Goal: Task Accomplishment & Management: Use online tool/utility

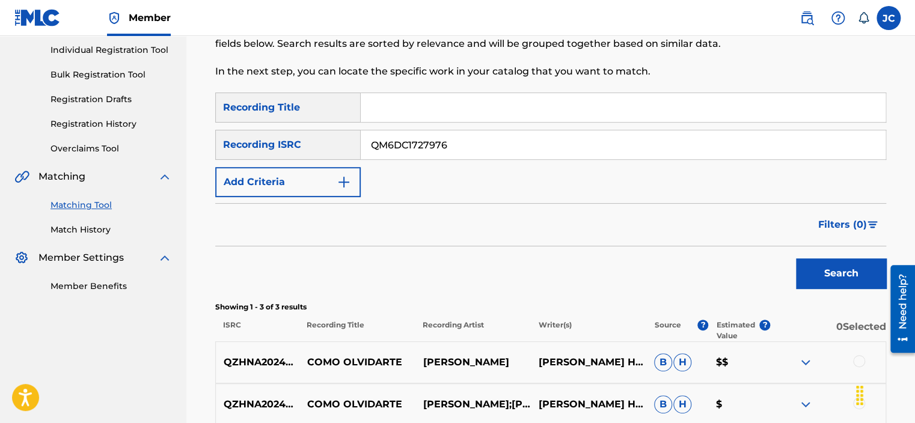
type input "QM6DC1727976"
click at [796, 258] on button "Search" at bounding box center [841, 273] width 90 height 30
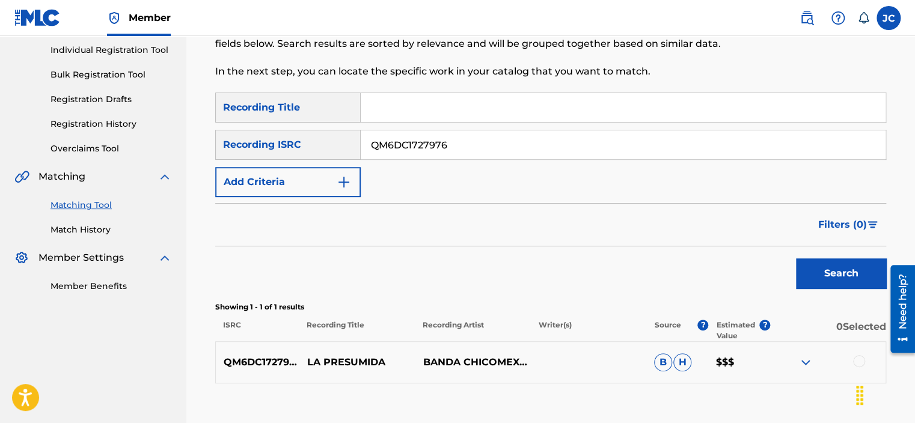
click at [477, 139] on input "QM6DC1727976" at bounding box center [623, 144] width 525 height 29
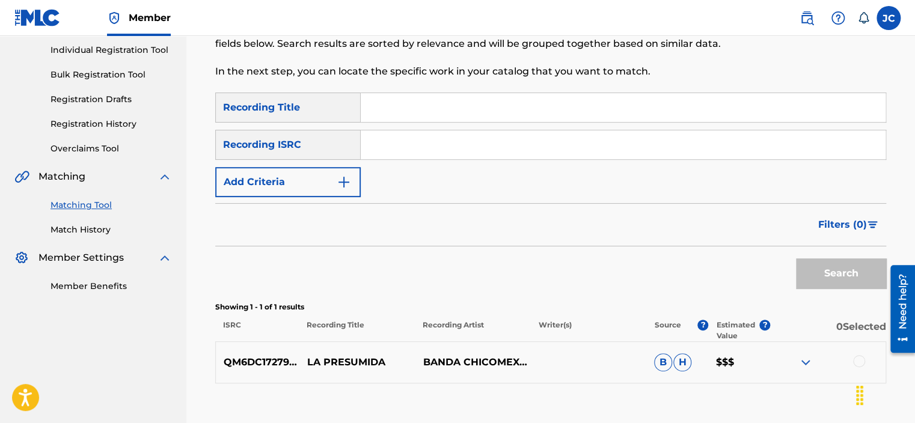
paste input "QZDQH1804053"
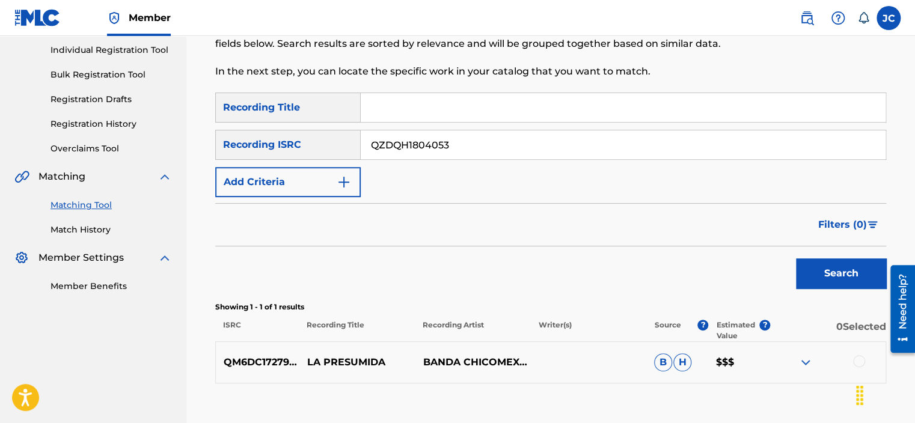
type input "QZDQH1804053"
click at [796, 258] on button "Search" at bounding box center [841, 273] width 90 height 30
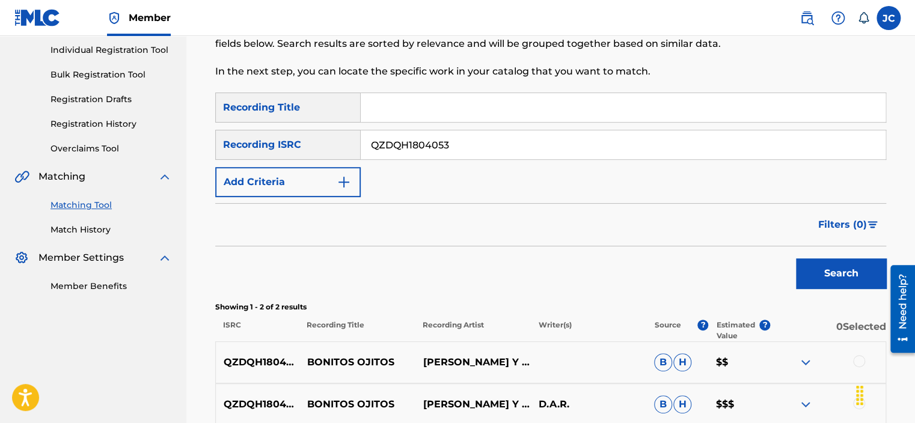
click at [507, 140] on input "QZDQH1804053" at bounding box center [623, 144] width 525 height 29
click at [796, 258] on button "Search" at bounding box center [841, 273] width 90 height 30
click at [466, 138] on input "QZDQH1804053" at bounding box center [623, 144] width 525 height 29
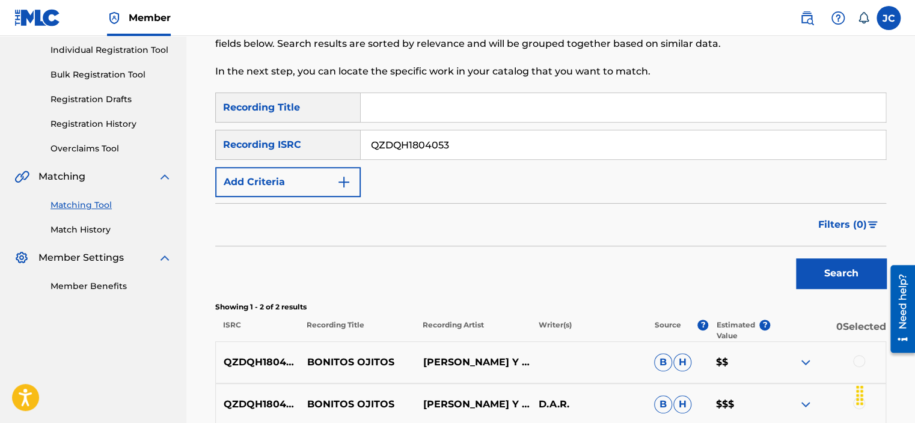
click at [466, 138] on input "QZDQH1804053" at bounding box center [623, 144] width 525 height 29
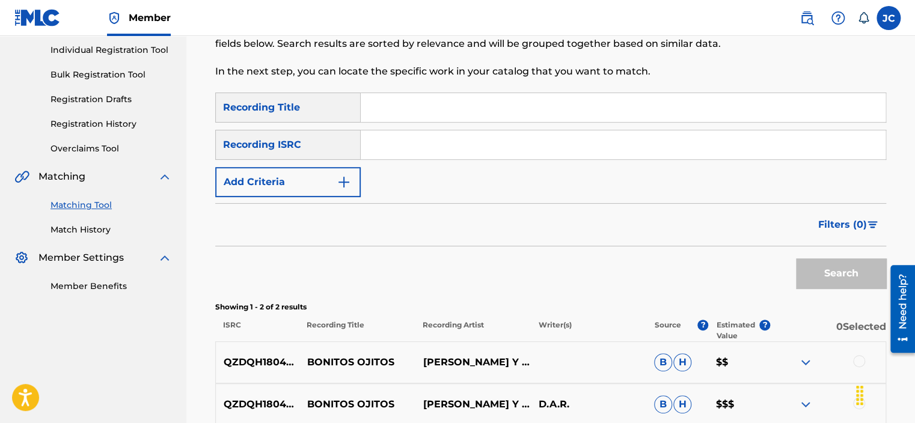
paste input "USQY51399677"
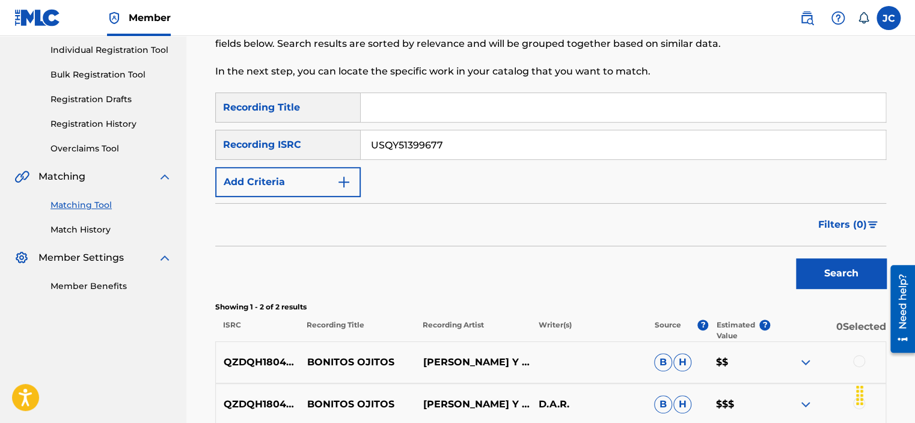
click at [796, 258] on button "Search" at bounding box center [841, 273] width 90 height 30
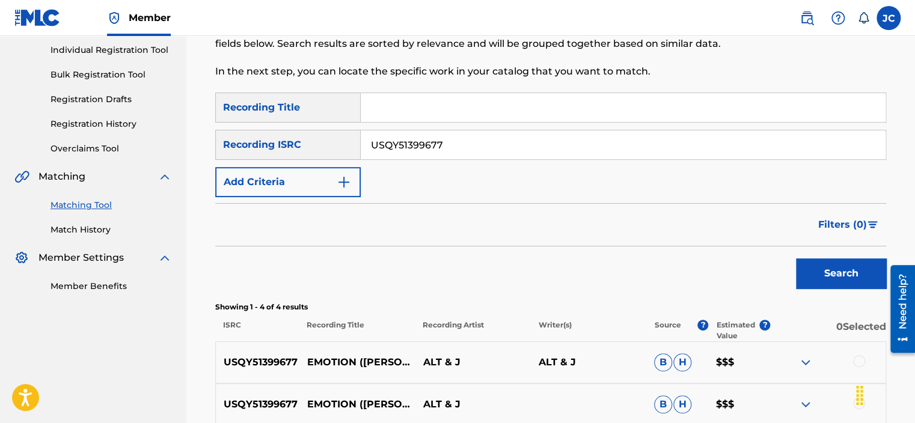
click at [488, 153] on input "USQY51399677" at bounding box center [623, 144] width 525 height 29
paste input "QZ5AB2052821"
type input "QZ5AB2052821"
click at [796, 258] on button "Search" at bounding box center [841, 273] width 90 height 30
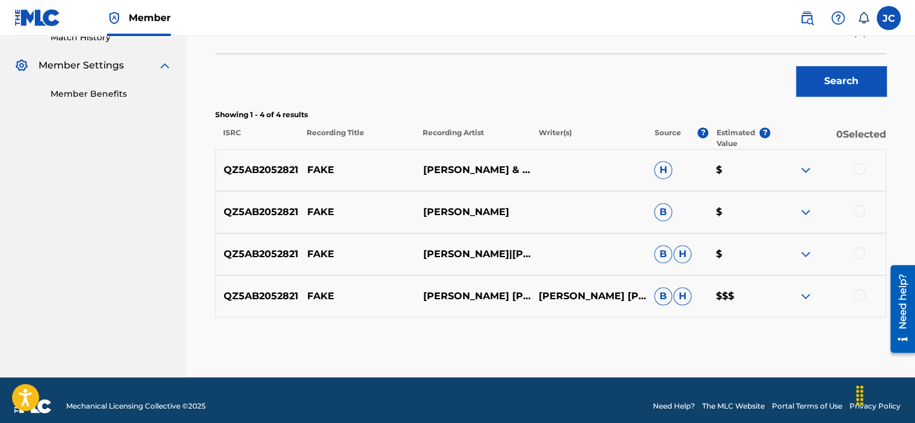
scroll to position [356, 0]
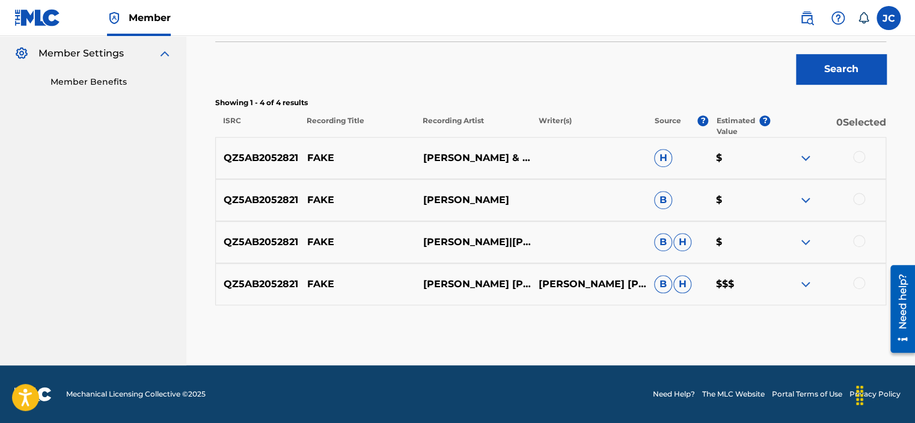
click at [858, 284] on div at bounding box center [859, 283] width 12 height 12
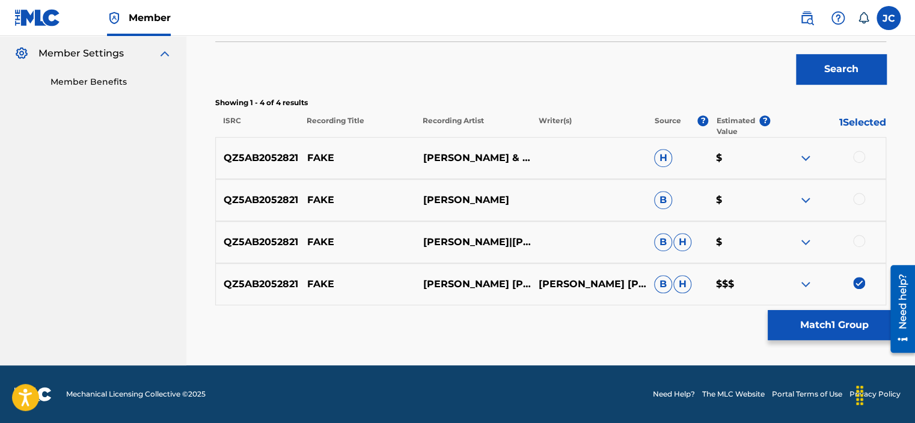
click at [860, 240] on div at bounding box center [859, 241] width 12 height 12
click at [861, 201] on div at bounding box center [859, 199] width 12 height 12
click at [858, 154] on div at bounding box center [859, 157] width 12 height 12
click at [848, 321] on button "Match 4 Groups" at bounding box center [834, 325] width 133 height 30
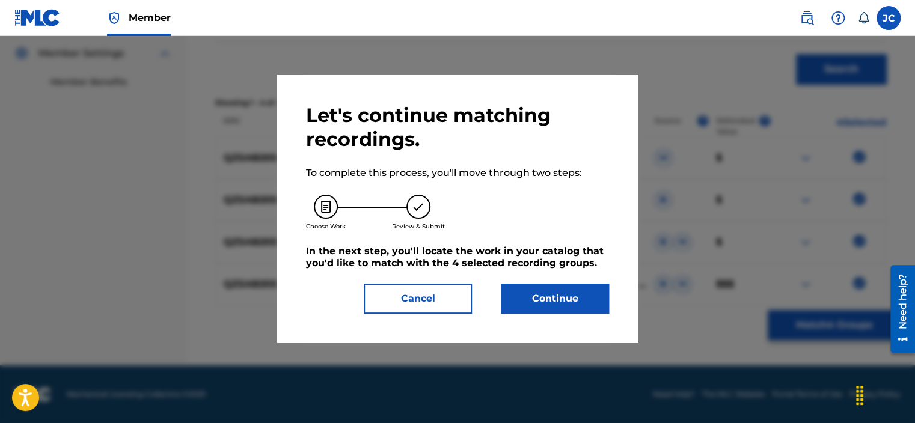
click at [558, 297] on button "Continue" at bounding box center [555, 299] width 108 height 30
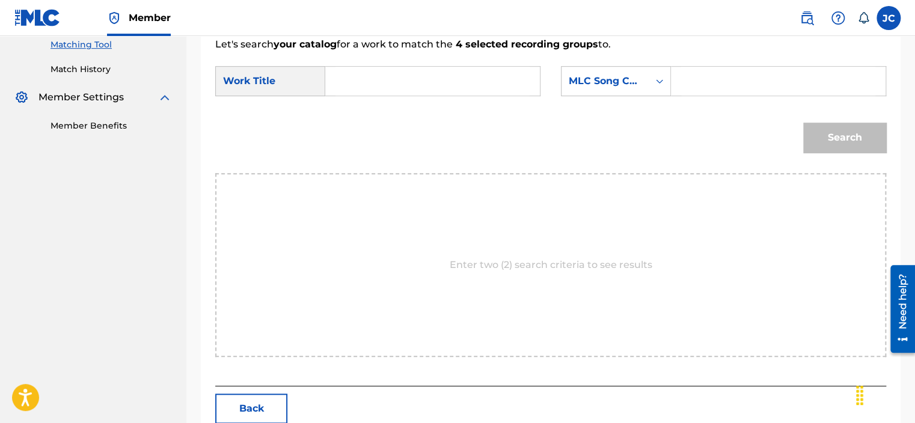
scroll to position [313, 0]
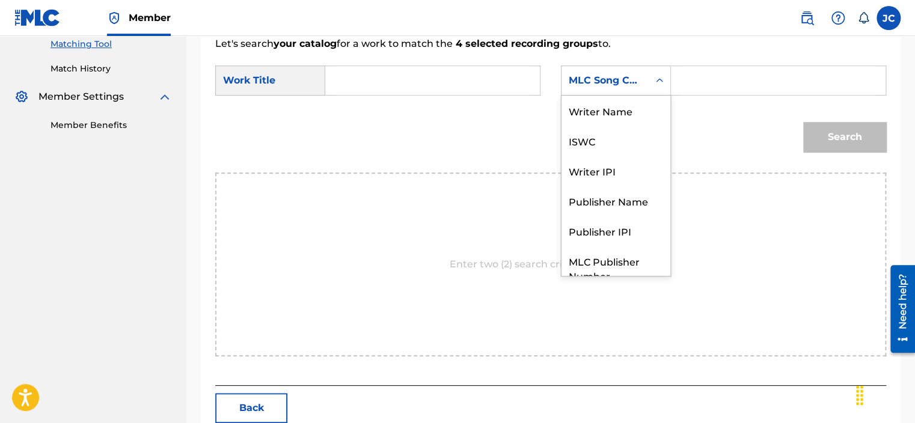
click at [599, 84] on div "MLC Song Code" at bounding box center [605, 80] width 73 height 14
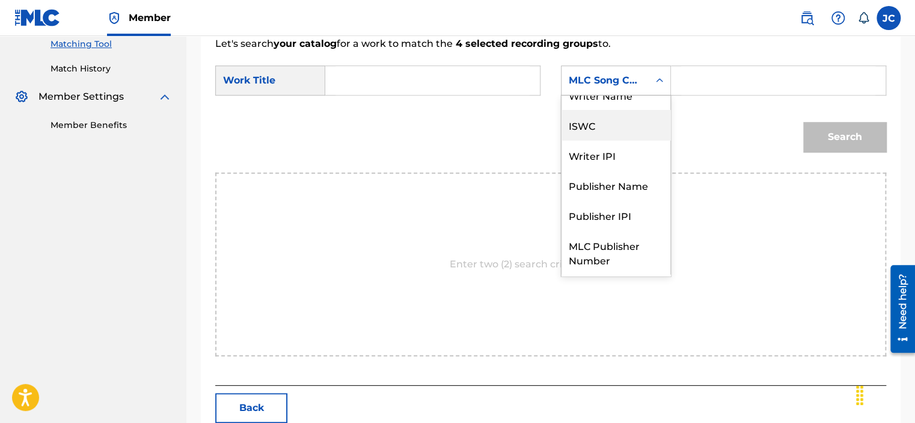
scroll to position [0, 0]
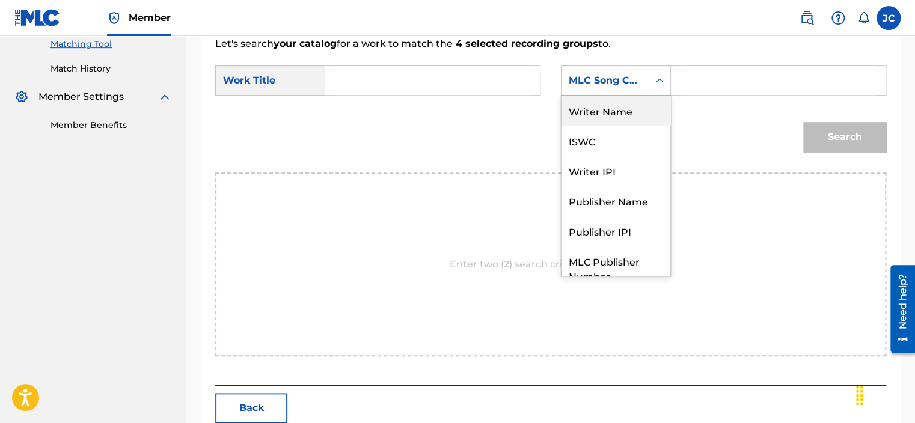
click at [618, 113] on div "Writer Name" at bounding box center [615, 111] width 109 height 30
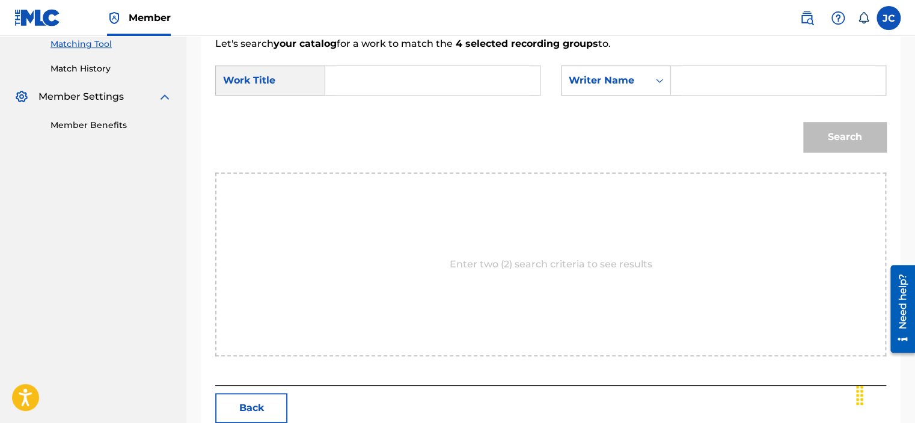
click at [470, 85] on input "Search Form" at bounding box center [432, 80] width 194 height 29
paste input "Fake"
type input "Fake"
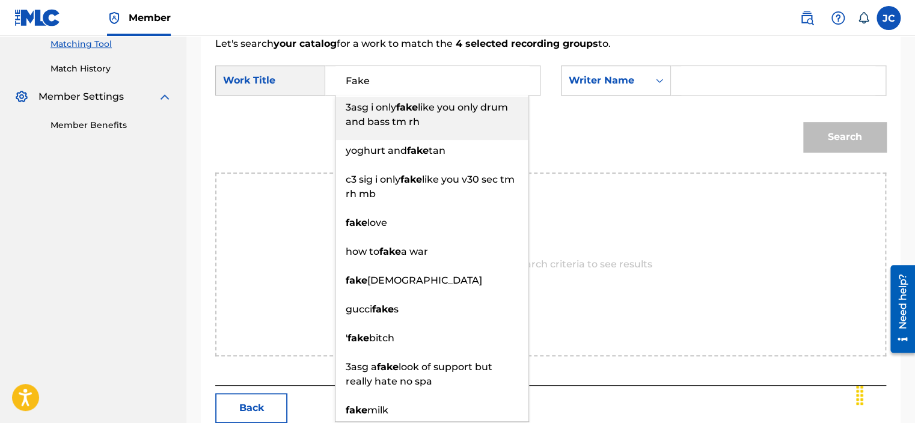
click at [711, 76] on input "Search Form" at bounding box center [778, 80] width 194 height 29
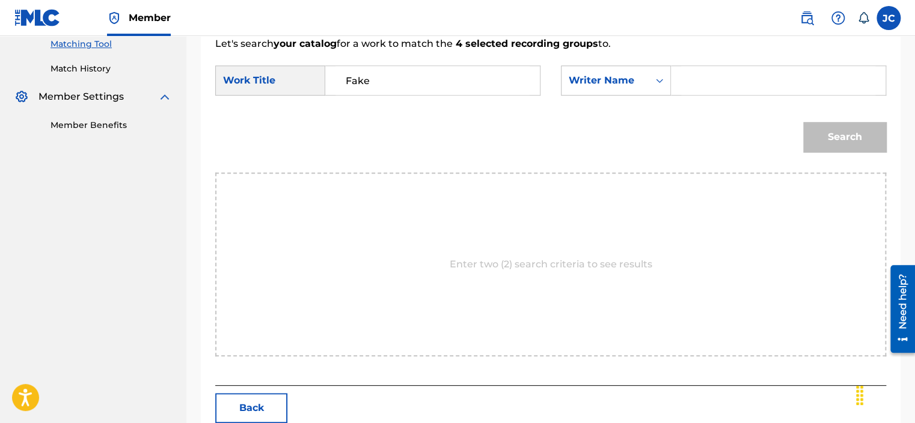
paste input "Ndong"
click at [803, 122] on button "Search" at bounding box center [844, 137] width 83 height 30
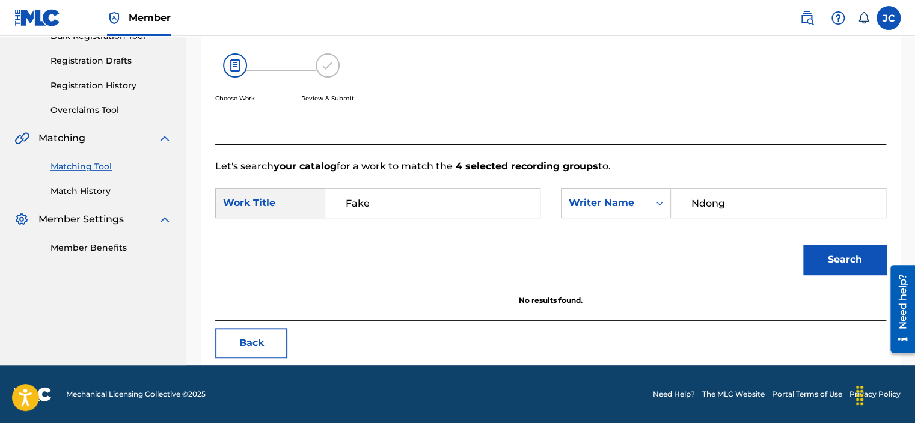
scroll to position [190, 0]
click at [744, 190] on input "Ndong" at bounding box center [778, 203] width 194 height 29
paste input "Bikobikhogho"
type input "Bikobikhogho"
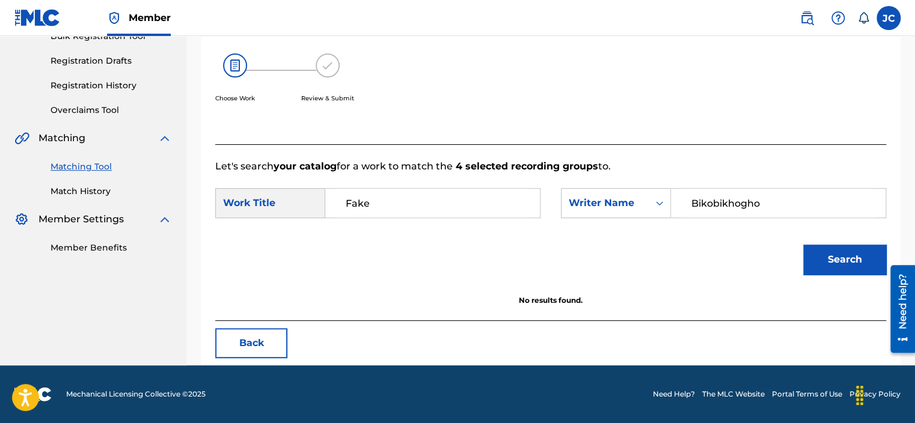
click at [803, 245] on button "Search" at bounding box center [844, 260] width 83 height 30
click at [245, 341] on button "Back" at bounding box center [251, 343] width 72 height 30
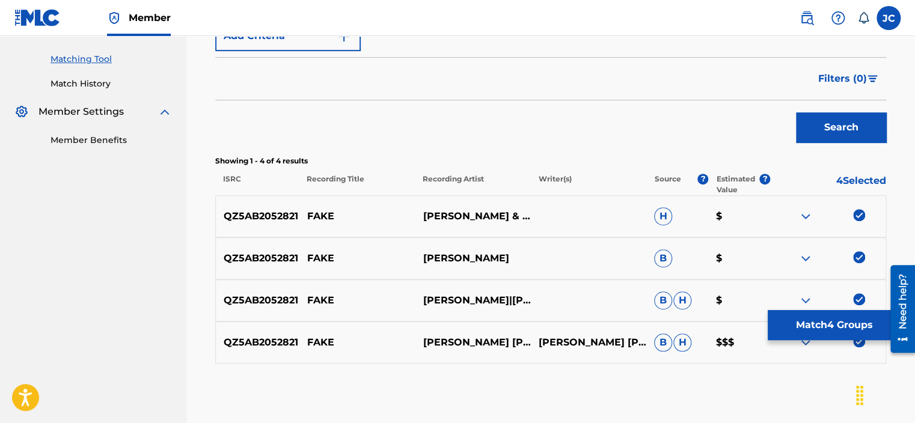
scroll to position [356, 0]
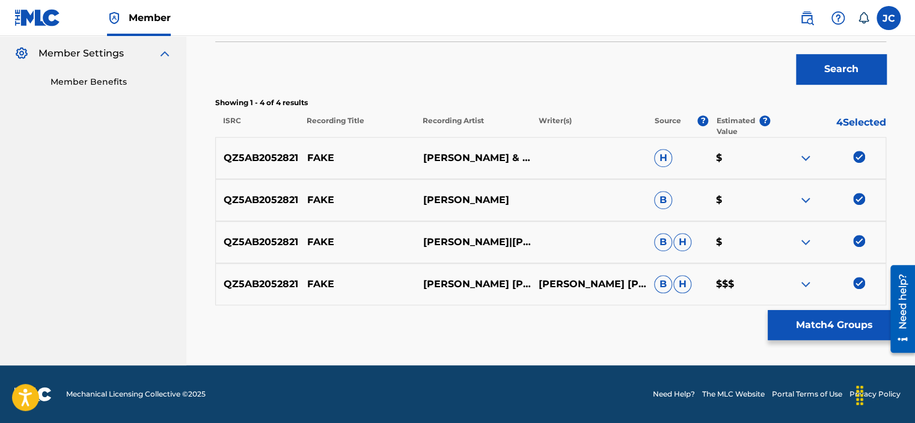
click at [861, 290] on div at bounding box center [827, 284] width 115 height 14
click at [861, 284] on img at bounding box center [859, 283] width 12 height 12
click at [861, 241] on img at bounding box center [859, 241] width 12 height 12
click at [857, 202] on img at bounding box center [859, 199] width 12 height 12
click at [857, 158] on img at bounding box center [859, 157] width 12 height 12
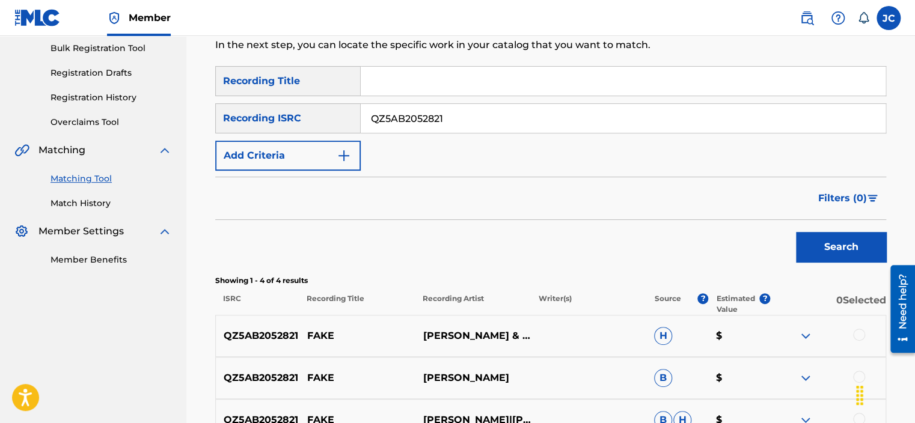
scroll to position [87, 0]
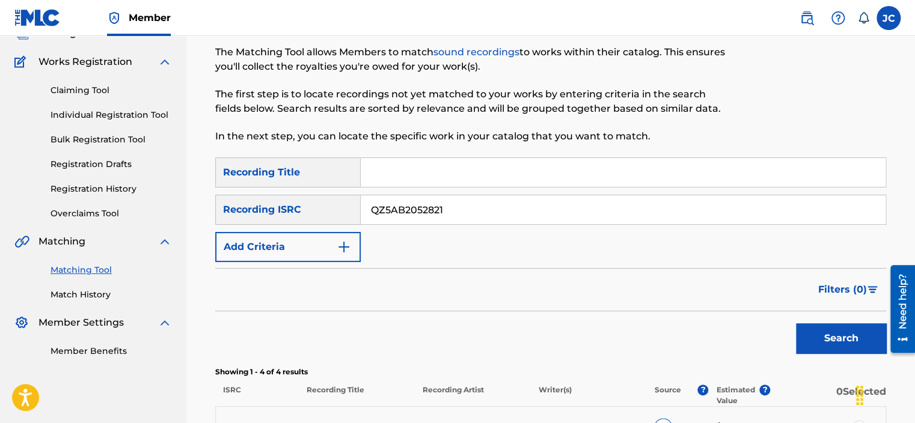
click at [582, 192] on div "SearchWithCriteriab8f48f61-8baa-418b-a1ed-4ba087558a69 Recording Title SearchWi…" at bounding box center [550, 209] width 671 height 105
click at [581, 195] on input "QZ5AB2052821" at bounding box center [623, 209] width 525 height 29
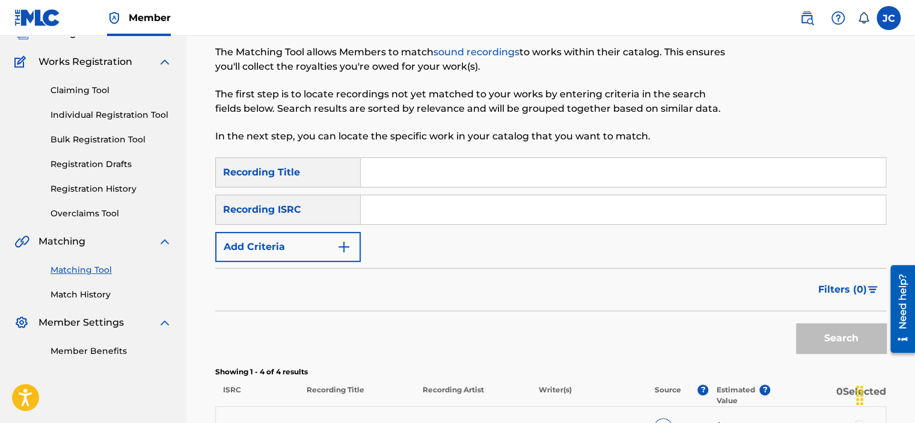
paste input "QM4TW1753914"
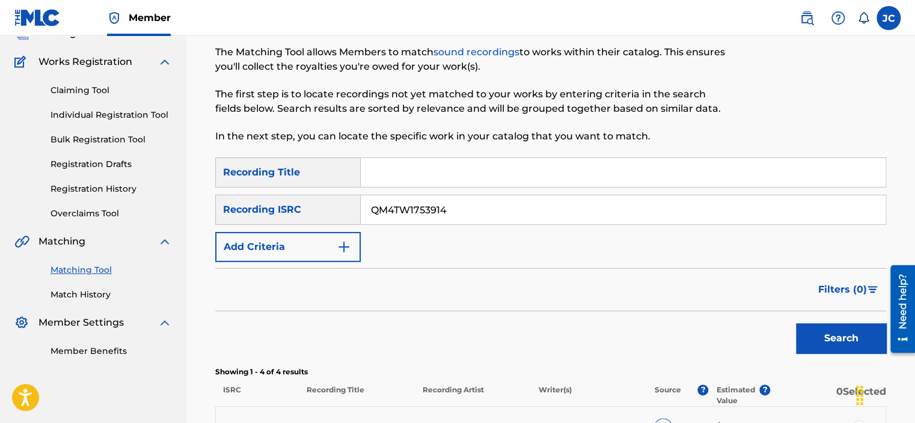
type input "QM4TW1753914"
click at [796, 323] on button "Search" at bounding box center [841, 338] width 90 height 30
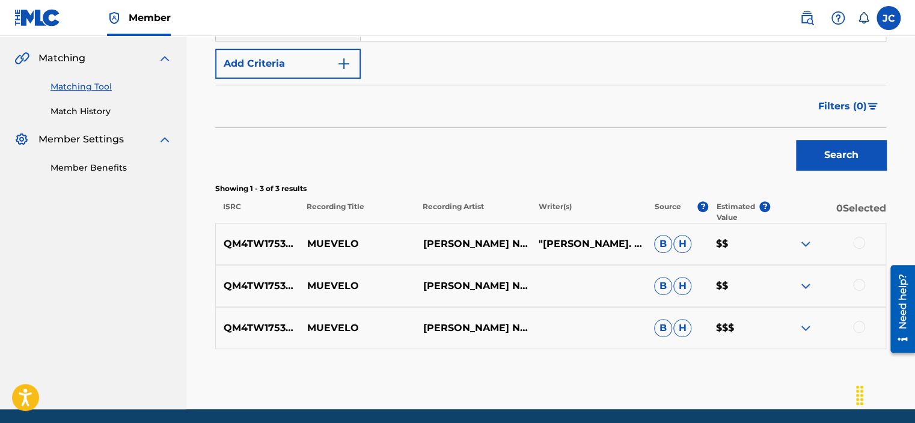
scroll to position [313, 0]
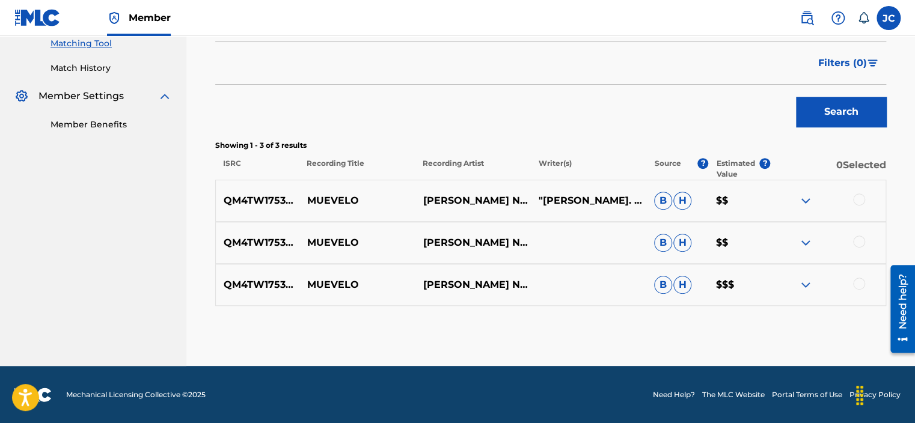
click at [863, 284] on div at bounding box center [859, 284] width 12 height 12
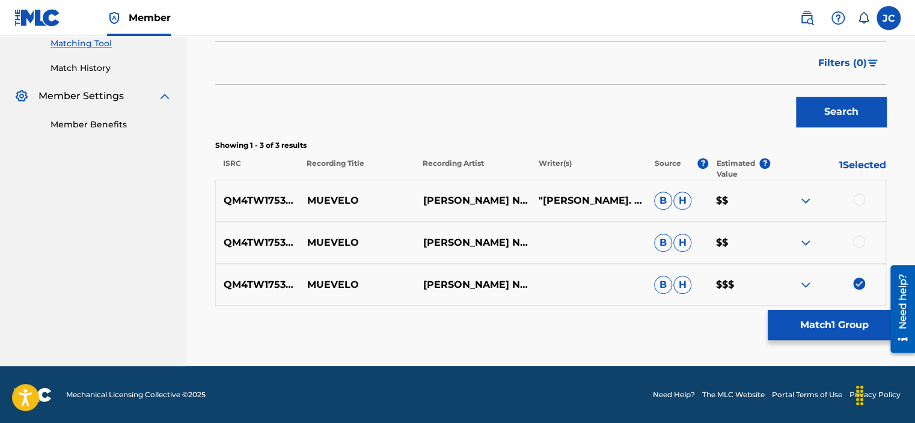
click at [856, 245] on div at bounding box center [859, 242] width 12 height 12
click at [859, 196] on div at bounding box center [859, 200] width 12 height 12
click at [829, 313] on button "Match 3 Groups" at bounding box center [834, 325] width 133 height 30
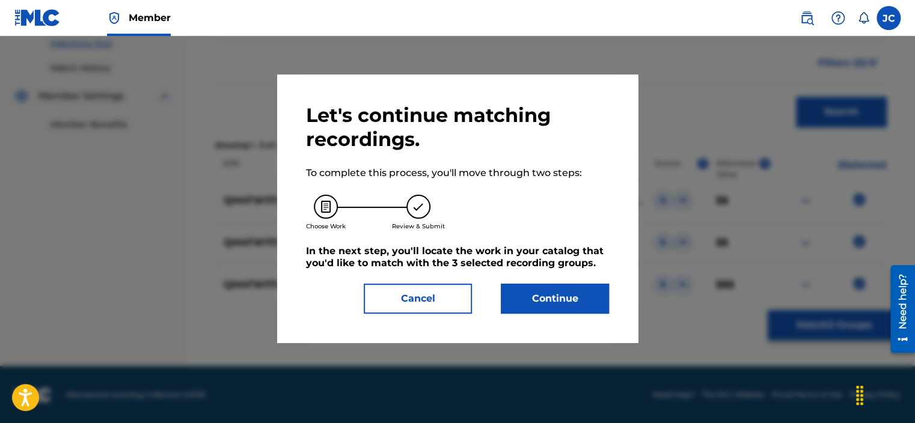
click at [555, 292] on button "Continue" at bounding box center [555, 299] width 108 height 30
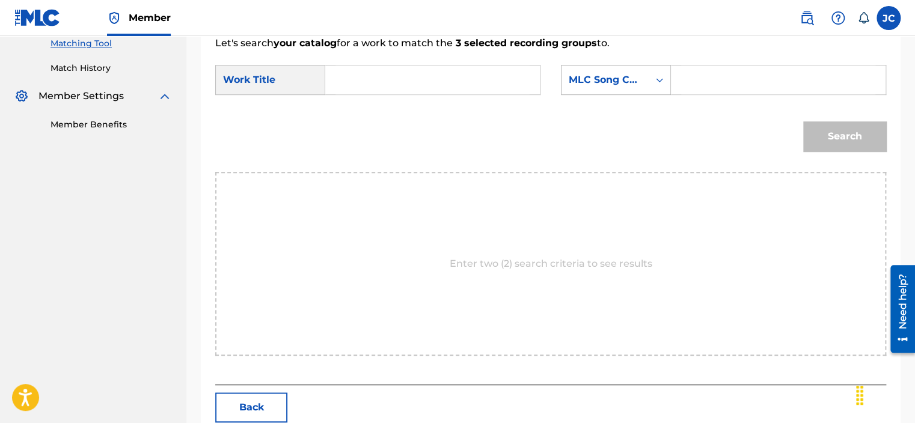
click at [620, 85] on div "MLC Song Code" at bounding box center [605, 80] width 73 height 14
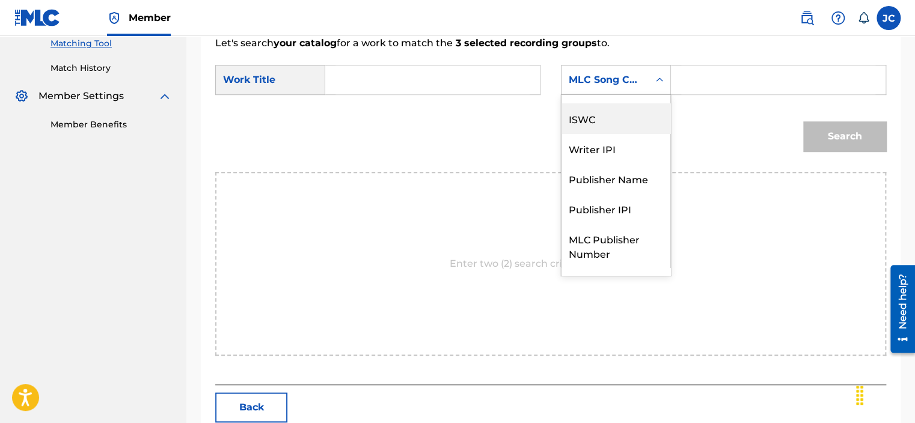
scroll to position [0, 0]
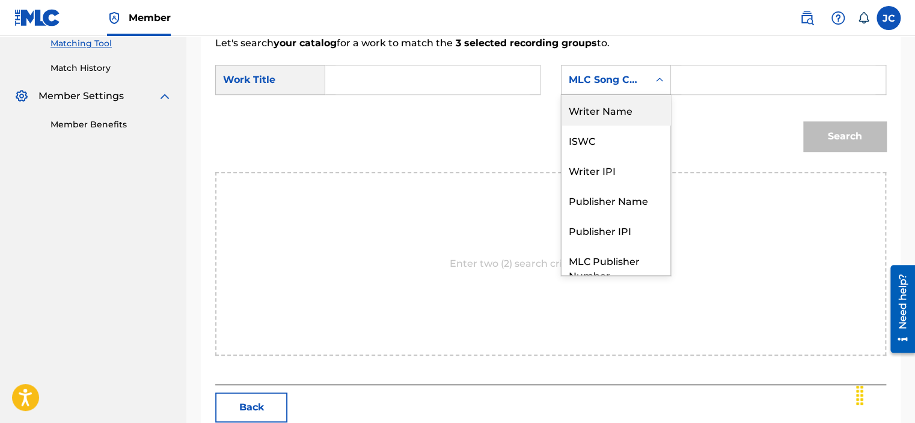
click at [656, 110] on div "Writer Name" at bounding box center [615, 110] width 109 height 30
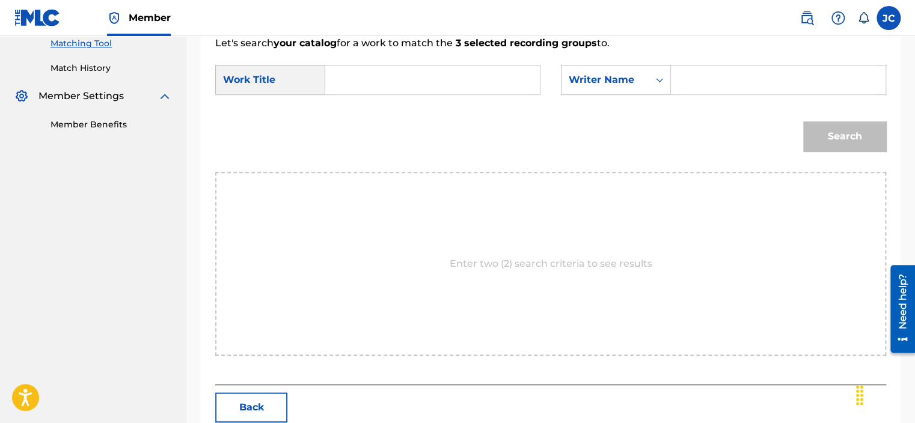
click at [418, 90] on input "Search Form" at bounding box center [432, 80] width 194 height 29
paste input "Muevelo"
type input "Muevelo"
click at [575, 133] on div "Search" at bounding box center [550, 140] width 671 height 63
click at [695, 82] on input "Search Form" at bounding box center [778, 80] width 194 height 29
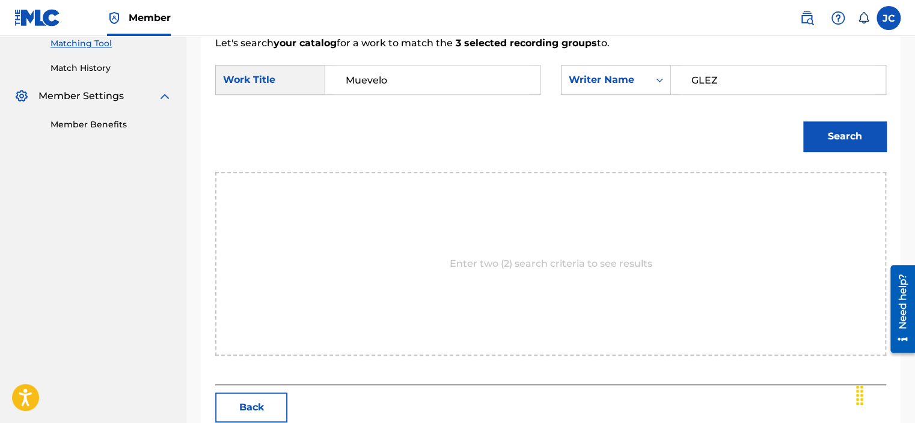
click at [803, 121] on button "Search" at bounding box center [844, 136] width 83 height 30
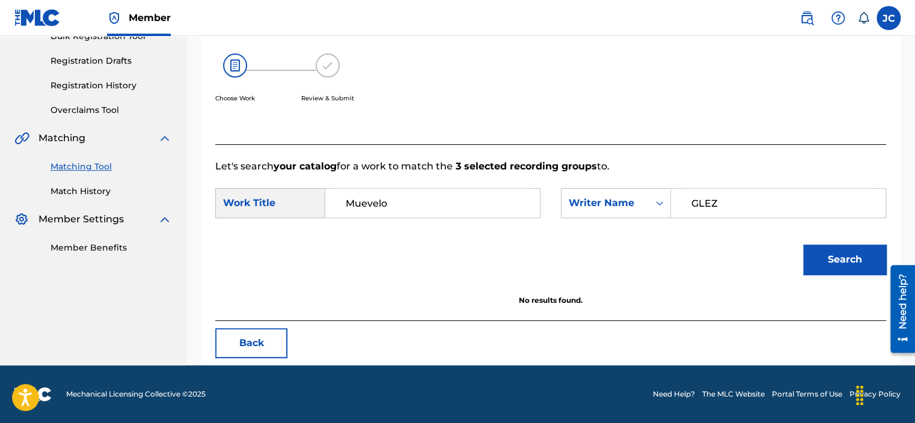
scroll to position [190, 0]
drag, startPoint x: 715, startPoint y: 202, endPoint x: 685, endPoint y: 204, distance: 29.5
click at [685, 204] on input "GLEZ" at bounding box center [778, 203] width 194 height 29
type input "[PERSON_NAME]"
click at [803, 245] on button "Search" at bounding box center [844, 260] width 83 height 30
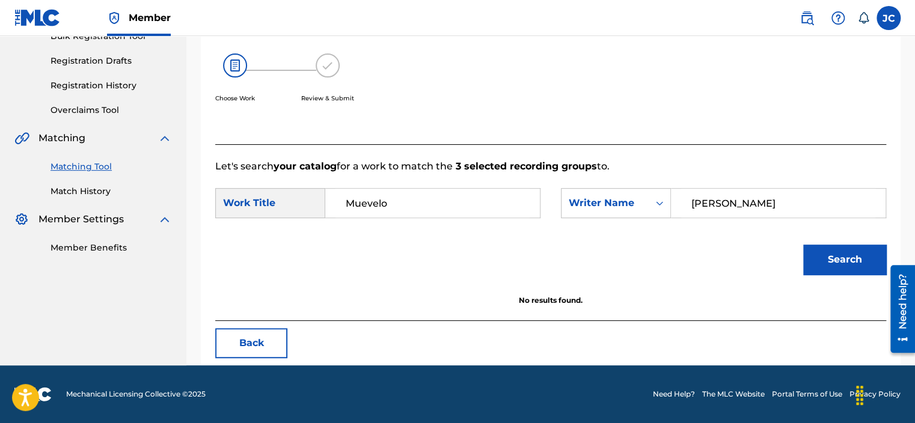
click at [270, 336] on button "Back" at bounding box center [251, 343] width 72 height 30
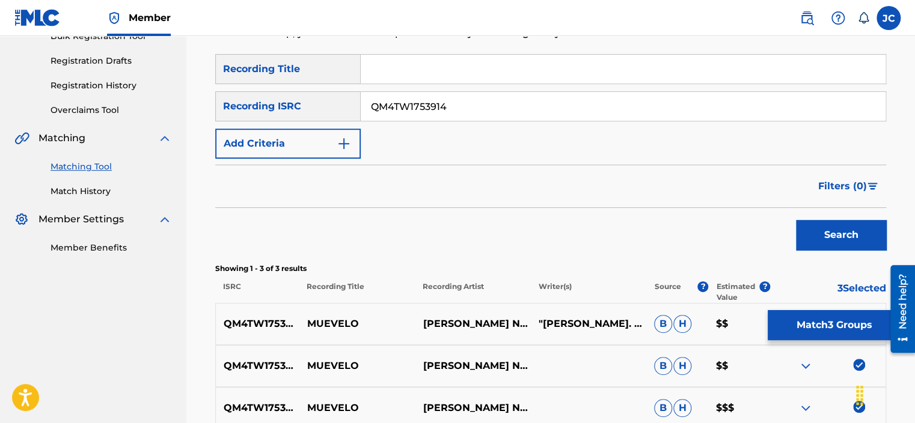
scroll to position [313, 0]
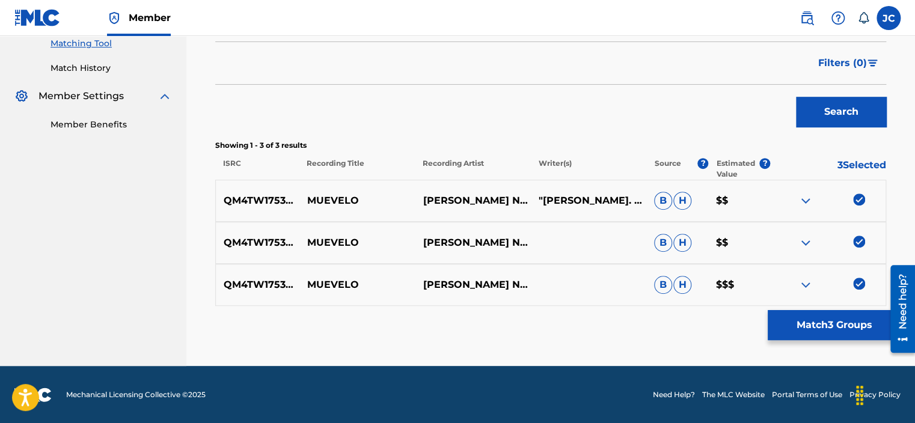
click at [856, 281] on img at bounding box center [859, 284] width 12 height 12
click at [858, 237] on img at bounding box center [859, 242] width 12 height 12
click at [860, 200] on img at bounding box center [859, 200] width 12 height 12
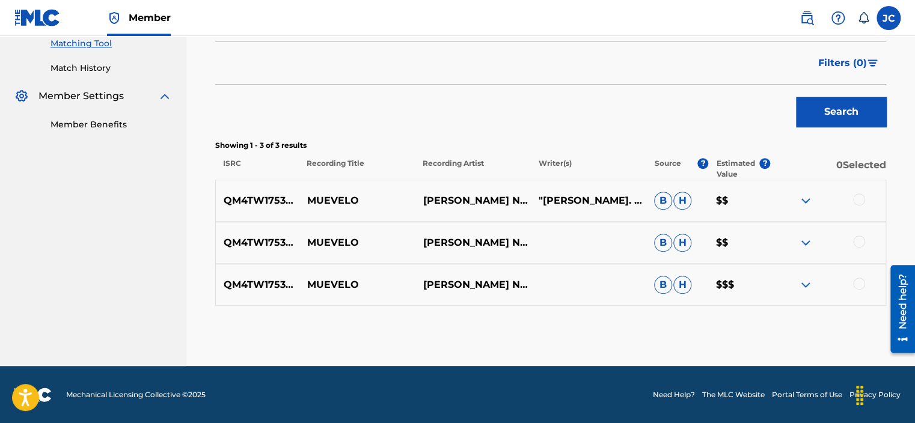
scroll to position [188, 0]
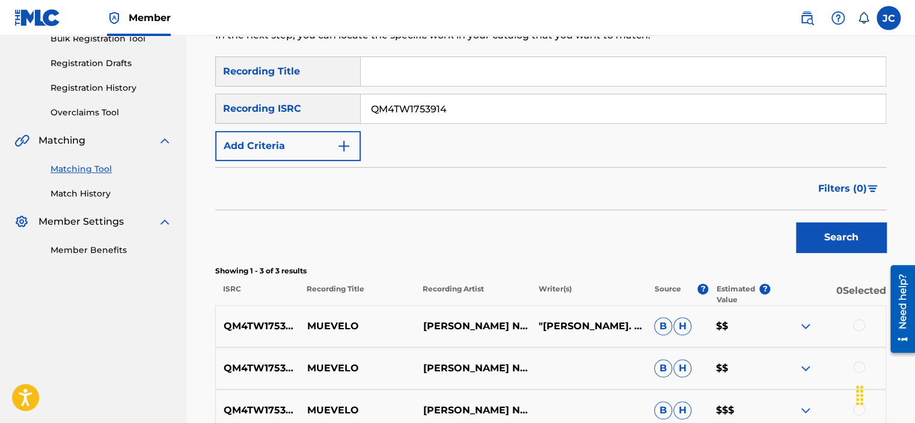
click at [657, 109] on input "QM4TW1753914" at bounding box center [623, 108] width 525 height 29
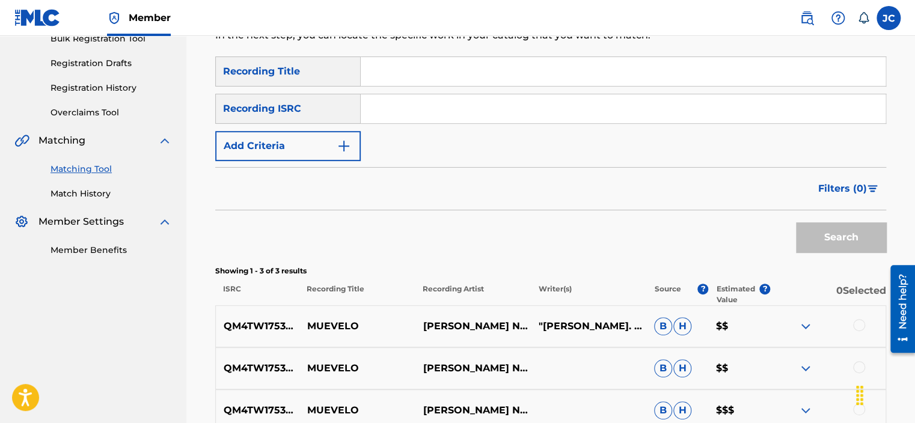
click at [442, 111] on input "Search Form" at bounding box center [623, 108] width 525 height 29
paste input "HKI191726201"
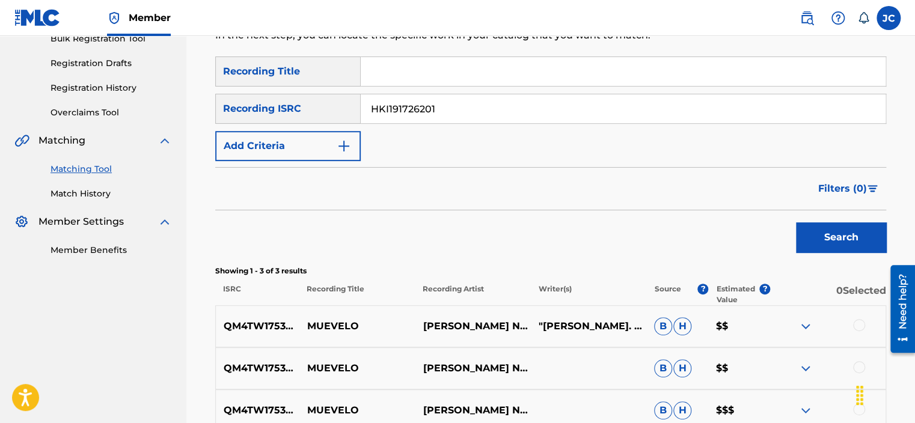
click at [796, 222] on button "Search" at bounding box center [841, 237] width 90 height 30
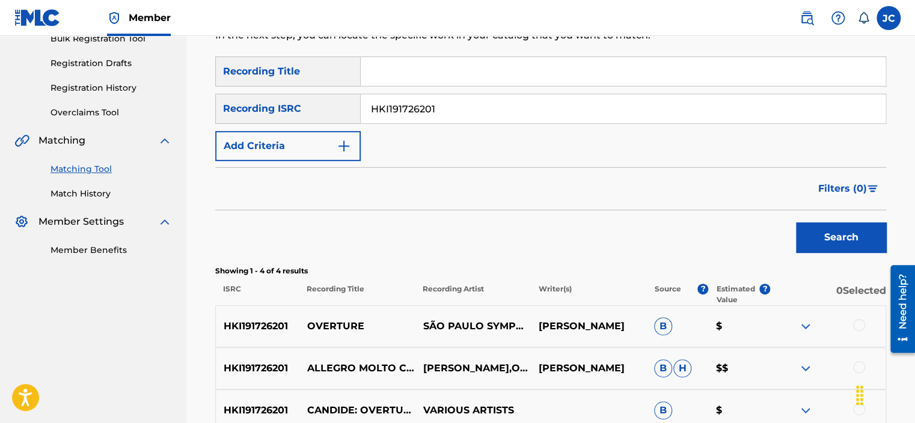
click at [430, 106] on input "HKI191726201" at bounding box center [623, 108] width 525 height 29
paste input "USBAE0500177"
type input "USBAE0500177"
click at [796, 222] on button "Search" at bounding box center [841, 237] width 90 height 30
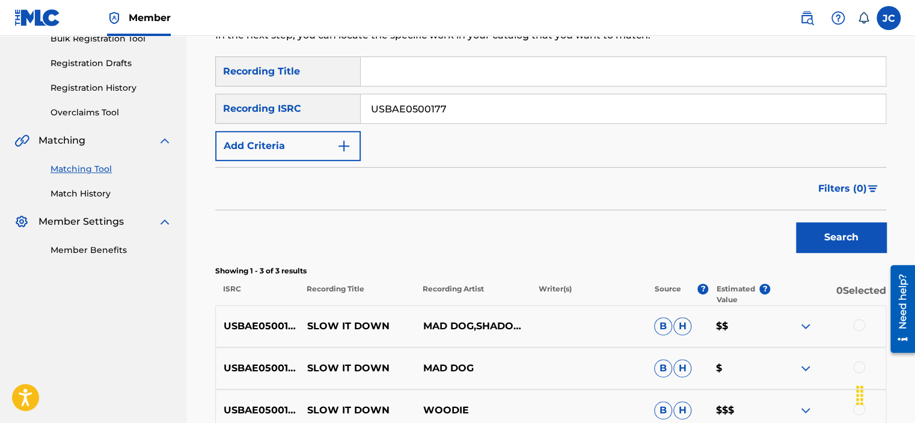
click at [477, 115] on input "USBAE0500177" at bounding box center [623, 108] width 525 height 29
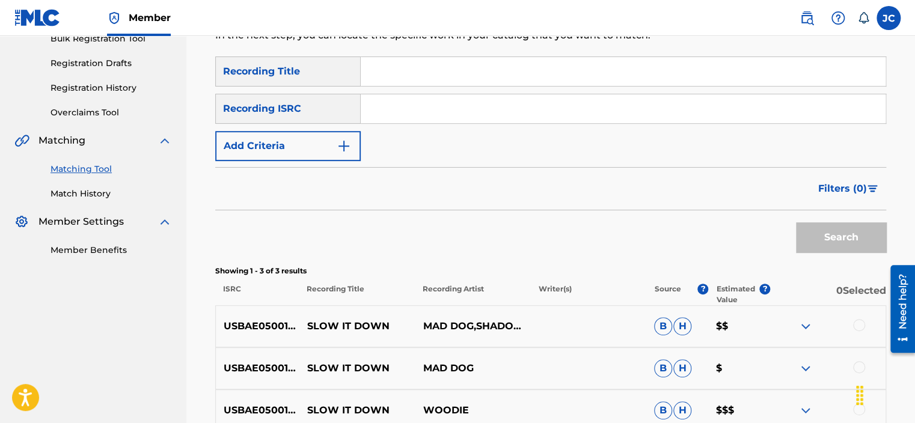
paste input "TCADH1703536"
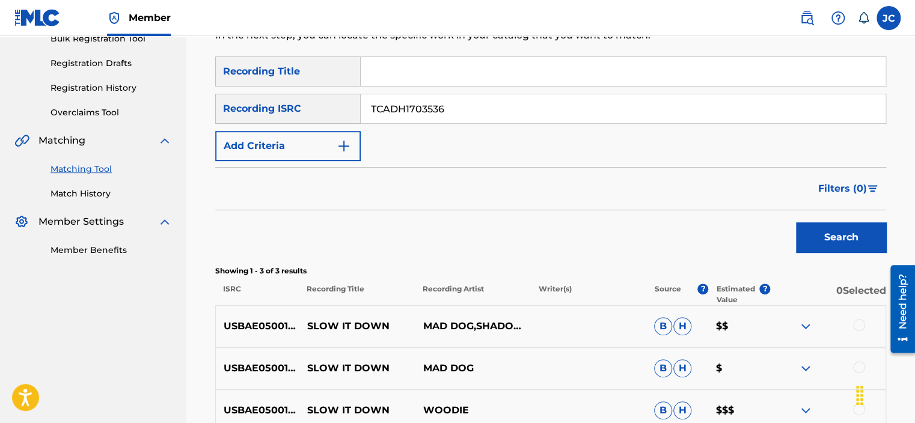
type input "TCADH1703536"
click at [796, 222] on button "Search" at bounding box center [841, 237] width 90 height 30
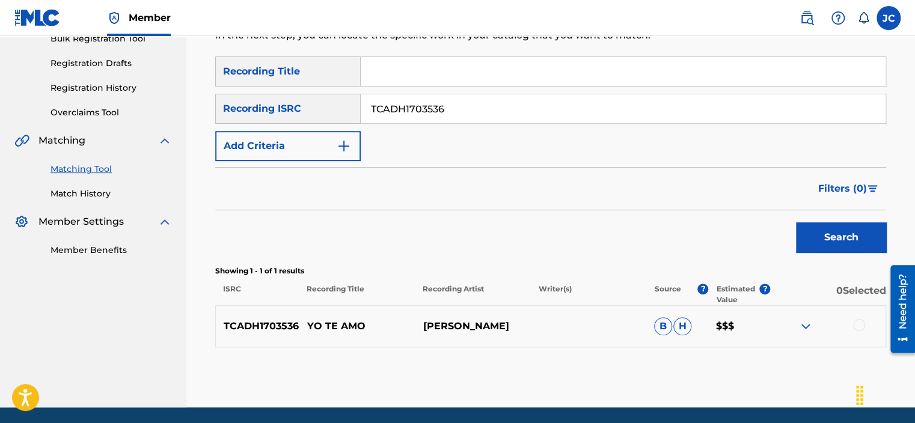
click at [491, 106] on input "TCADH1703536" at bounding box center [623, 108] width 525 height 29
click at [796, 222] on button "Search" at bounding box center [841, 237] width 90 height 30
click at [517, 105] on input "TCADH1703536" at bounding box center [623, 108] width 525 height 29
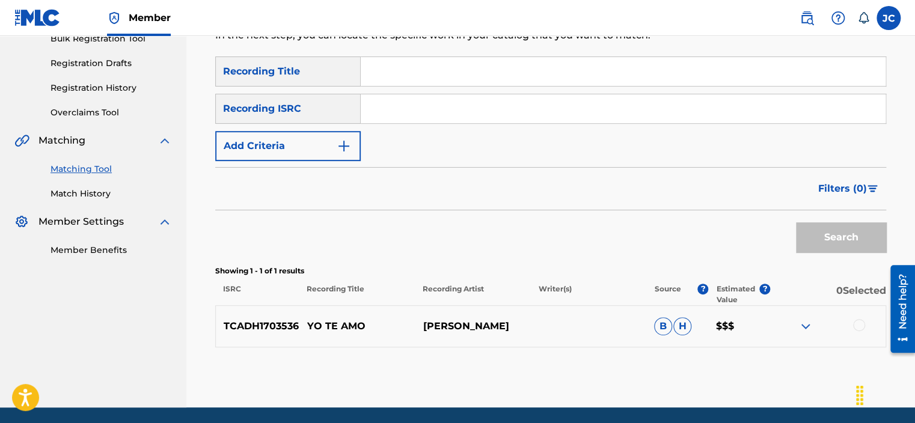
paste input "USACX1201748"
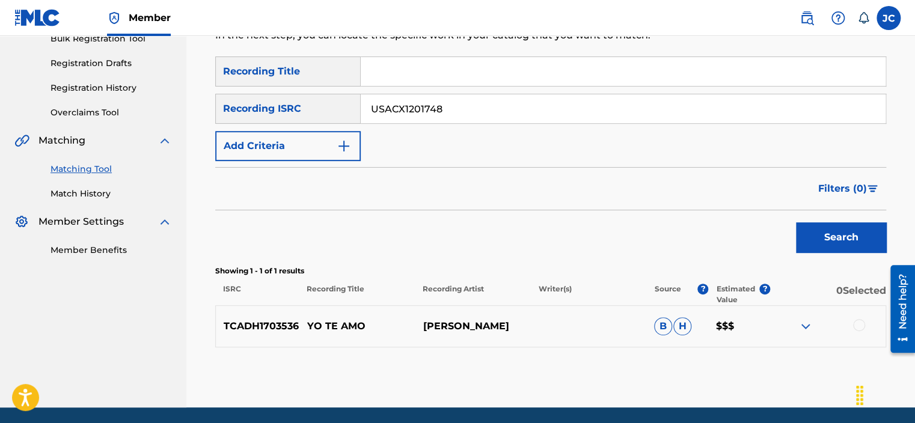
type input "USACX1201748"
click at [796, 222] on button "Search" at bounding box center [841, 237] width 90 height 30
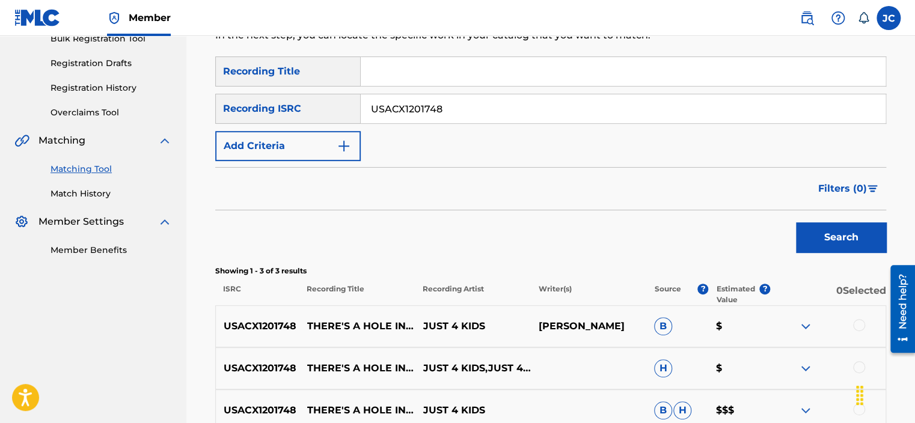
click at [474, 121] on input "USACX1201748" at bounding box center [623, 108] width 525 height 29
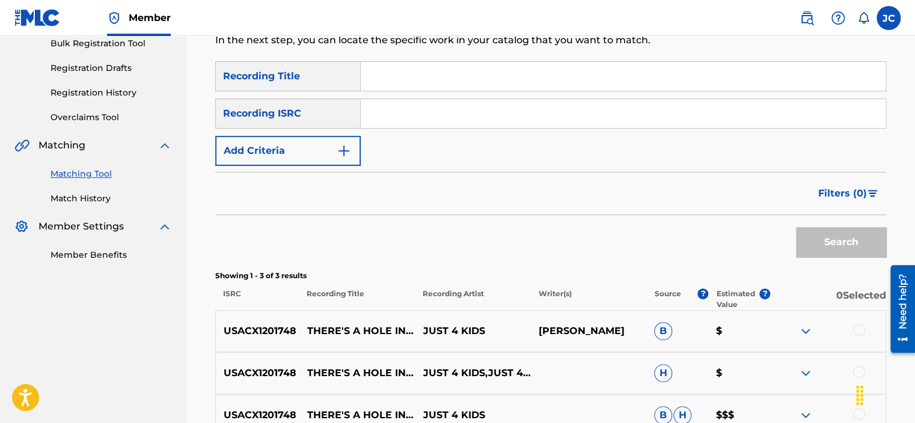
scroll to position [174, 0]
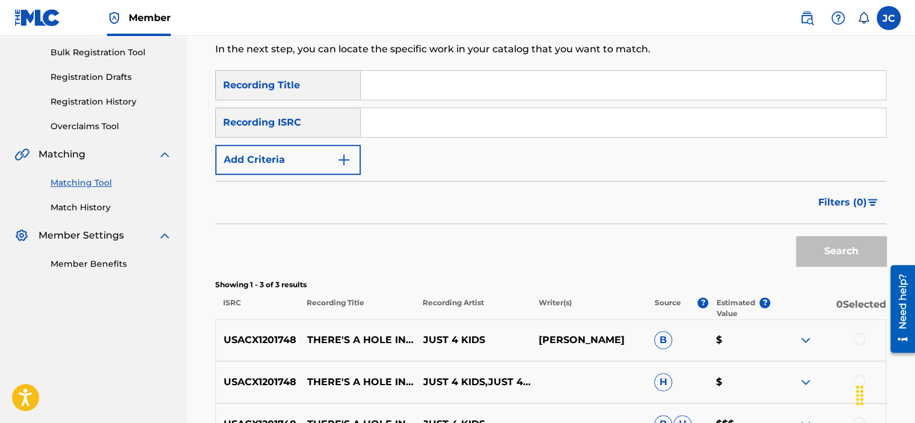
paste input "QZHN91984154"
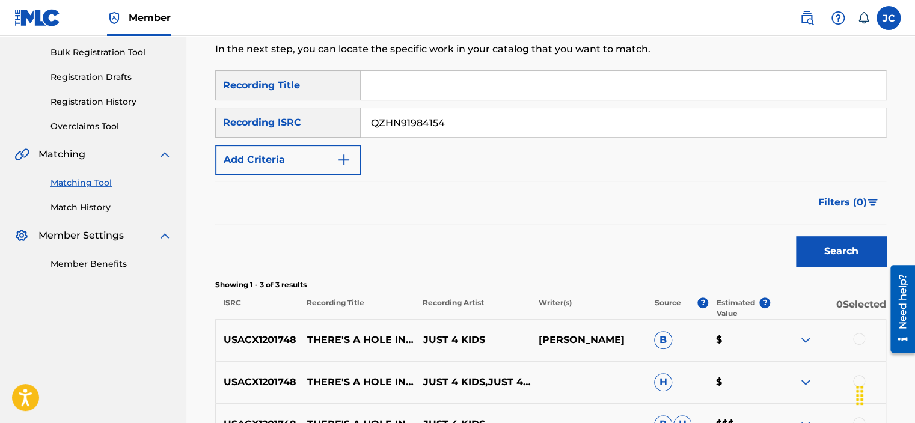
type input "QZHN91984154"
click at [796, 236] on button "Search" at bounding box center [841, 251] width 90 height 30
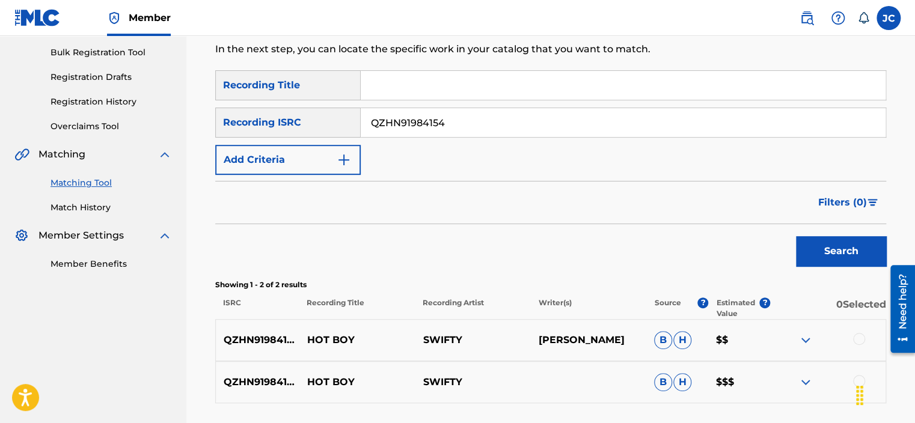
scroll to position [272, 0]
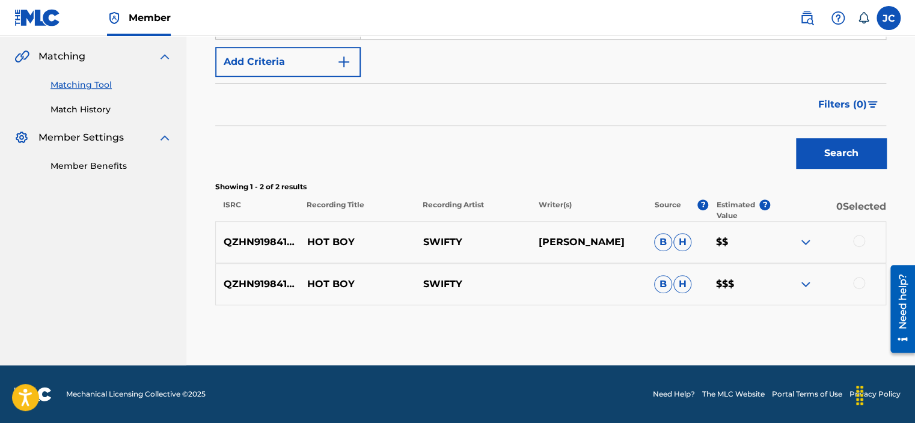
click at [858, 287] on div at bounding box center [859, 283] width 12 height 12
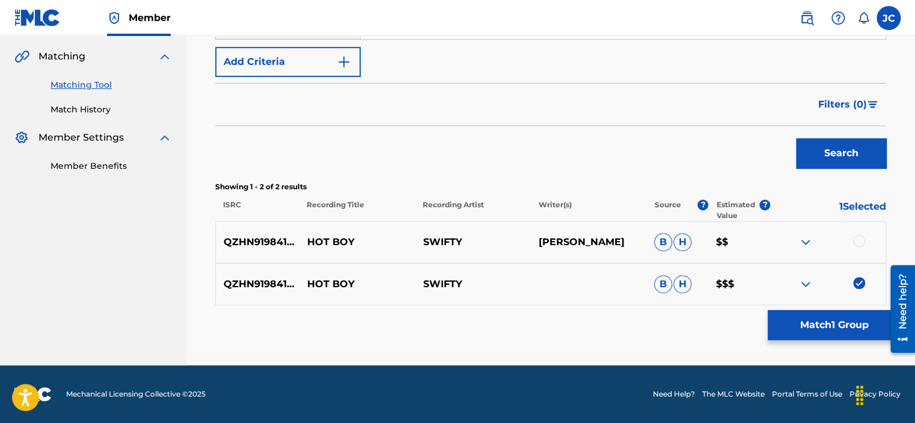
click at [858, 234] on div "QZHN91984154 HOT BOY SWIFTY [PERSON_NAME] [PERSON_NAME] $$" at bounding box center [550, 242] width 671 height 42
click at [858, 236] on div at bounding box center [859, 241] width 12 height 12
click at [837, 332] on button "Match 2 Groups" at bounding box center [834, 325] width 133 height 30
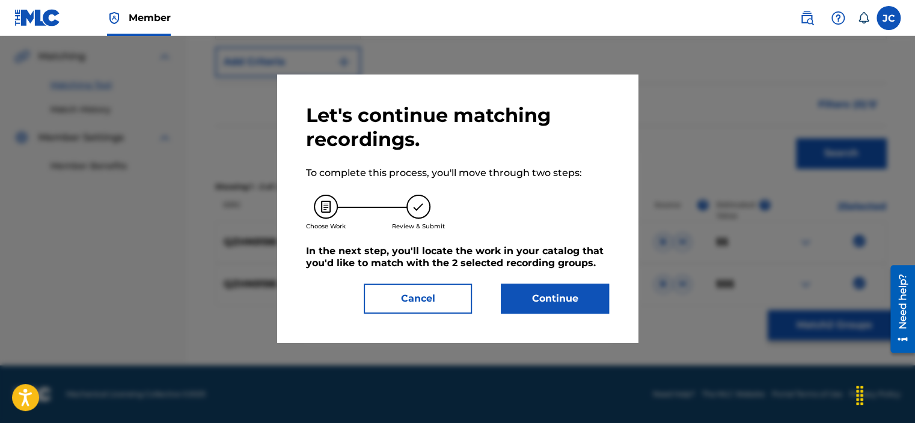
click at [540, 320] on div "Let's continue matching recordings. To complete this process, you'll move throu…" at bounding box center [457, 209] width 361 height 268
click at [534, 290] on button "Continue" at bounding box center [555, 299] width 108 height 30
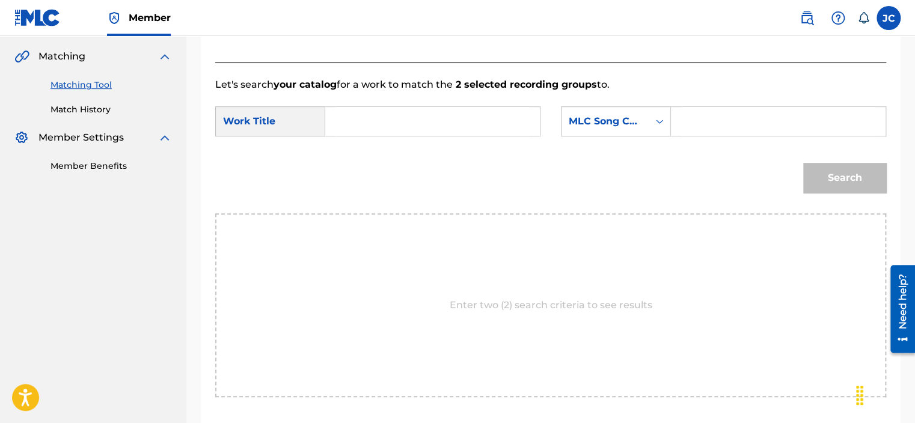
click at [386, 120] on input "Search Form" at bounding box center [432, 121] width 194 height 29
paste input "Hot Boy"
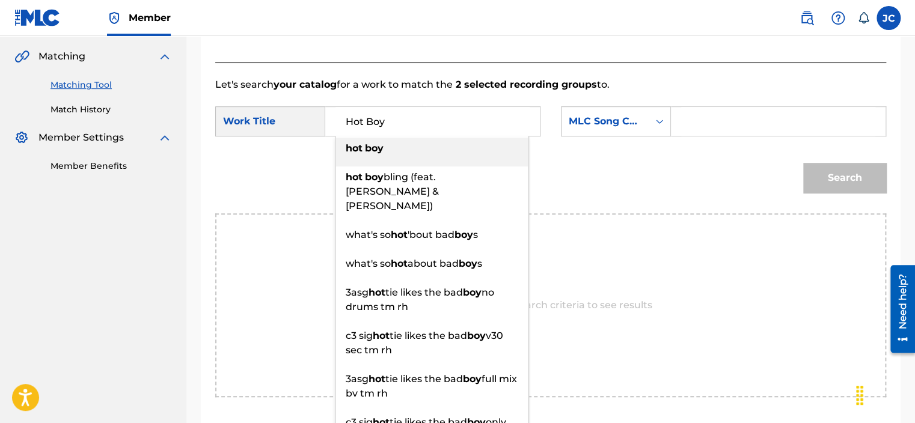
type input "Hot Boy"
click at [604, 114] on div "MLC Song Code" at bounding box center [605, 121] width 73 height 14
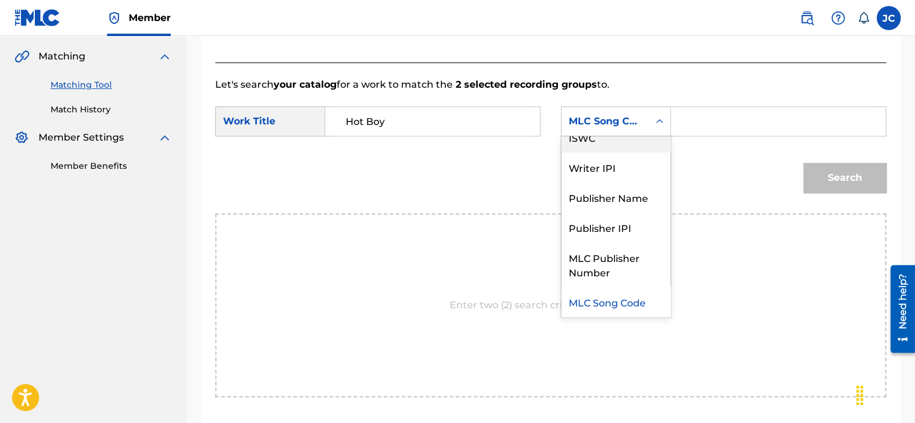
scroll to position [0, 0]
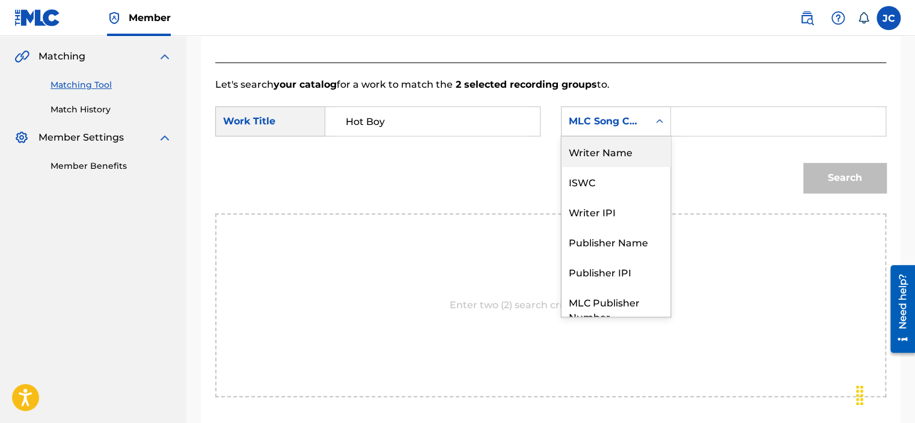
click at [655, 149] on div "Writer Name" at bounding box center [615, 151] width 109 height 30
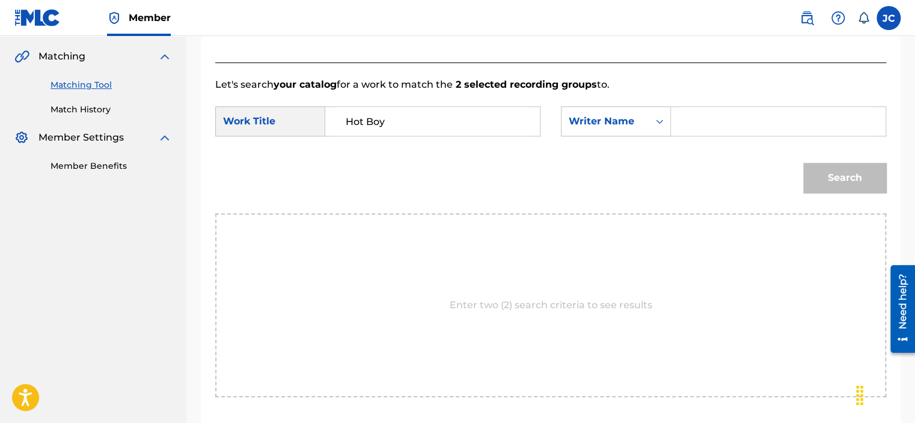
click at [705, 119] on input "Search Form" at bounding box center [778, 121] width 194 height 29
paste input "[PERSON_NAME]"
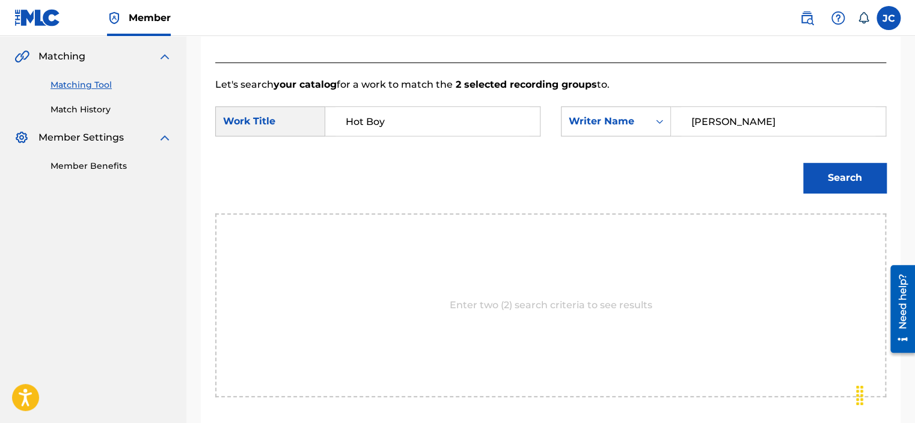
click at [803, 163] on button "Search" at bounding box center [844, 178] width 83 height 30
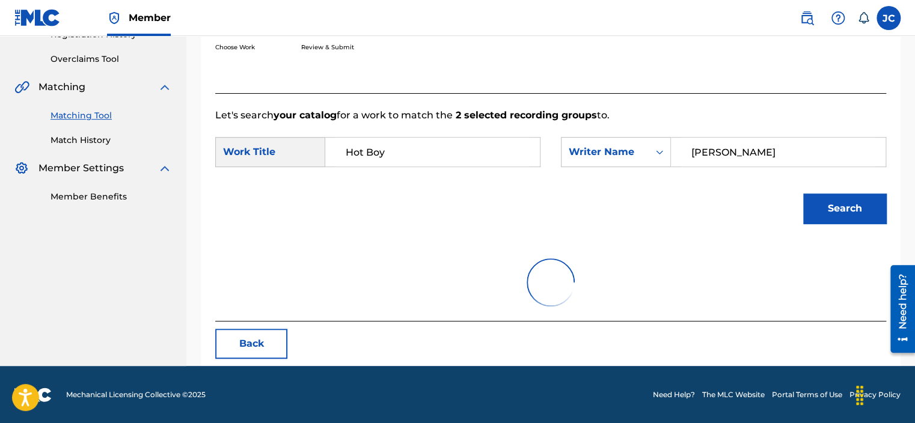
scroll to position [190, 0]
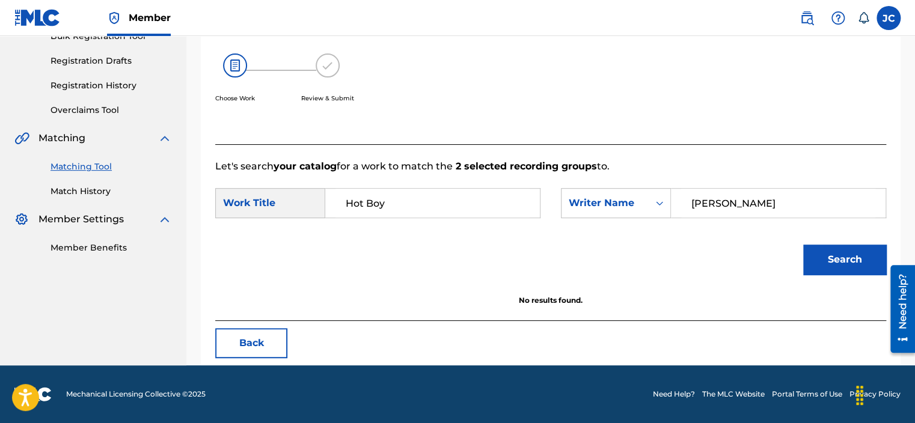
click at [725, 200] on input "[PERSON_NAME]" at bounding box center [778, 203] width 194 height 29
paste input "[PERSON_NAME]"
type input "[PERSON_NAME]"
click at [803, 245] on button "Search" at bounding box center [844, 260] width 83 height 30
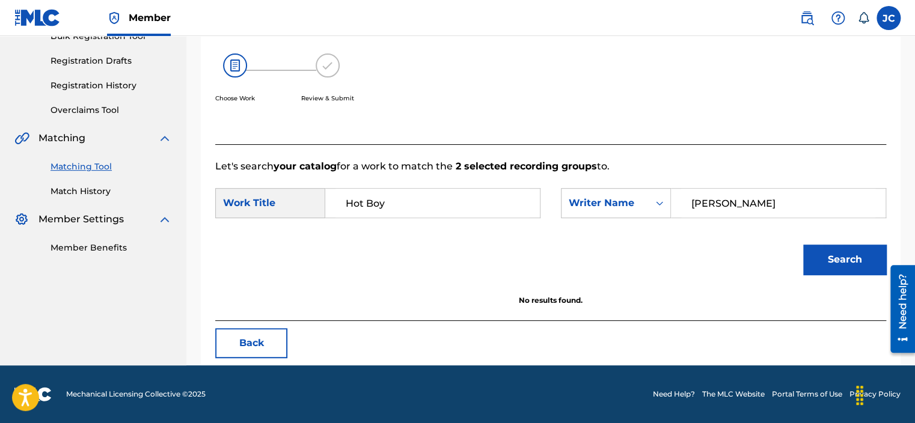
click at [267, 333] on button "Back" at bounding box center [251, 343] width 72 height 30
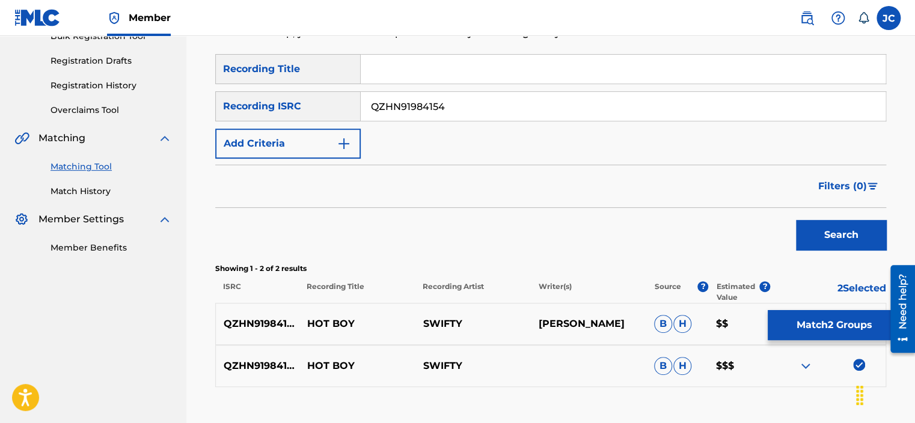
scroll to position [272, 0]
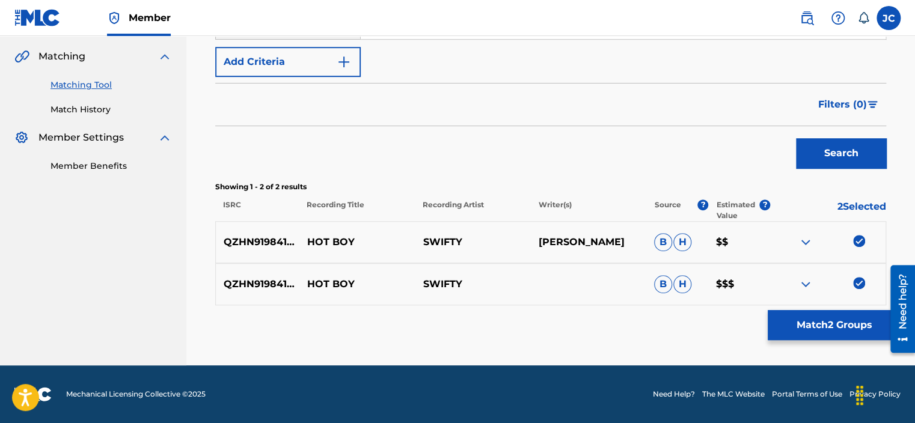
click at [856, 281] on img at bounding box center [859, 283] width 12 height 12
click at [860, 244] on img at bounding box center [859, 241] width 12 height 12
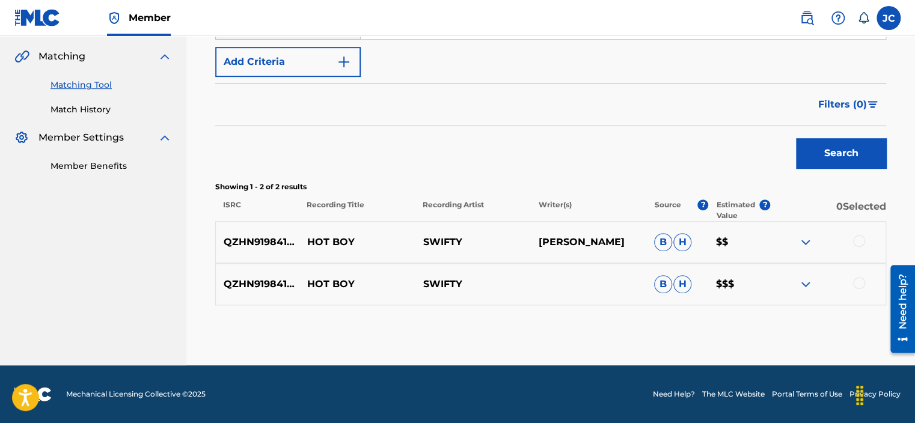
scroll to position [81, 0]
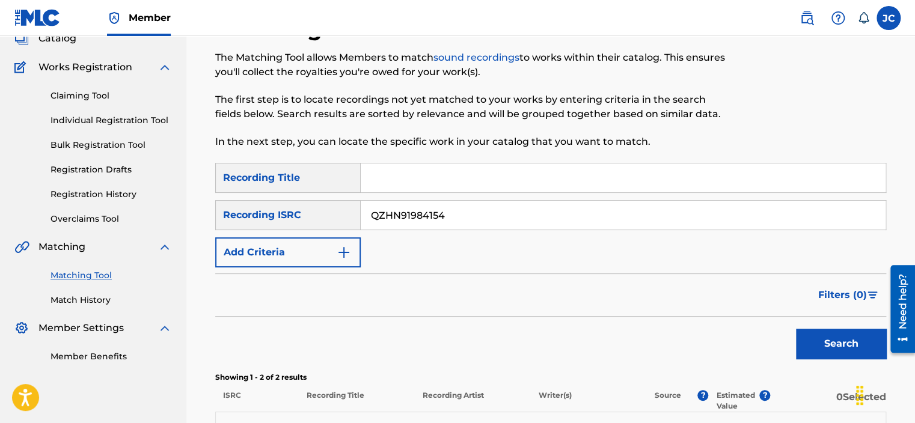
click at [524, 207] on input "QZHN91984154" at bounding box center [623, 215] width 525 height 29
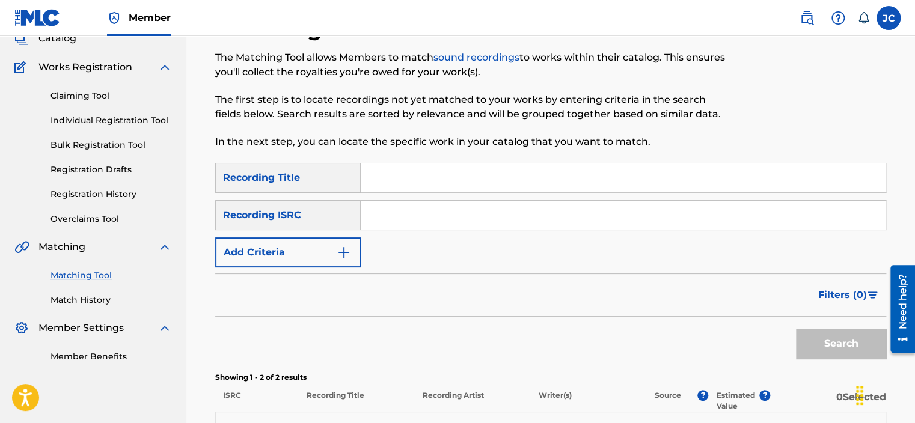
paste input "QZK6P1991650"
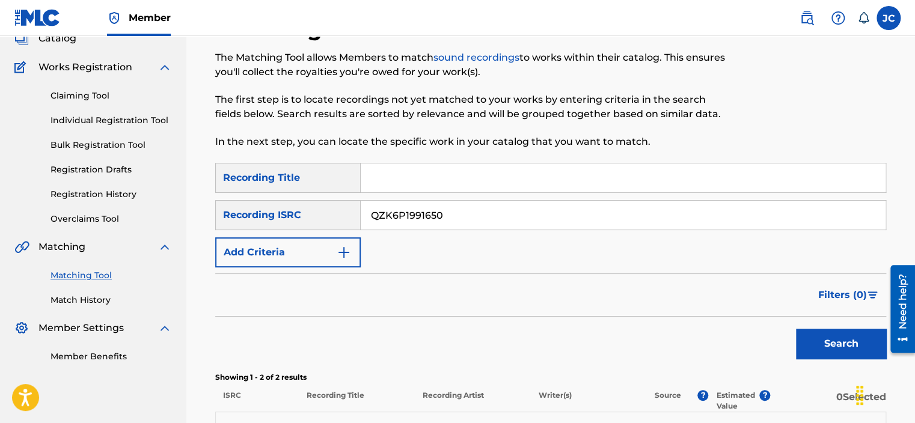
click at [796, 329] on button "Search" at bounding box center [841, 344] width 90 height 30
click at [508, 220] on input "QZK6P1991650" at bounding box center [623, 215] width 525 height 29
paste input "La Pachanga"
click at [796, 329] on button "Search" at bounding box center [841, 344] width 90 height 30
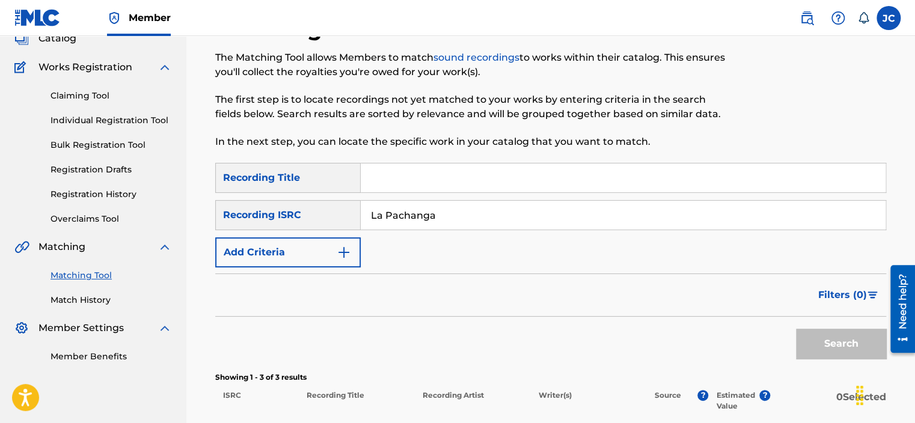
click at [508, 220] on input "La Pachanga" at bounding box center [623, 215] width 525 height 29
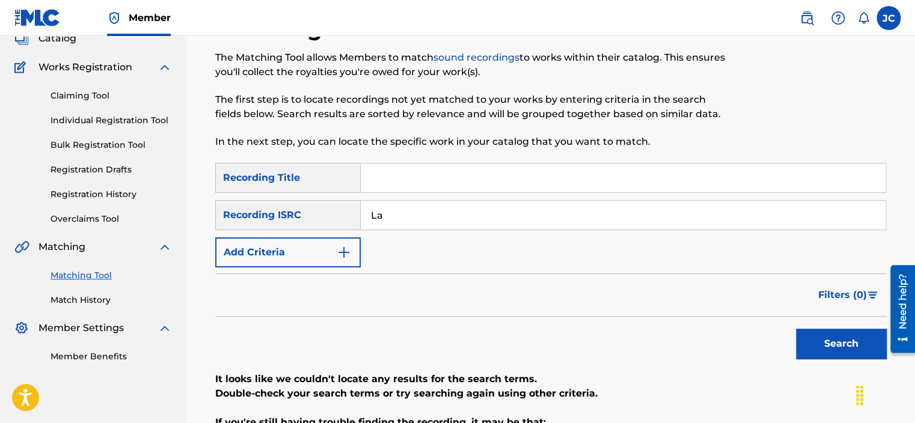
type input "L"
paste input "QZK6P1991650"
type input "QZK6P1991650"
click at [796, 329] on button "Search" at bounding box center [841, 344] width 90 height 30
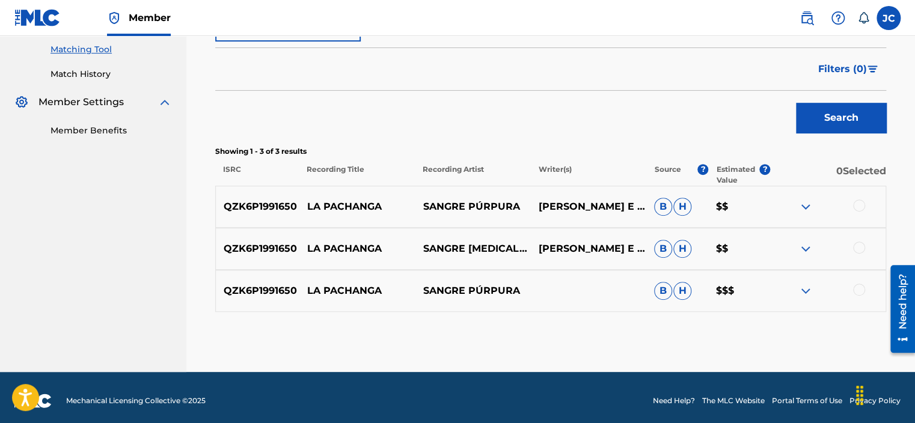
scroll to position [308, 0]
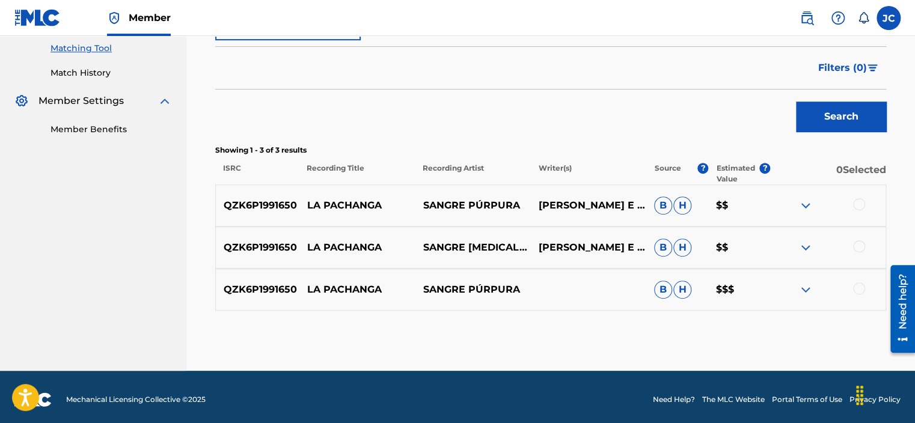
click at [858, 288] on div at bounding box center [859, 288] width 12 height 12
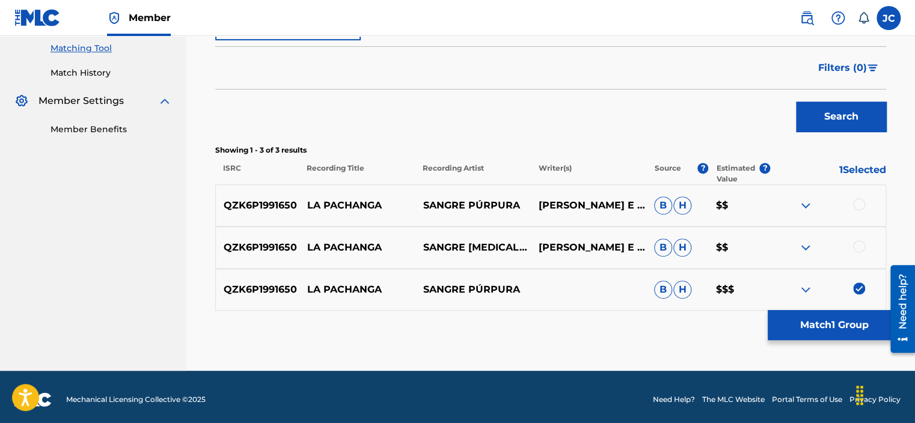
click at [856, 239] on div "QZK6P1991650 LA PACHANGA SANGRE [MEDICAL_DATA] [PERSON_NAME] E VAMPIROS B H $$" at bounding box center [550, 248] width 671 height 42
click at [856, 242] on div at bounding box center [859, 246] width 12 height 12
click at [855, 209] on div at bounding box center [827, 205] width 115 height 14
click at [855, 205] on div at bounding box center [859, 204] width 12 height 12
click at [846, 316] on button "Match 3 Groups" at bounding box center [834, 325] width 133 height 30
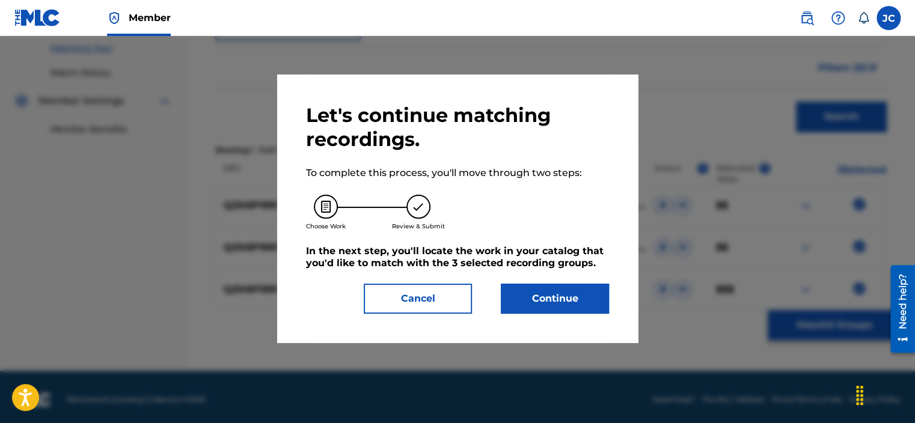
click at [570, 308] on button "Continue" at bounding box center [555, 299] width 108 height 30
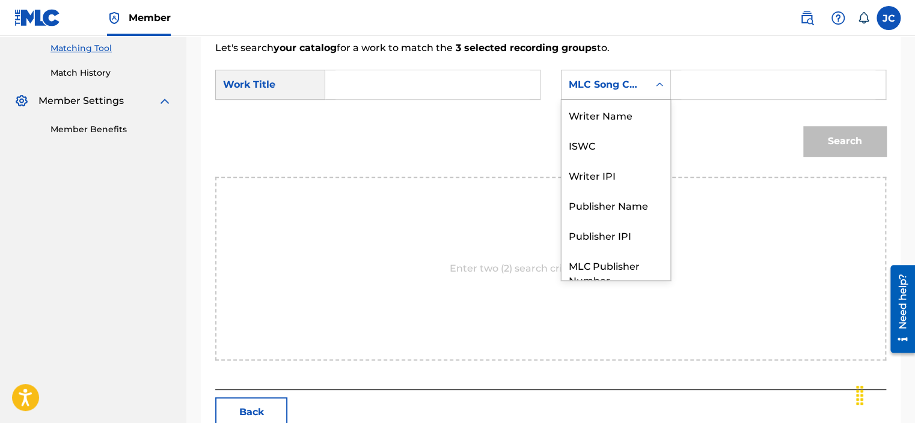
click at [637, 84] on div "MLC Song Code" at bounding box center [605, 85] width 73 height 14
click at [619, 115] on div "Writer Name" at bounding box center [615, 115] width 109 height 30
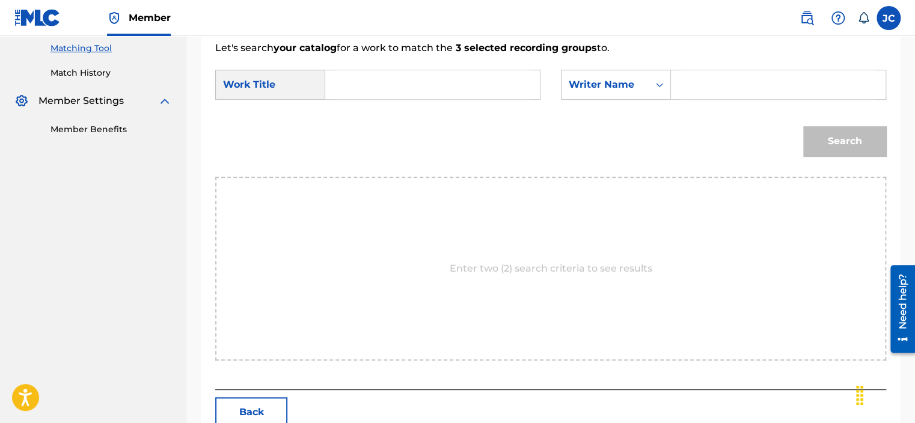
click at [383, 87] on input "Search Form" at bounding box center [432, 84] width 194 height 29
paste input "La Pachanga"
type input "La Pachanga"
click at [713, 84] on input "Search Form" at bounding box center [778, 84] width 194 height 29
paste input "Vampiros"
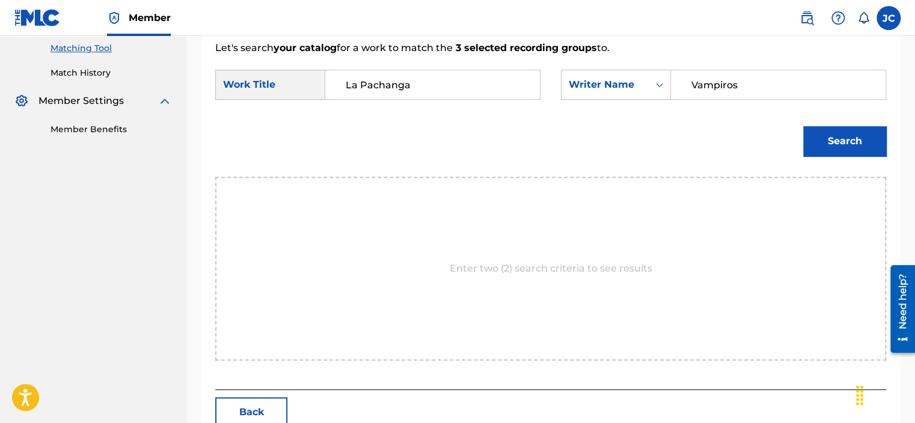
click at [803, 126] on button "Search" at bounding box center [844, 141] width 83 height 30
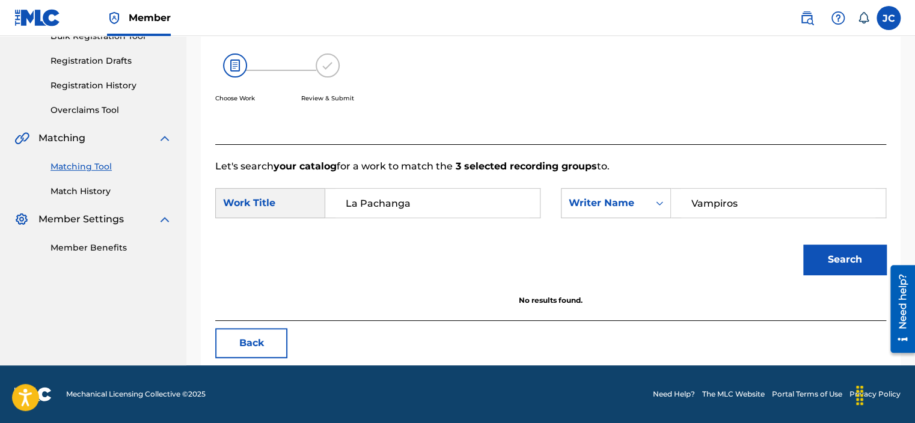
scroll to position [190, 0]
click at [755, 206] on input "Vampiros" at bounding box center [778, 203] width 194 height 29
click at [803, 245] on button "Search" at bounding box center [844, 260] width 83 height 30
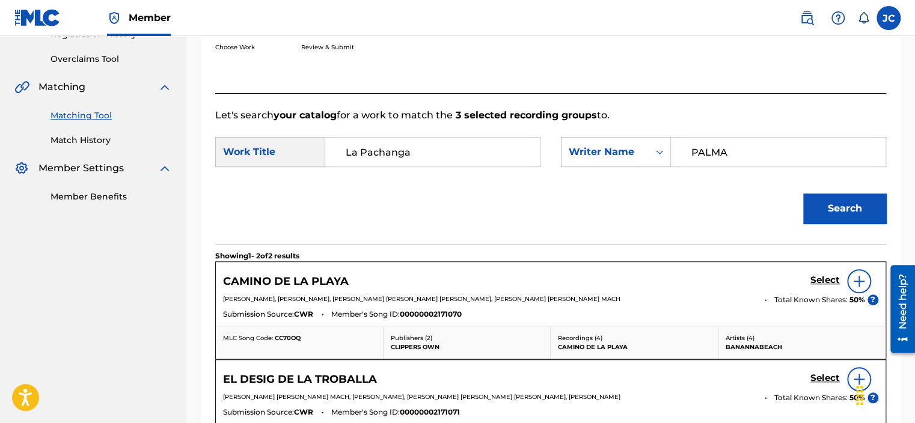
scroll to position [308, 0]
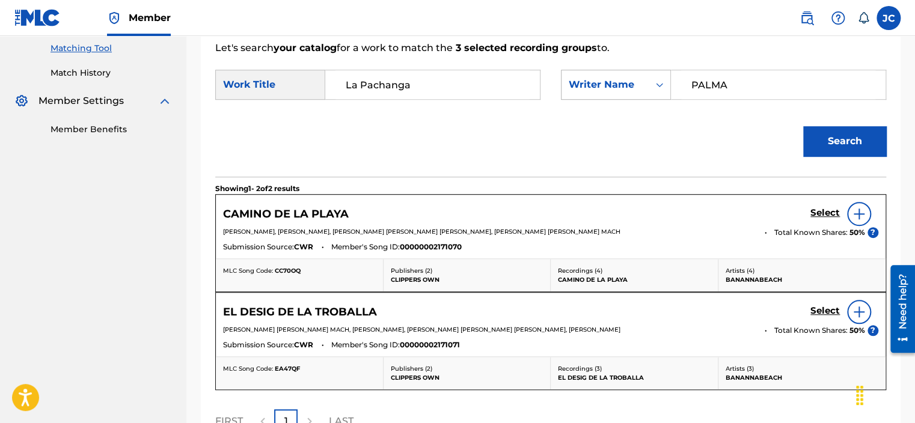
drag, startPoint x: 736, startPoint y: 85, endPoint x: 661, endPoint y: 87, distance: 74.6
click at [661, 87] on div "SearchWithCriteriaaeb5f9d7-92a0-4f63-80ec-b077b898e3d9 Writer Name [PERSON_NAME]" at bounding box center [723, 85] width 325 height 30
type input "[PERSON_NAME]"
click at [803, 126] on button "Search" at bounding box center [844, 141] width 83 height 30
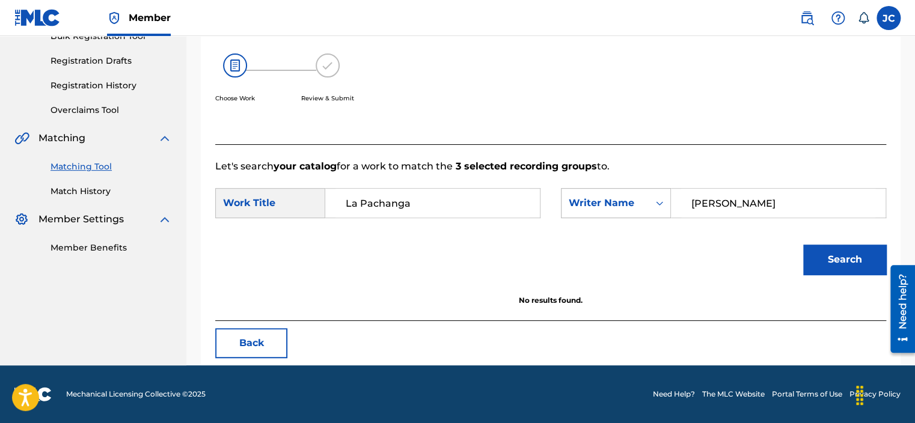
scroll to position [190, 0]
click at [255, 358] on button "Back" at bounding box center [251, 343] width 72 height 30
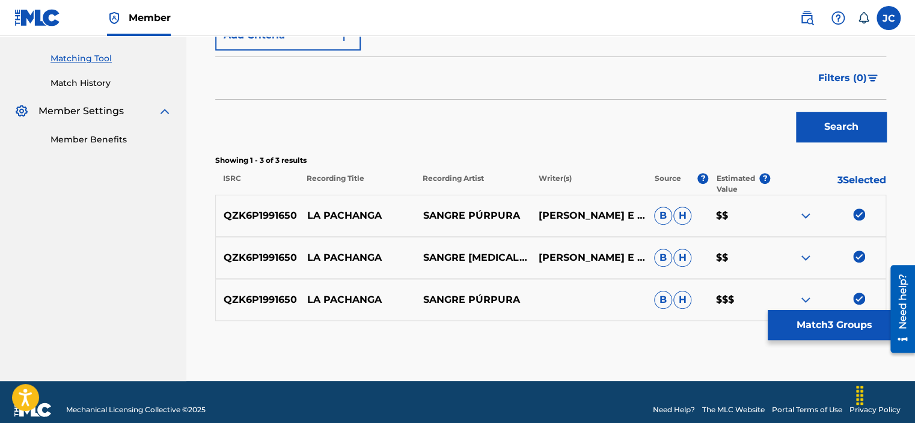
scroll to position [313, 0]
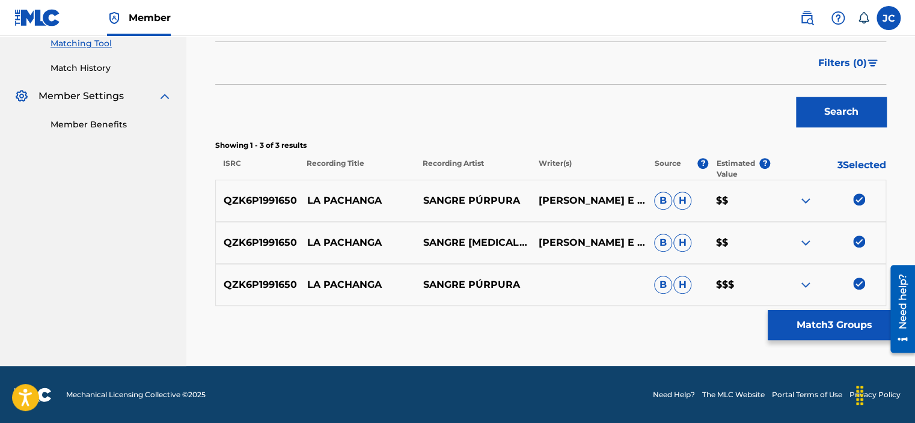
click at [861, 278] on img at bounding box center [859, 284] width 12 height 12
click at [861, 238] on img at bounding box center [859, 242] width 12 height 12
click at [861, 202] on img at bounding box center [859, 200] width 12 height 12
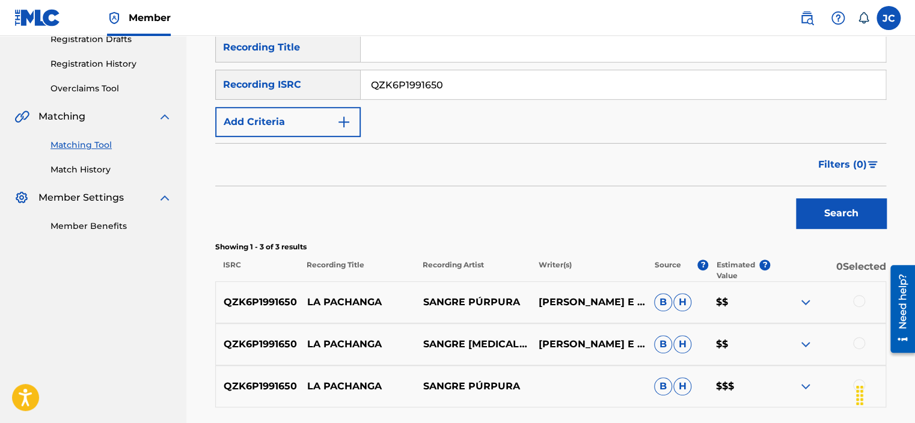
scroll to position [188, 0]
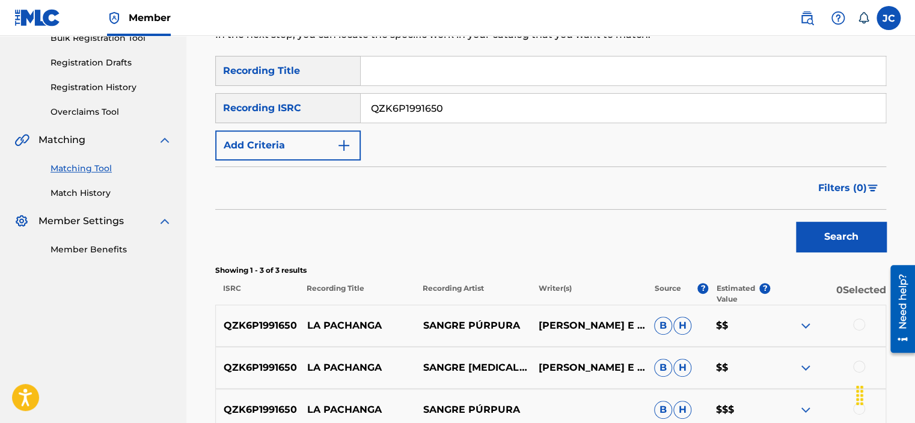
click at [519, 115] on input "QZK6P1991650" at bounding box center [623, 108] width 525 height 29
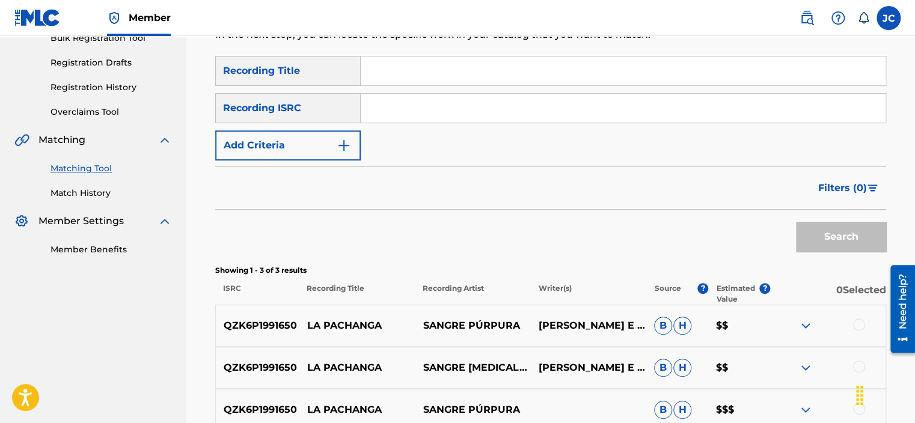
paste input "QM7281747805"
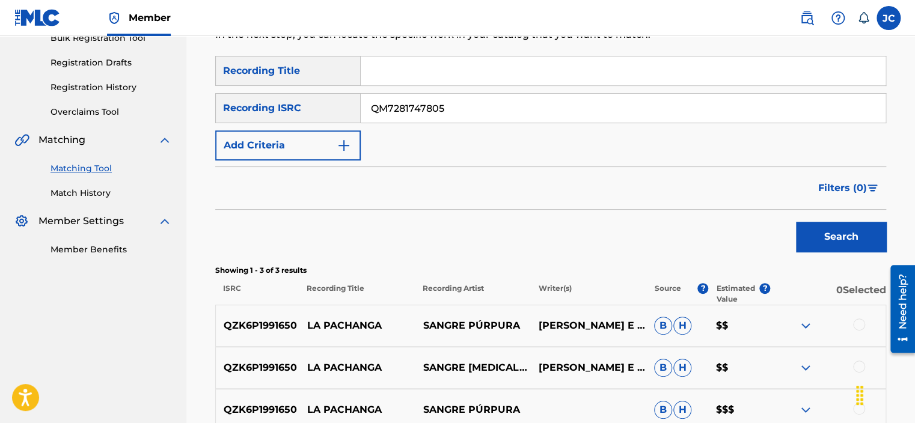
type input "QM7281747805"
click at [796, 222] on button "Search" at bounding box center [841, 237] width 90 height 30
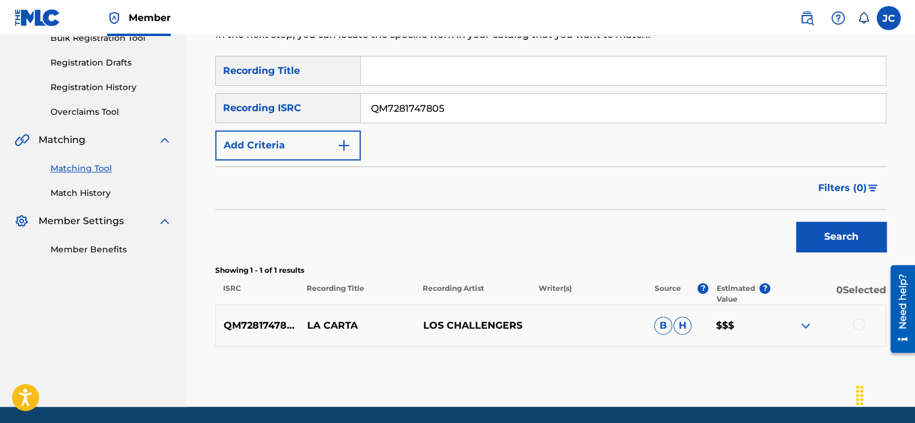
click at [566, 111] on input "QM7281747805" at bounding box center [623, 108] width 525 height 29
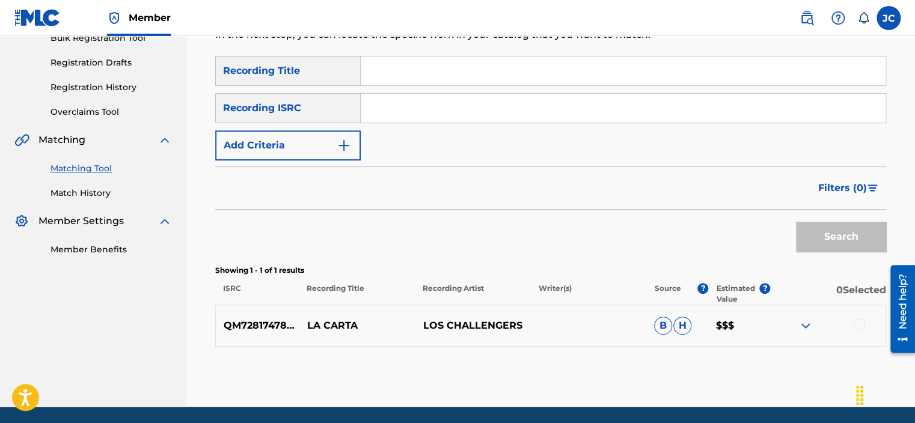
paste input "USACX1004039"
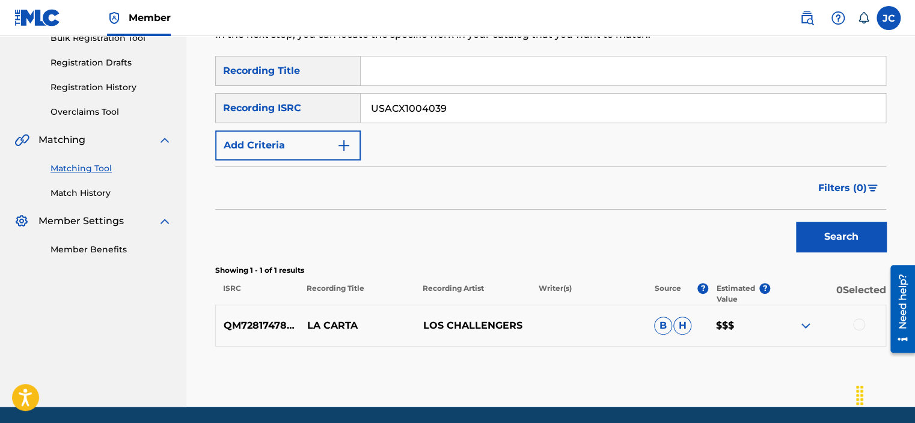
type input "USACX1004039"
click at [796, 222] on button "Search" at bounding box center [841, 237] width 90 height 30
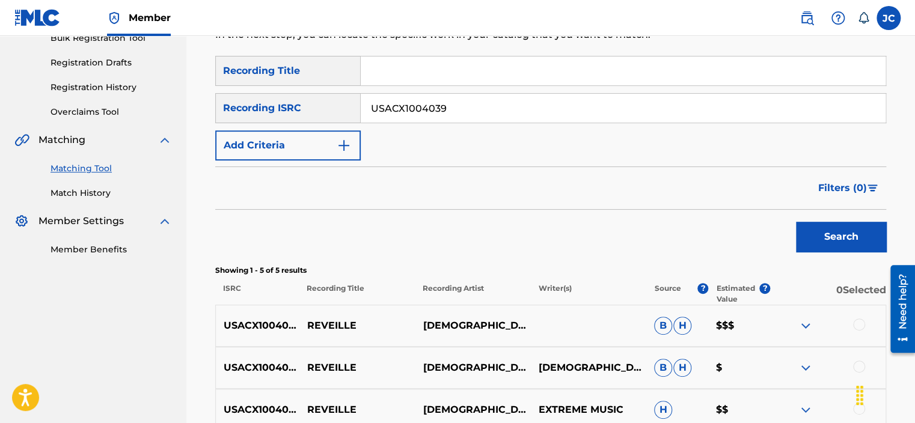
click at [596, 105] on input "USACX1004039" at bounding box center [623, 108] width 525 height 29
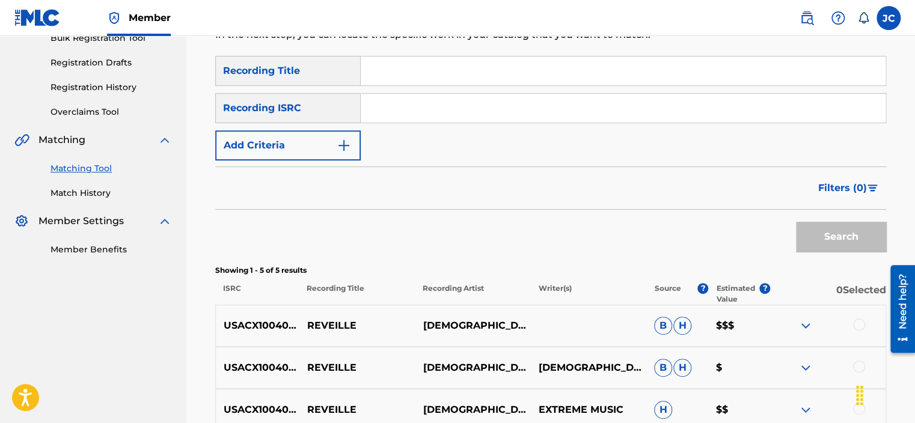
paste input "QZB4J1818106"
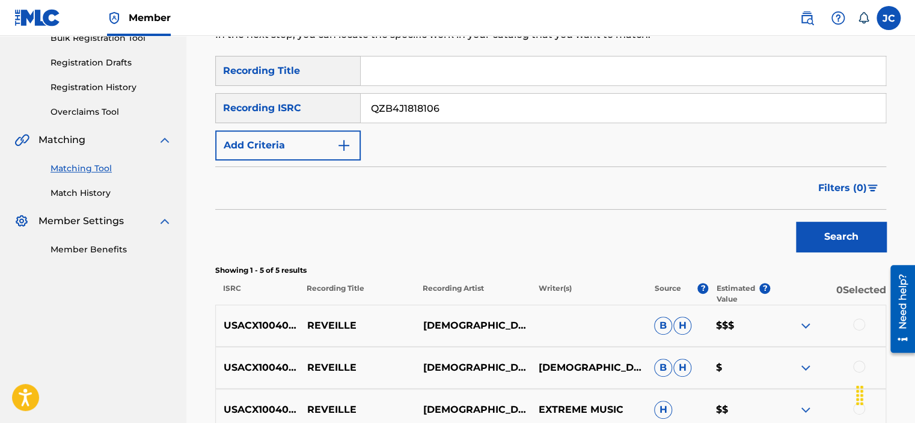
type input "QZB4J1818106"
click at [796, 222] on button "Search" at bounding box center [841, 237] width 90 height 30
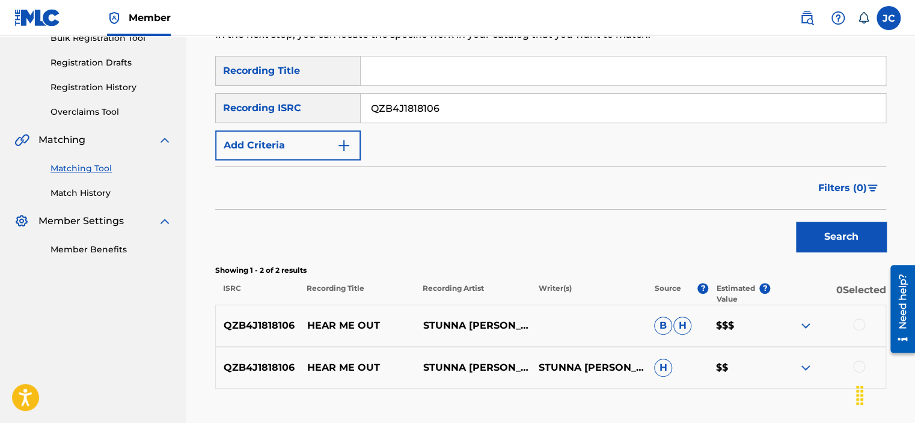
click at [471, 109] on input "QZB4J1818106" at bounding box center [623, 108] width 525 height 29
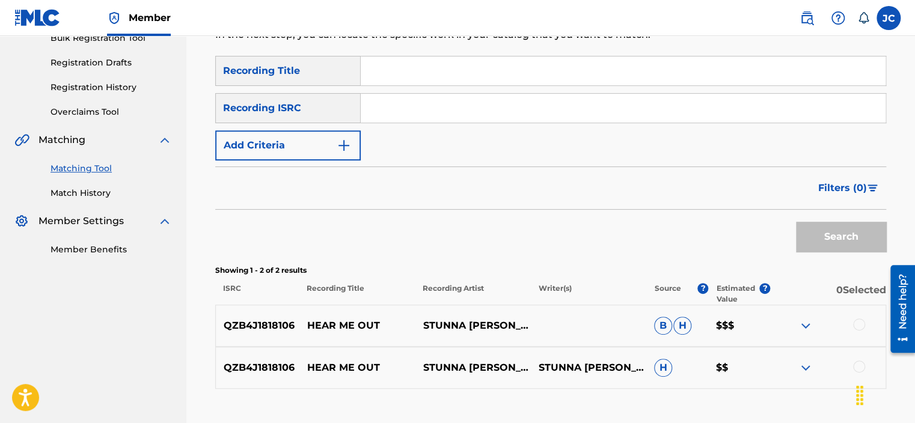
paste input "QZ5AB1968963"
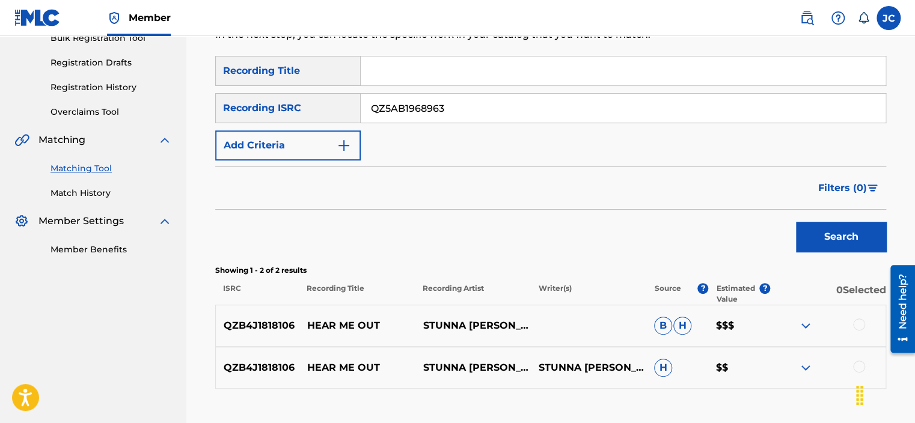
type input "QZ5AB1968963"
click at [796, 222] on button "Search" at bounding box center [841, 237] width 90 height 30
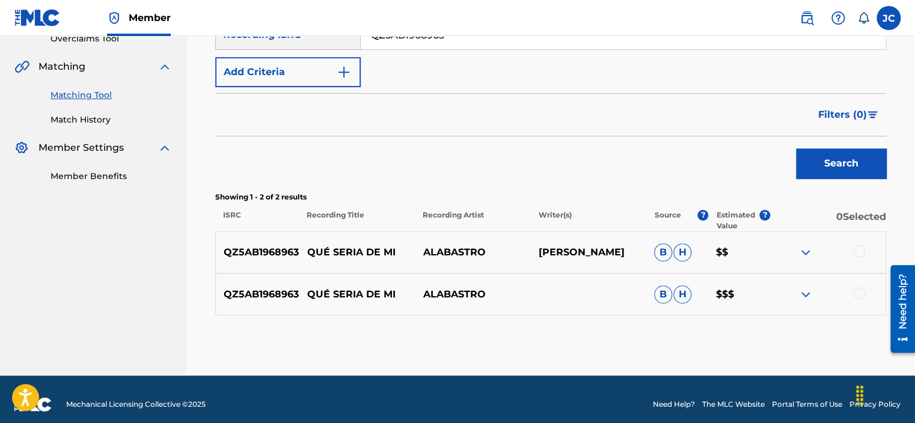
scroll to position [272, 0]
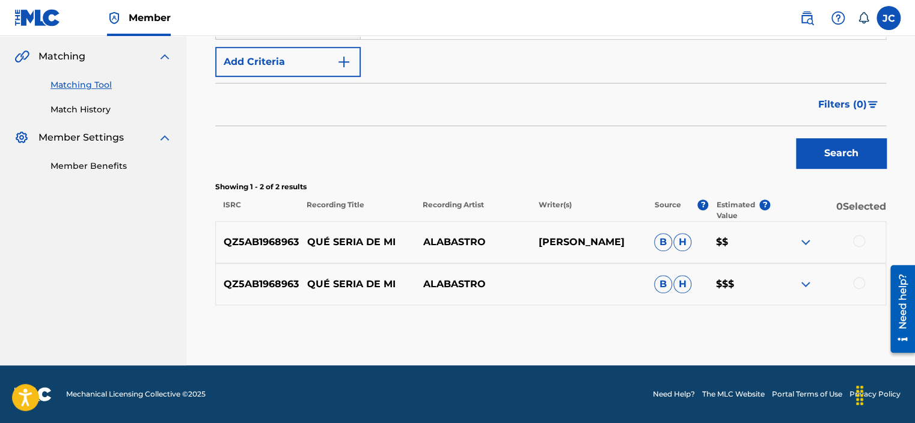
click at [859, 281] on div at bounding box center [859, 283] width 12 height 12
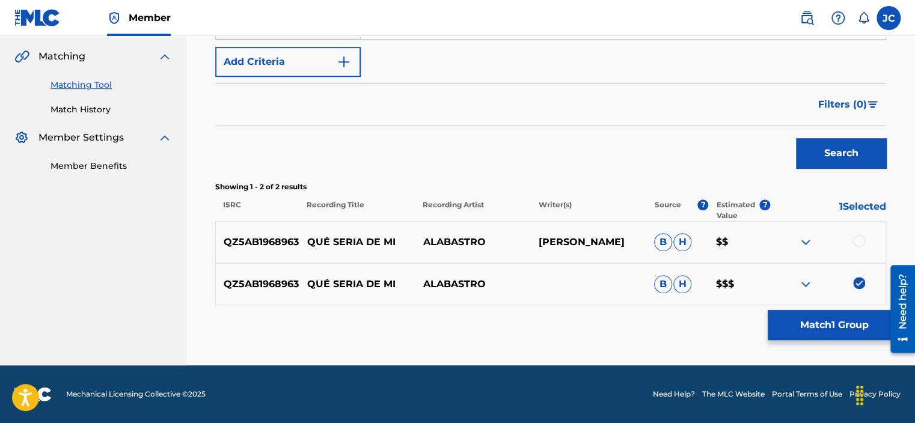
click at [861, 237] on div at bounding box center [859, 241] width 12 height 12
click at [841, 328] on button "Match 2 Groups" at bounding box center [834, 325] width 133 height 30
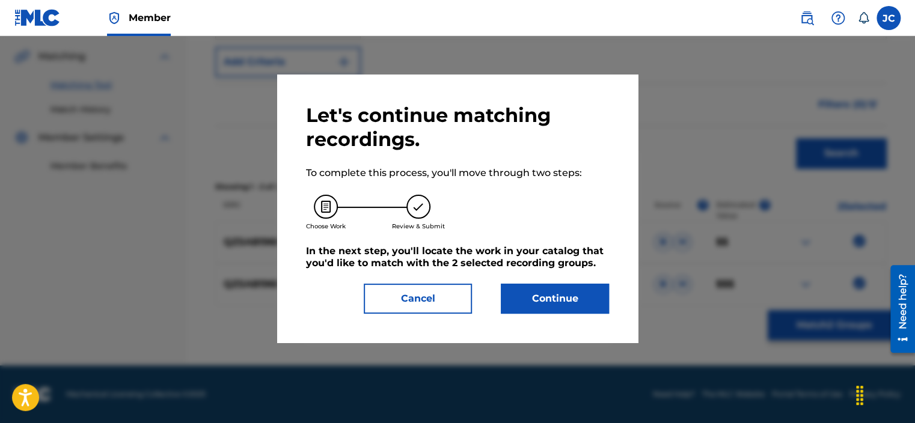
click at [594, 303] on button "Continue" at bounding box center [555, 299] width 108 height 30
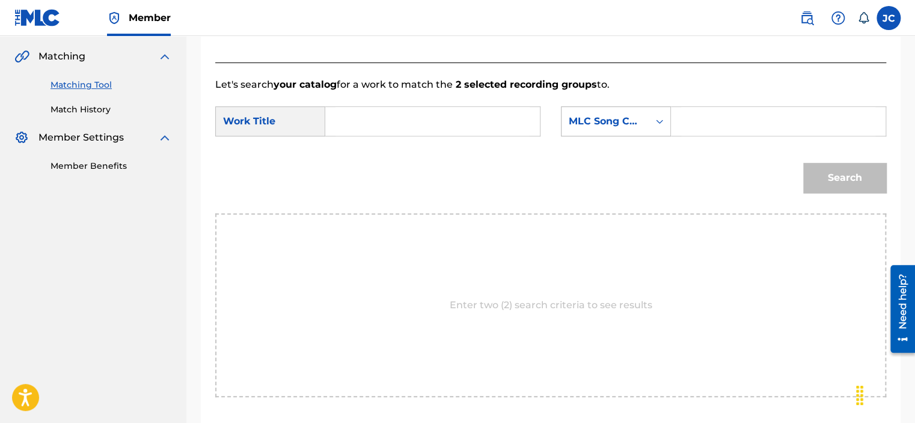
click at [658, 127] on div "Search Form" at bounding box center [660, 122] width 22 height 22
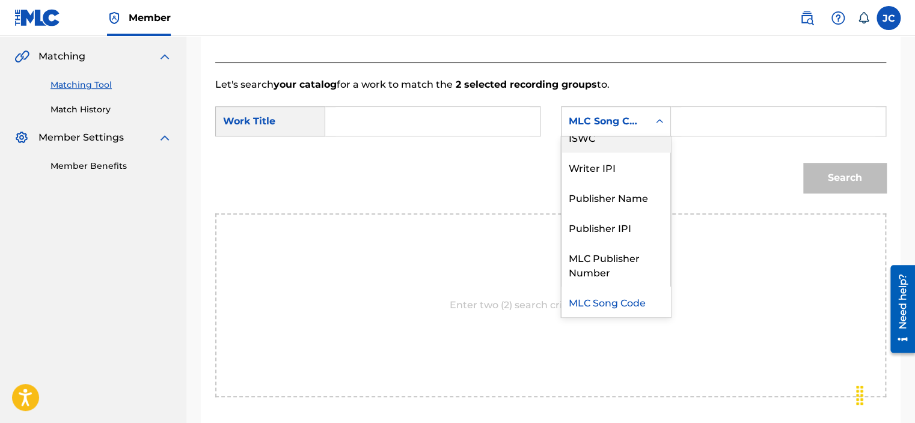
scroll to position [0, 0]
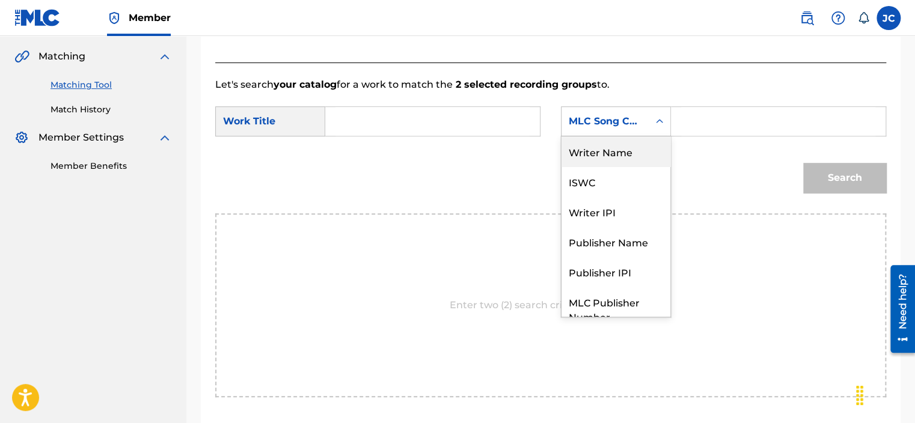
click at [602, 150] on div "Writer Name" at bounding box center [615, 151] width 109 height 30
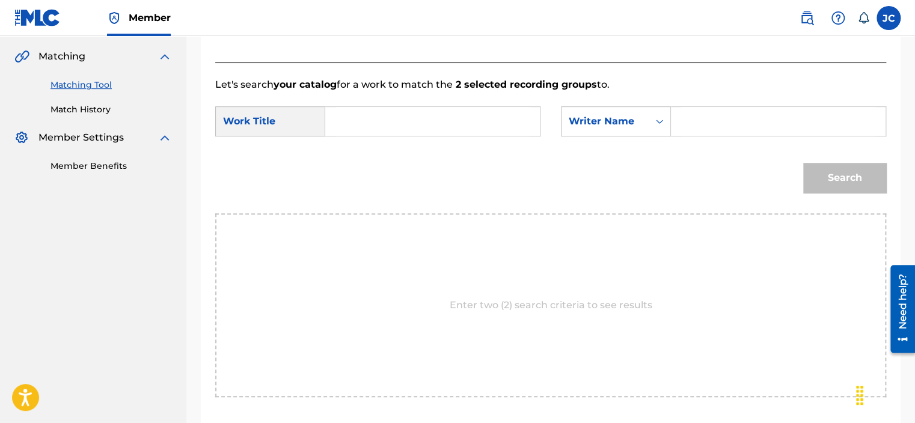
click at [478, 132] on input "Search Form" at bounding box center [432, 121] width 194 height 29
paste input "Qué sería de mí"
type input "Qué sería de mí"
click at [716, 137] on div "SearchWithCriteria42203284-f07b-4dee-80df-e73e75ae9cdb Work Title Qué sería de …" at bounding box center [550, 124] width 671 height 37
click at [711, 123] on input "Search Form" at bounding box center [778, 121] width 194 height 29
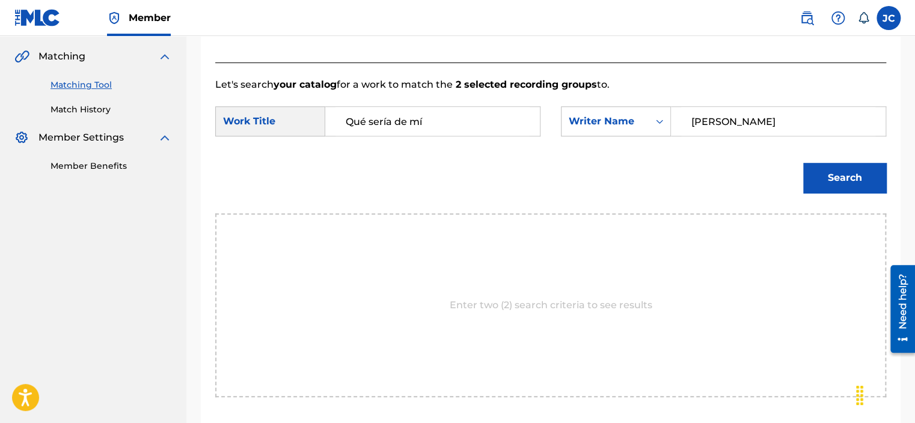
type input "[PERSON_NAME]"
click at [803, 163] on button "Search" at bounding box center [844, 178] width 83 height 30
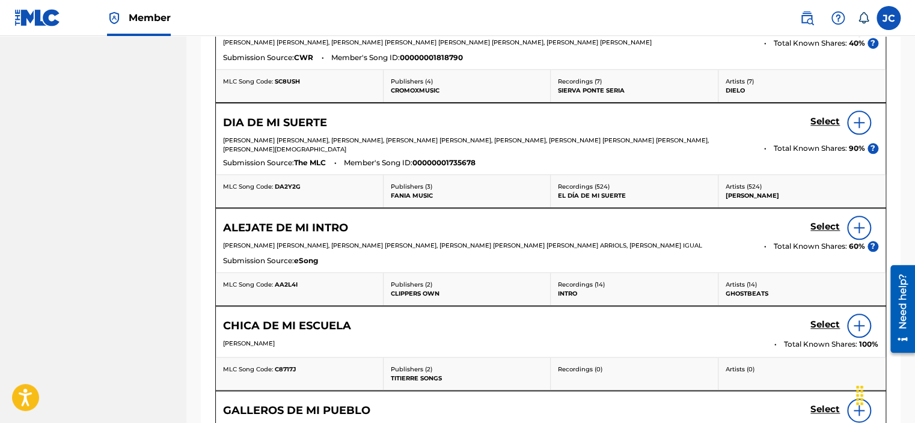
scroll to position [712, 0]
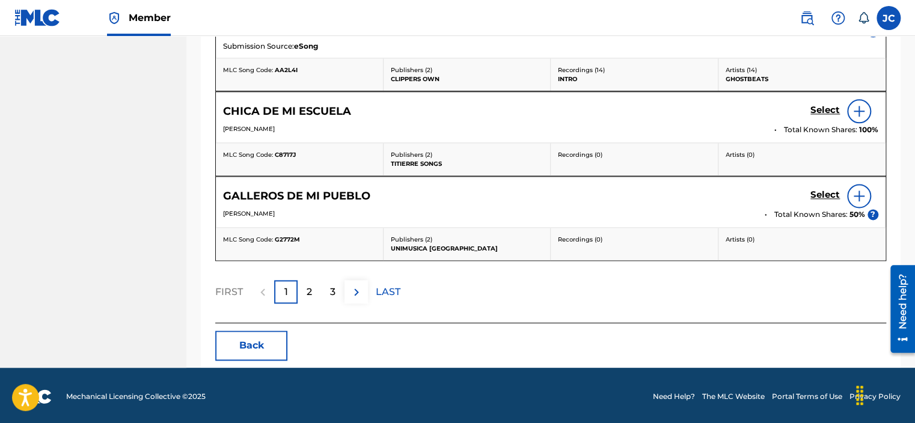
click at [281, 344] on button "Back" at bounding box center [251, 346] width 72 height 30
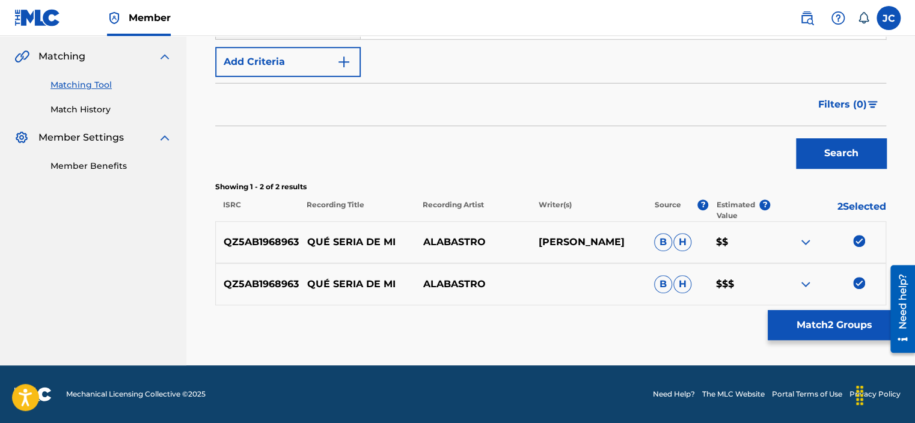
scroll to position [272, 0]
click at [860, 284] on img at bounding box center [859, 283] width 12 height 12
click at [855, 237] on img at bounding box center [859, 241] width 12 height 12
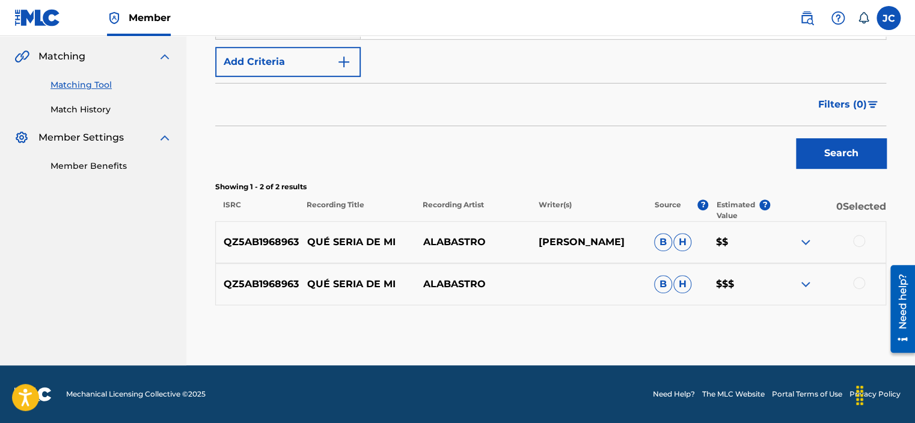
scroll to position [151, 0]
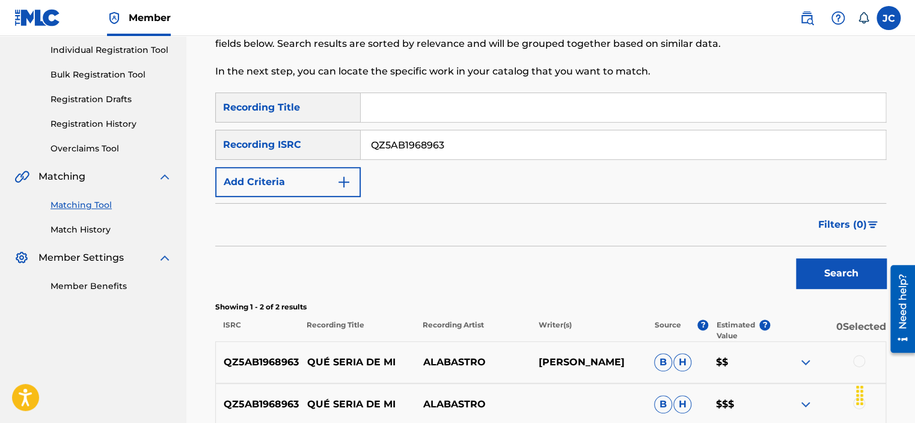
click at [623, 143] on input "QZ5AB1968963" at bounding box center [623, 144] width 525 height 29
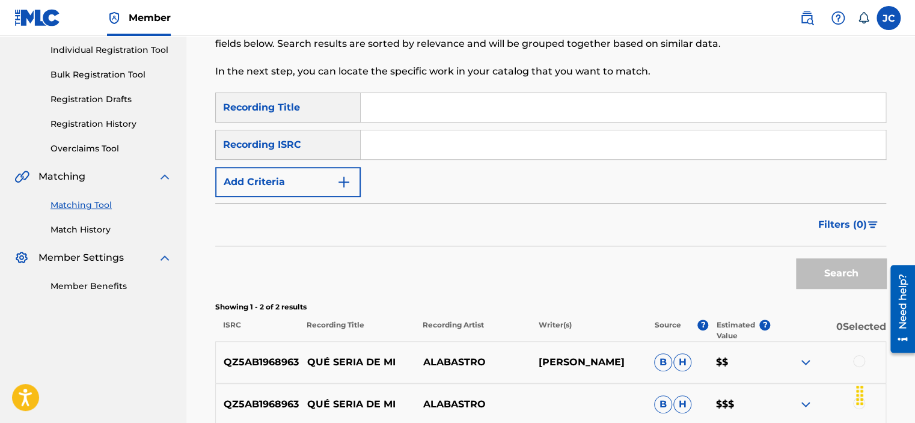
paste input "QM6DC1669002"
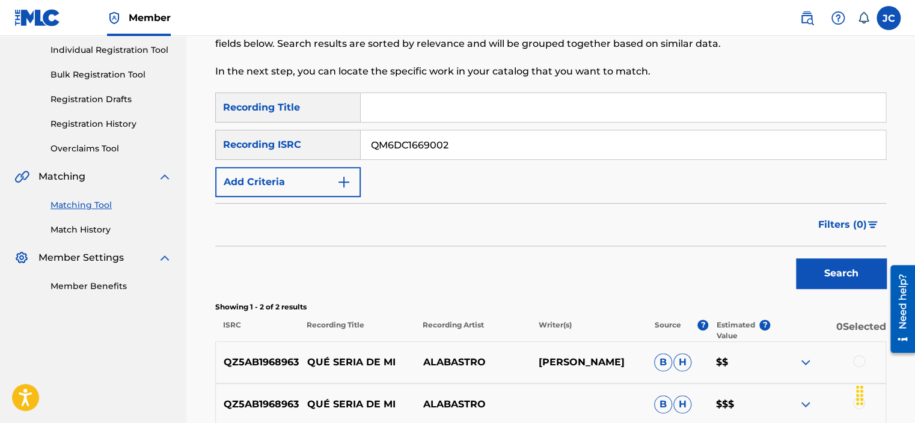
type input "QM6DC1669002"
click at [796, 258] on button "Search" at bounding box center [841, 273] width 90 height 30
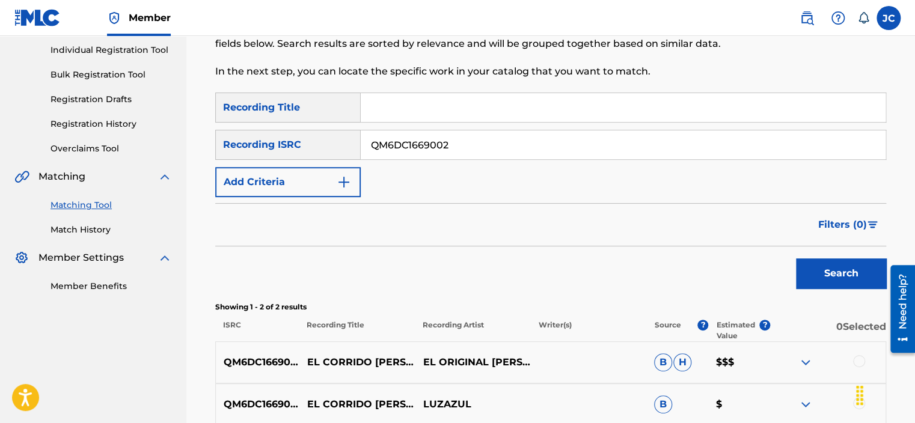
click at [546, 140] on input "QM6DC1669002" at bounding box center [623, 144] width 525 height 29
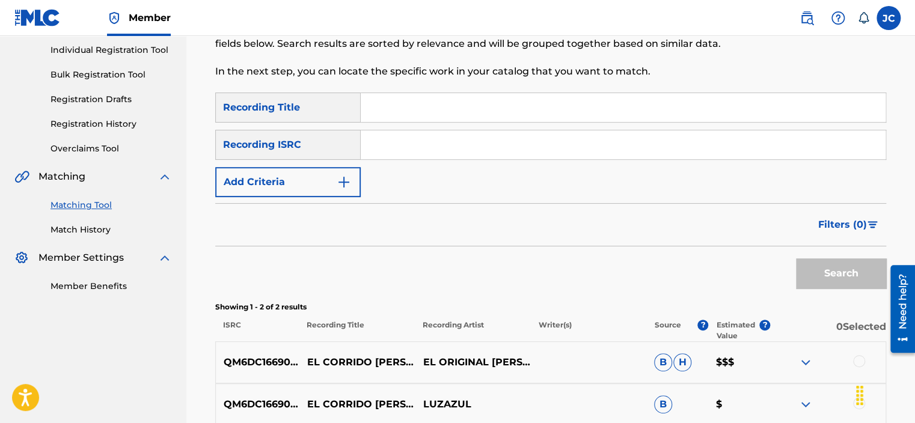
paste input "USA2P1202279"
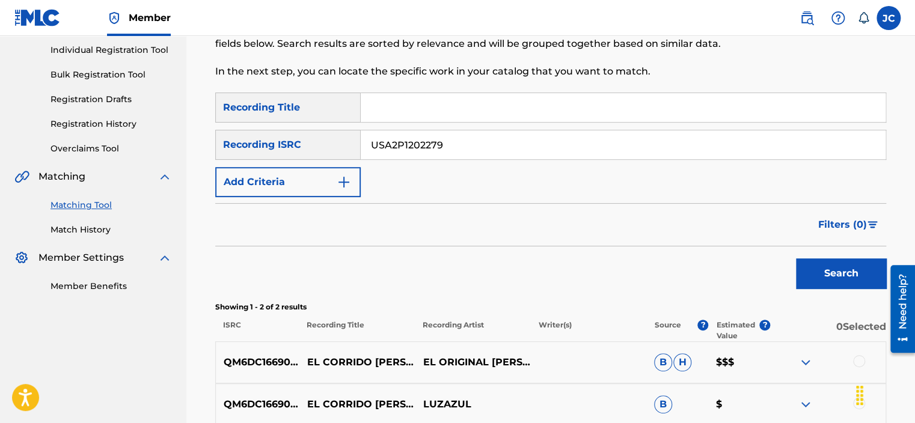
type input "USA2P1202279"
click at [796, 258] on button "Search" at bounding box center [841, 273] width 90 height 30
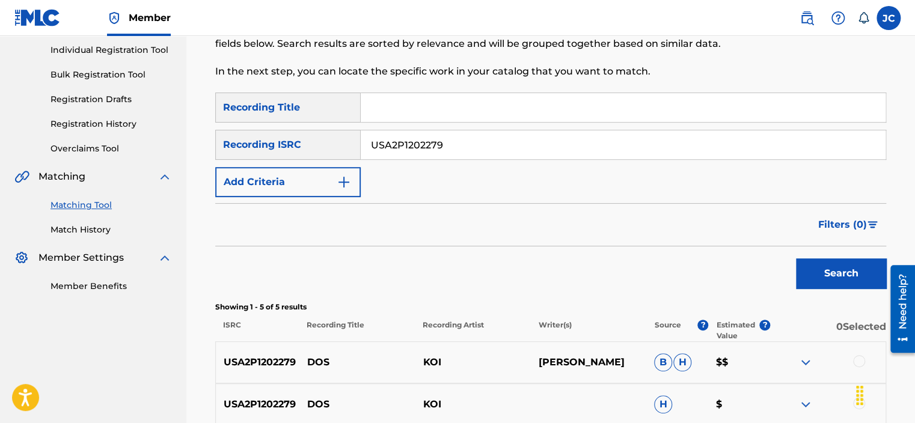
click at [463, 139] on input "USA2P1202279" at bounding box center [623, 144] width 525 height 29
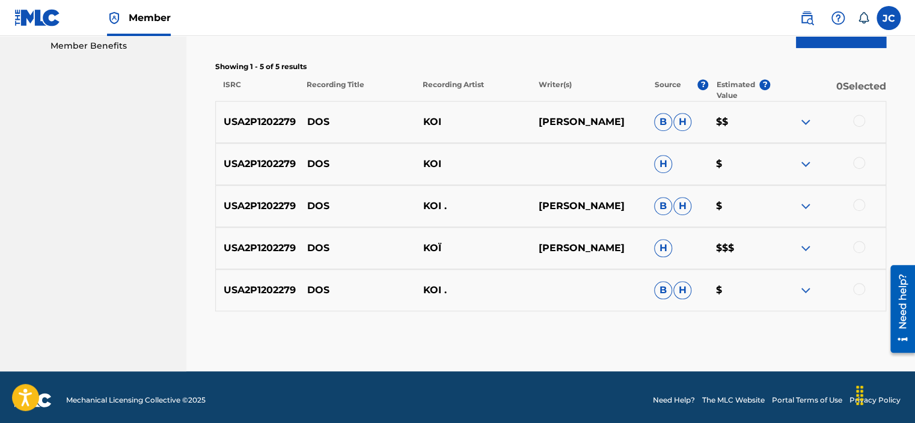
scroll to position [397, 0]
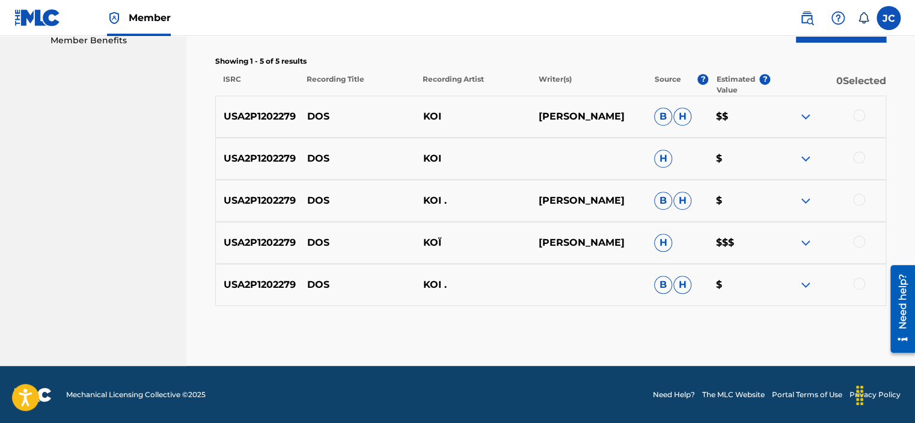
click at [856, 279] on div at bounding box center [859, 284] width 12 height 12
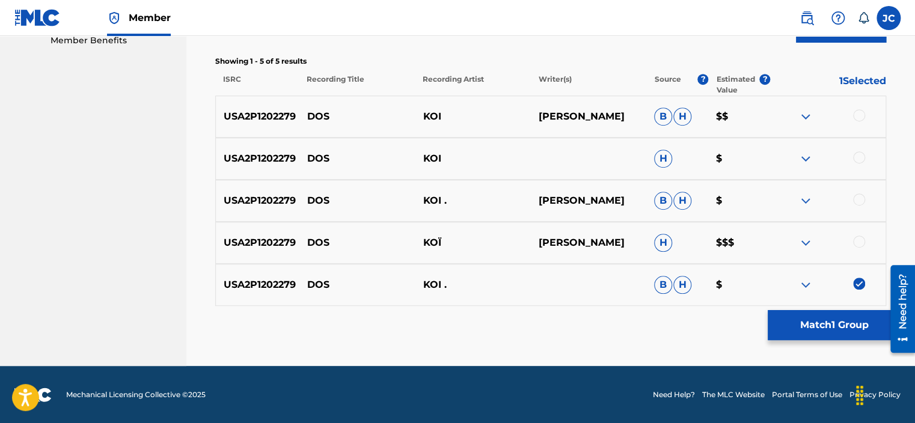
click at [854, 239] on div at bounding box center [859, 242] width 12 height 12
click at [861, 202] on div at bounding box center [859, 200] width 12 height 12
click at [858, 160] on div at bounding box center [859, 157] width 12 height 12
click at [858, 115] on div at bounding box center [859, 115] width 12 height 12
click at [825, 320] on button "Match 5 Groups" at bounding box center [834, 325] width 133 height 30
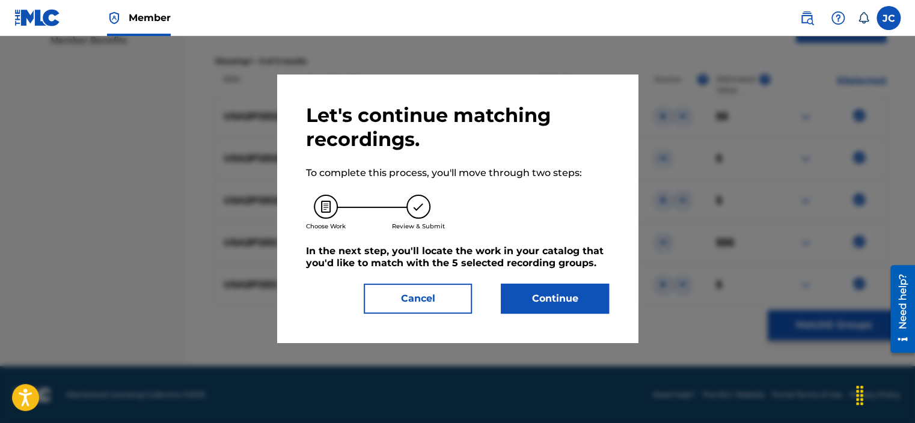
click at [527, 296] on button "Continue" at bounding box center [555, 299] width 108 height 30
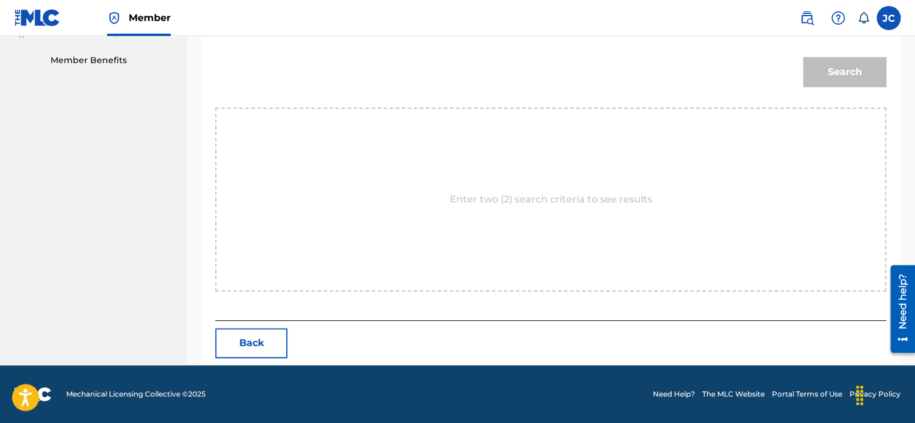
scroll to position [194, 0]
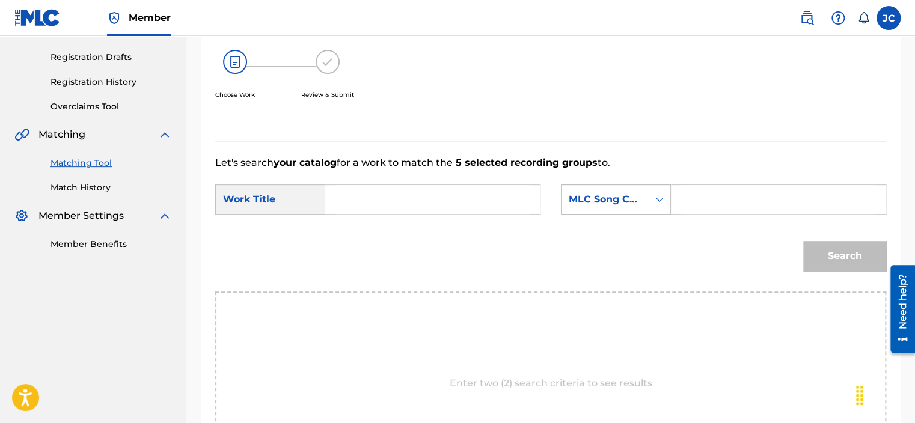
click at [614, 195] on div "MLC Song Code" at bounding box center [605, 199] width 73 height 14
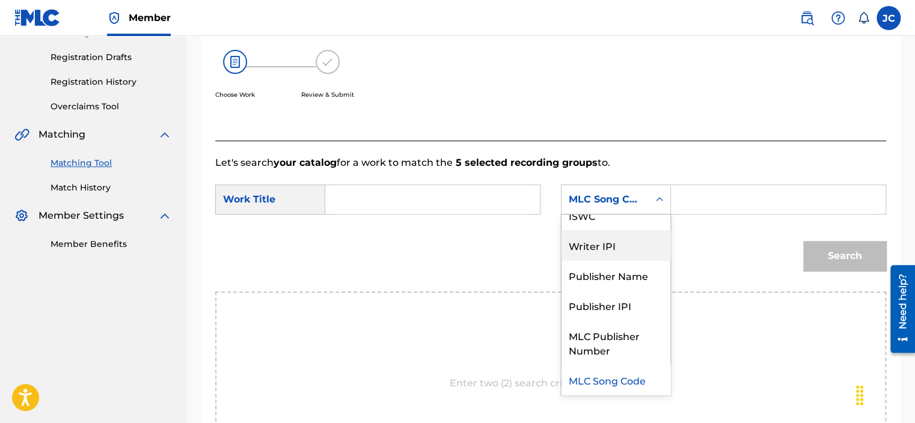
scroll to position [0, 0]
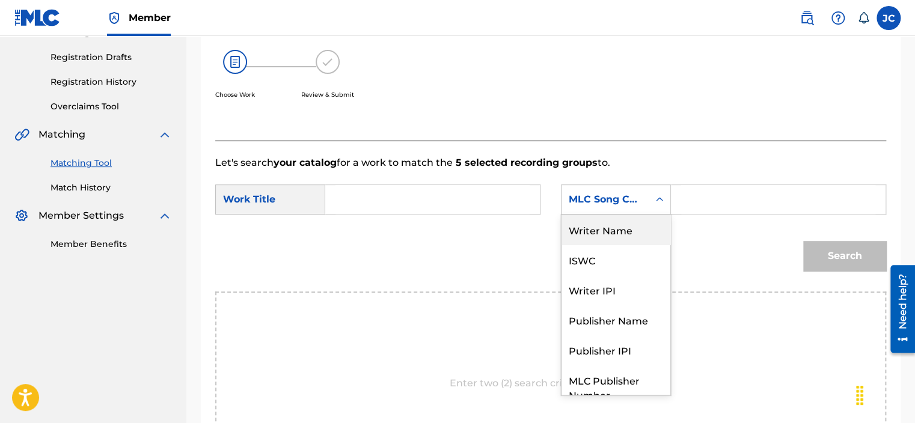
click at [568, 233] on div "Writer Name" at bounding box center [615, 230] width 109 height 30
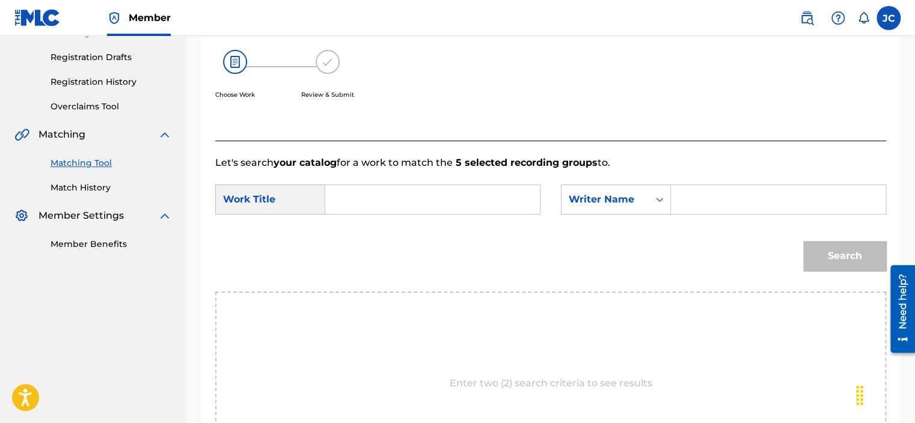
click at [447, 201] on input "Search Form" at bounding box center [432, 199] width 194 height 29
paste input "Dos"
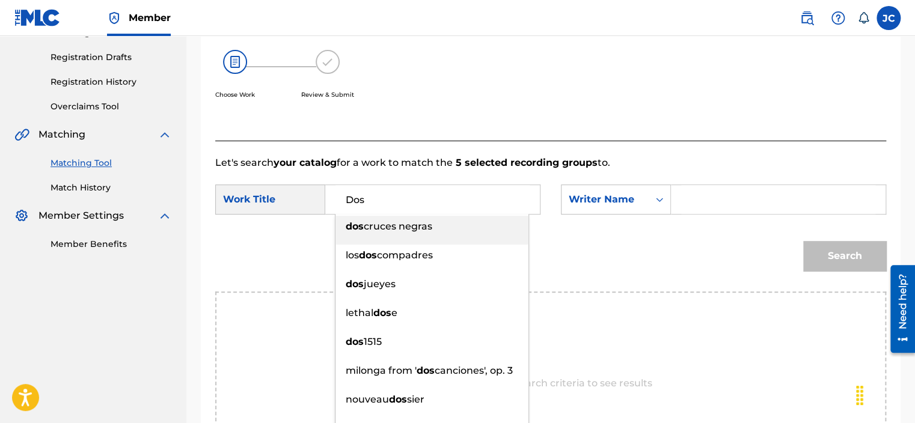
type input "Dos"
click at [731, 197] on input "Search Form" at bounding box center [778, 199] width 194 height 29
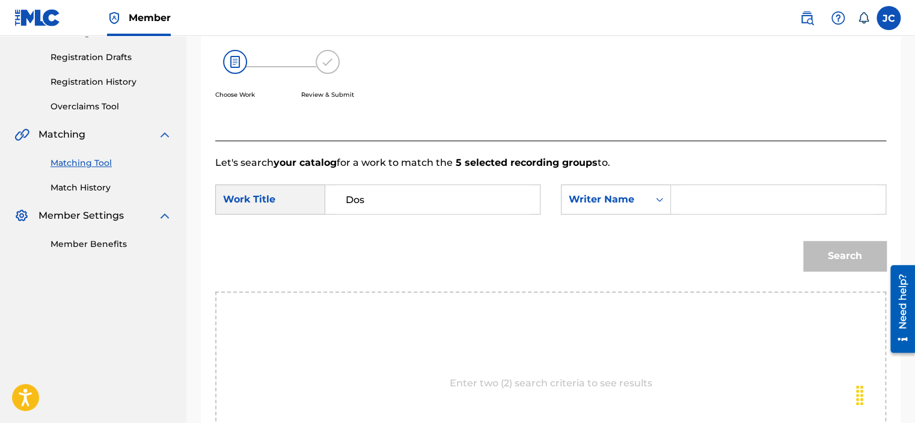
paste input "[PERSON_NAME]"
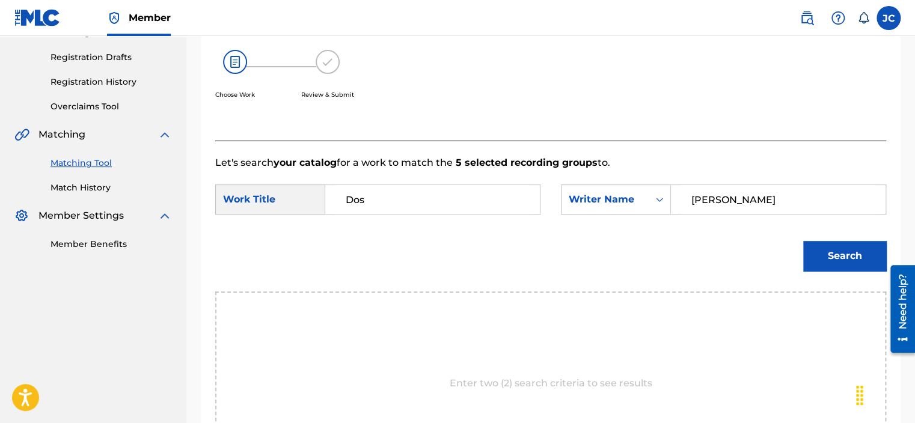
type input "[PERSON_NAME]"
click at [803, 241] on button "Search" at bounding box center [844, 256] width 83 height 30
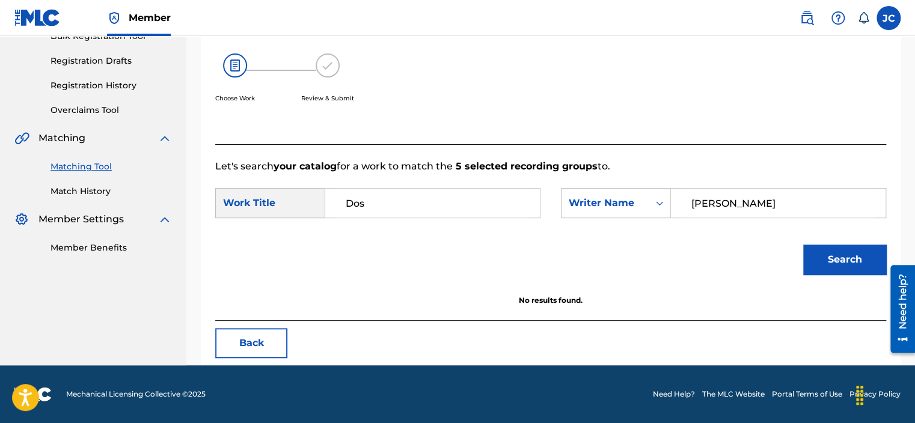
scroll to position [190, 0]
click at [849, 274] on button "Search" at bounding box center [844, 260] width 83 height 30
click at [269, 339] on button "Back" at bounding box center [251, 343] width 72 height 30
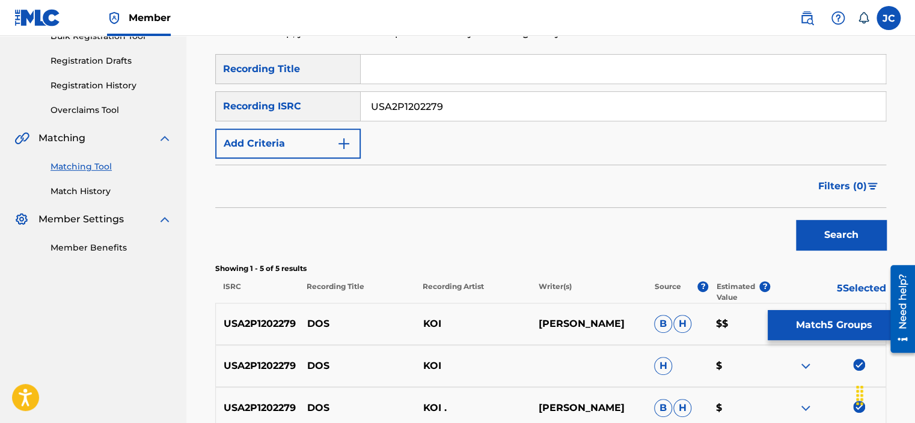
scroll to position [397, 0]
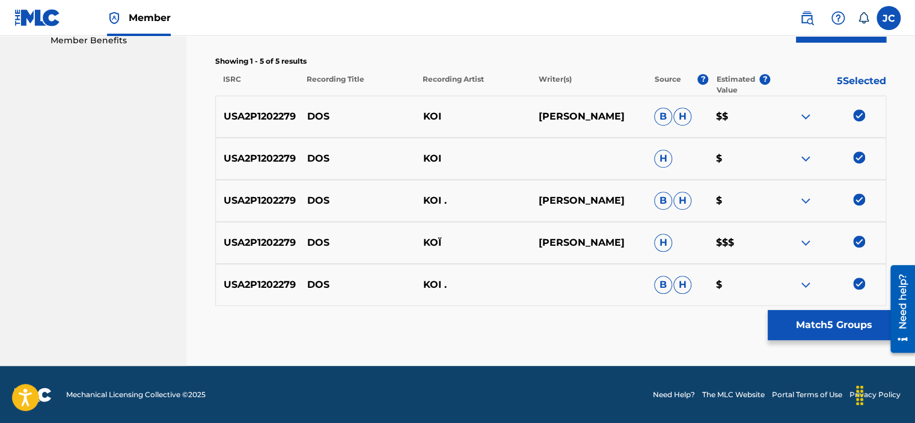
click at [856, 285] on img at bounding box center [859, 284] width 12 height 12
click at [857, 240] on img at bounding box center [859, 242] width 12 height 12
click at [853, 197] on img at bounding box center [859, 200] width 12 height 12
click at [857, 154] on img at bounding box center [859, 157] width 12 height 12
click at [859, 117] on img at bounding box center [859, 115] width 12 height 12
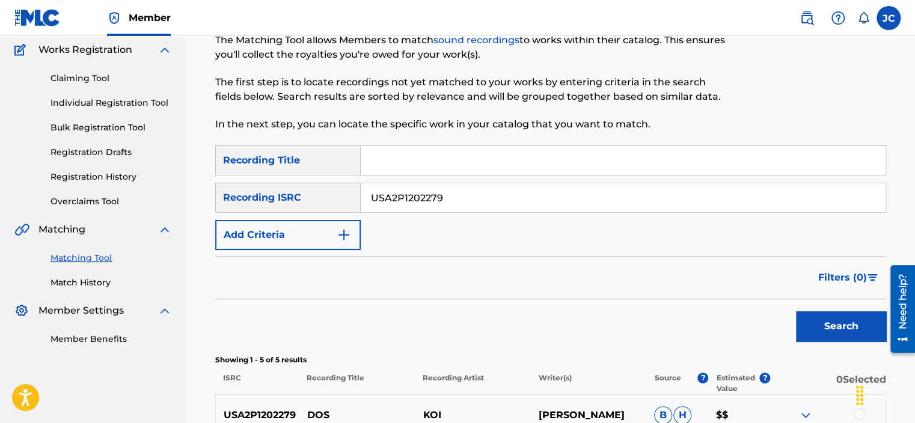
scroll to position [91, 0]
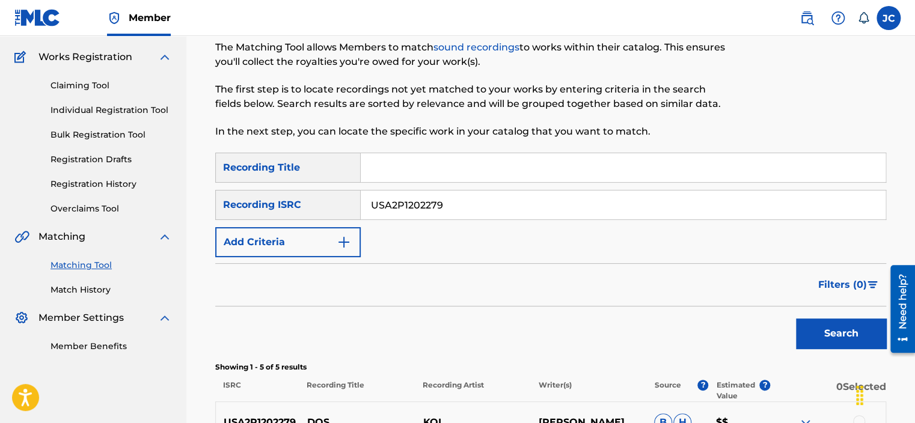
click at [511, 197] on input "USA2P1202279" at bounding box center [623, 205] width 525 height 29
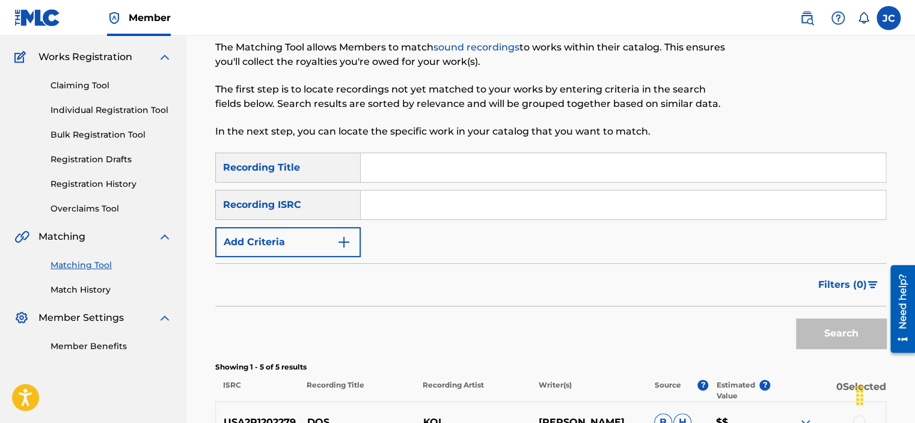
paste input "QMXNR1100271"
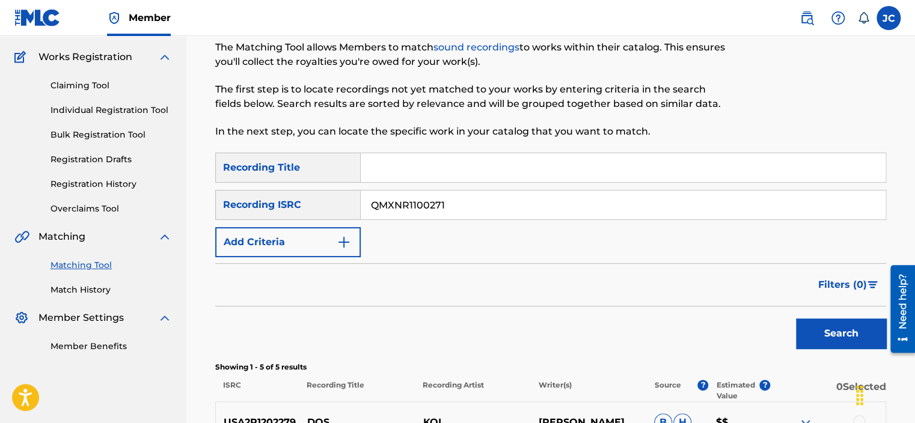
type input "QMXNR1100271"
click at [796, 319] on button "Search" at bounding box center [841, 334] width 90 height 30
click at [473, 209] on input "QMXNR1100271" at bounding box center [623, 205] width 525 height 29
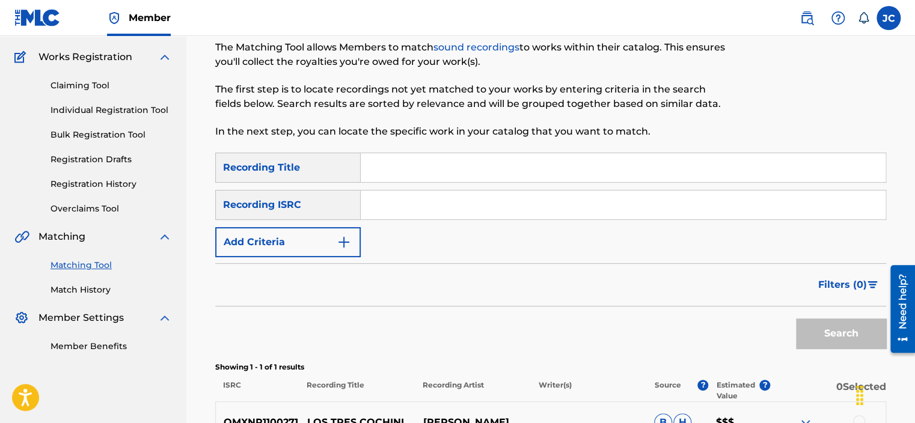
click at [411, 207] on input "Search Form" at bounding box center [623, 205] width 525 height 29
paste input "CA5KR2464132"
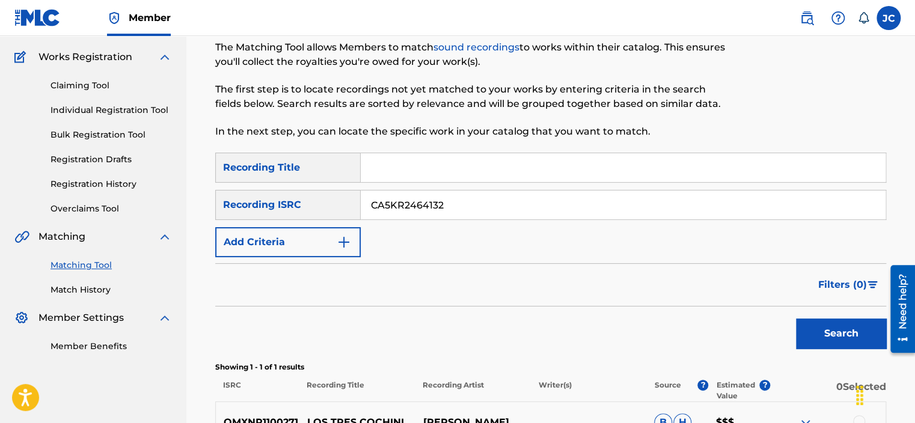
type input "CA5KR2464132"
click at [796, 319] on button "Search" at bounding box center [841, 334] width 90 height 30
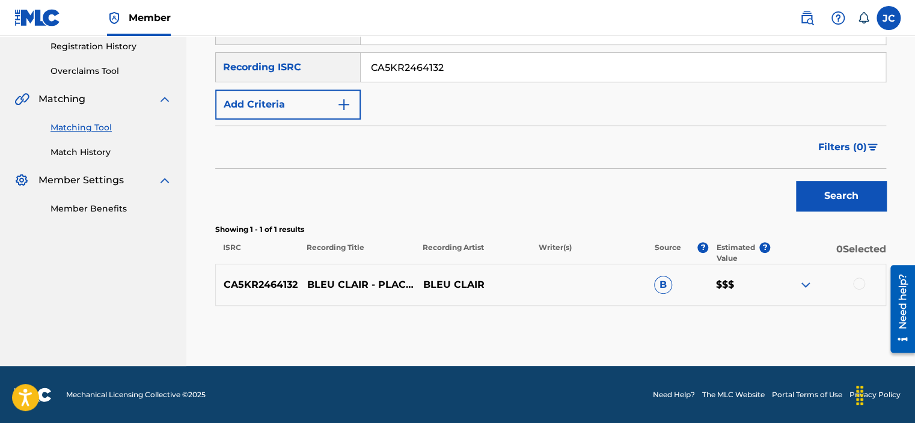
click at [858, 286] on div at bounding box center [859, 284] width 12 height 12
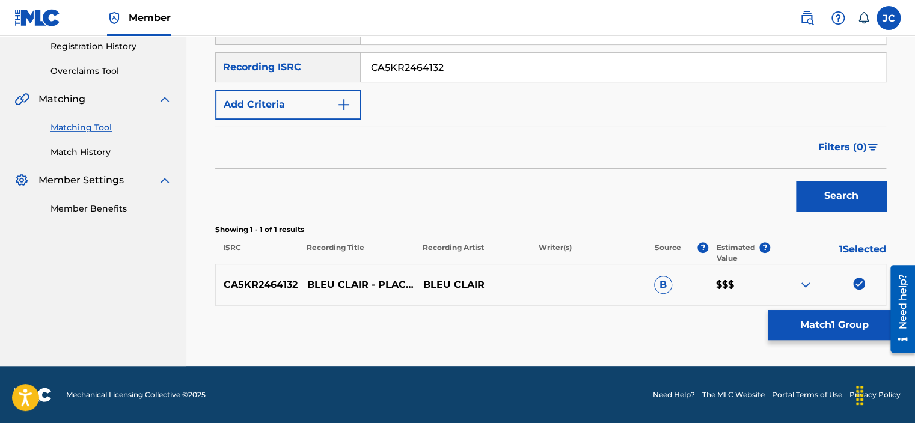
click at [846, 321] on button "Match 1 Group" at bounding box center [834, 325] width 133 height 30
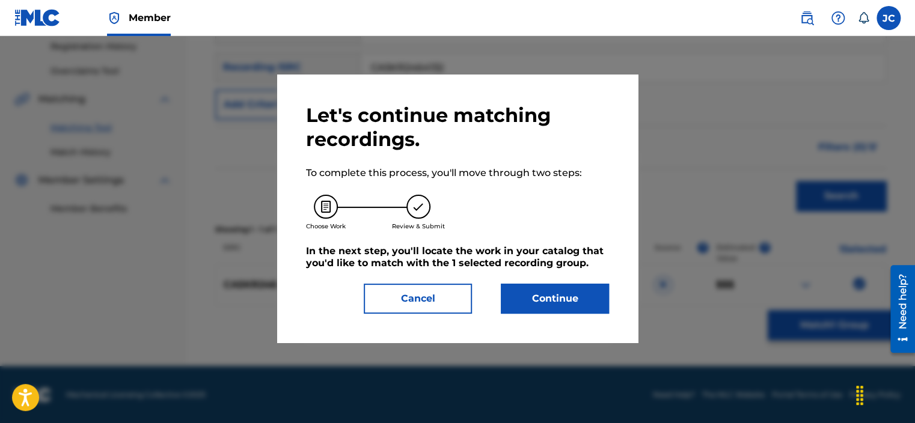
click at [552, 288] on button "Continue" at bounding box center [555, 299] width 108 height 30
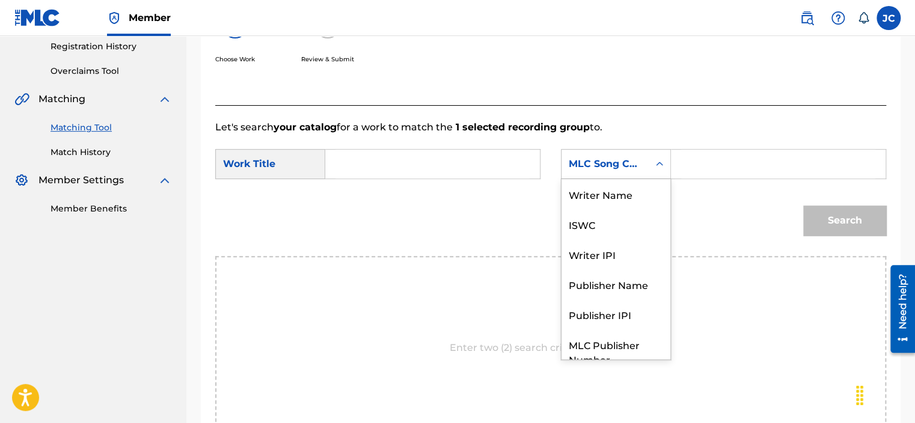
click at [603, 170] on div "MLC Song Code" at bounding box center [605, 164] width 73 height 14
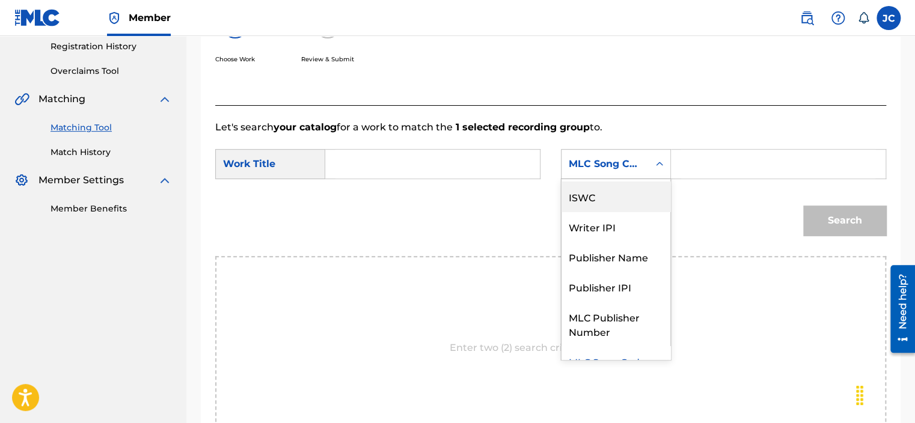
scroll to position [0, 0]
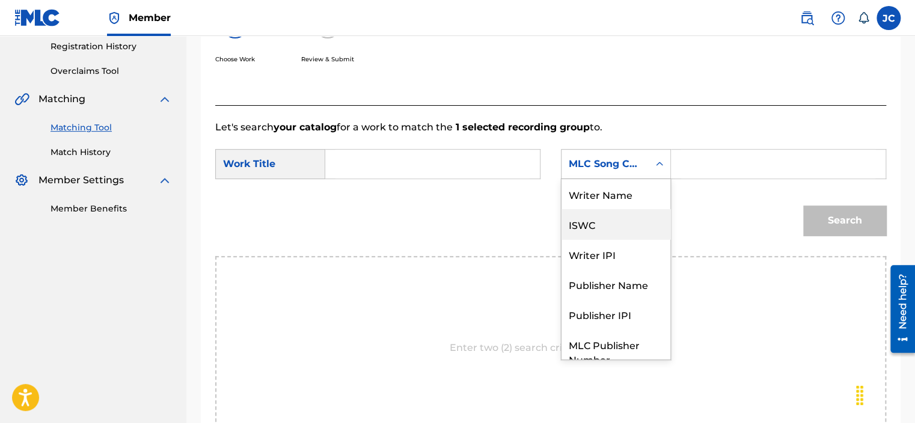
click at [627, 190] on div "Writer Name" at bounding box center [615, 194] width 109 height 30
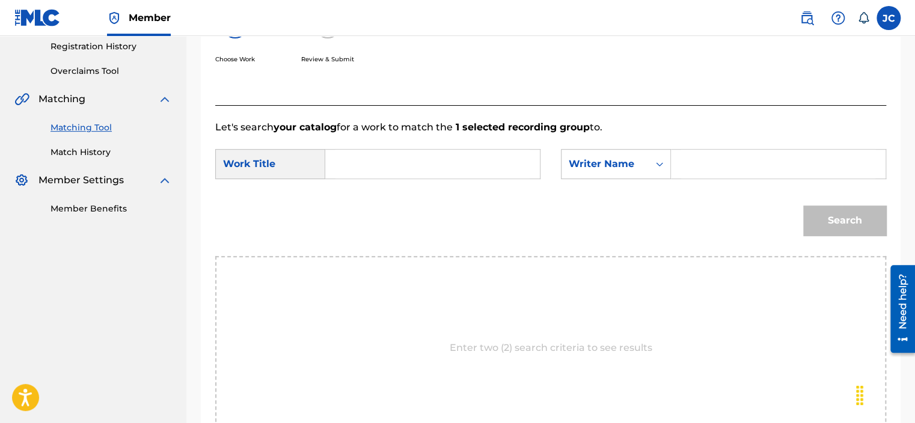
click at [391, 163] on input "Search Form" at bounding box center [432, 164] width 194 height 29
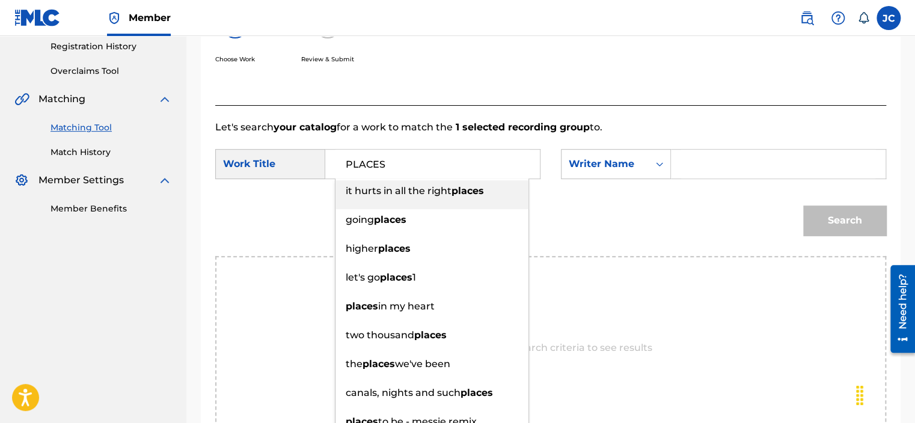
type input "PLACES"
click at [695, 151] on input "Search Form" at bounding box center [778, 164] width 194 height 29
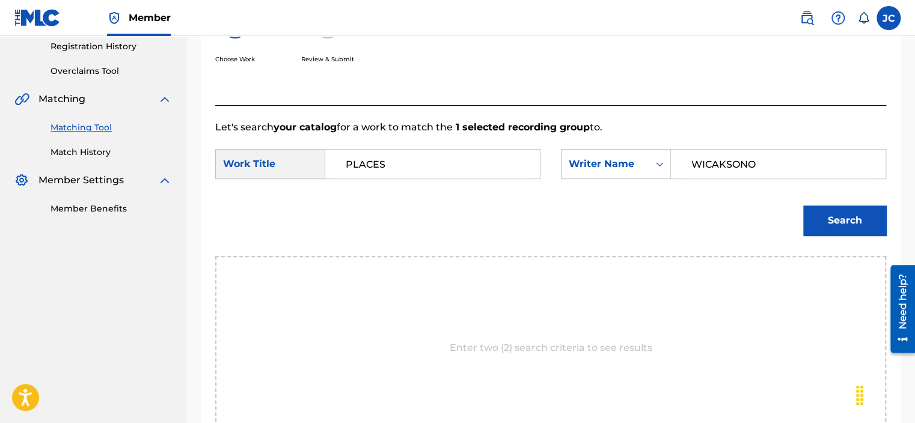
type input "WICAKSONO"
click at [803, 206] on button "Search" at bounding box center [844, 221] width 83 height 30
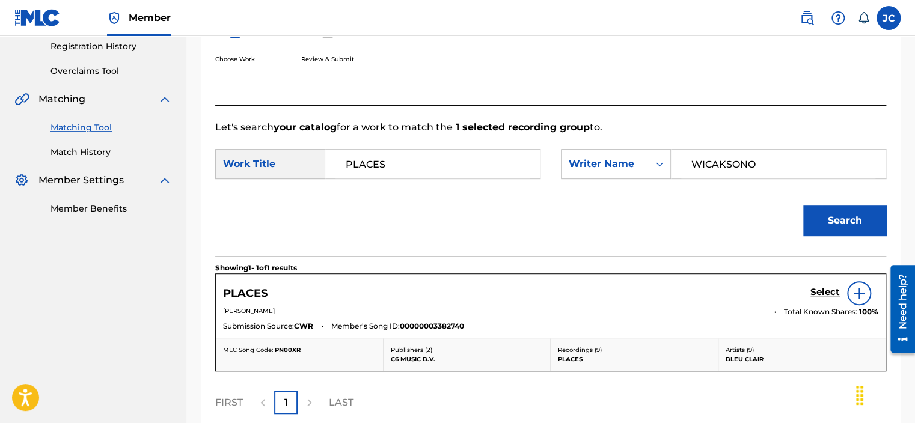
click at [814, 293] on h5 "Select" at bounding box center [824, 292] width 29 height 11
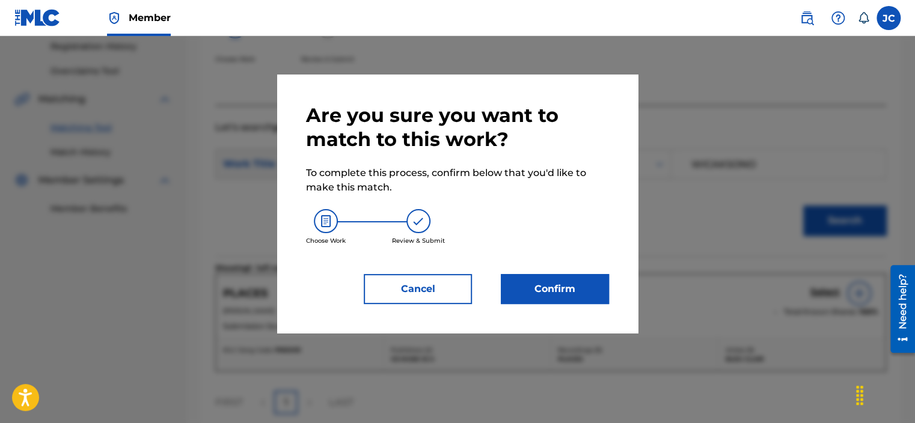
click at [527, 284] on button "Confirm" at bounding box center [555, 289] width 108 height 30
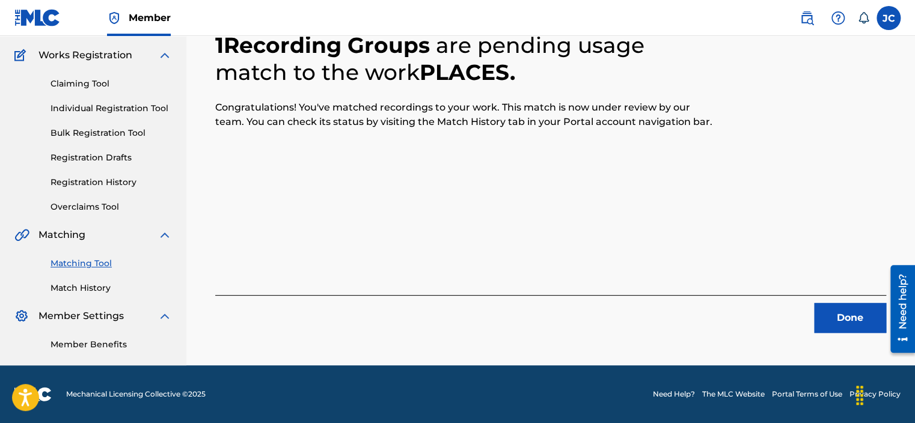
scroll to position [93, 0]
click at [857, 310] on button "Done" at bounding box center [850, 318] width 72 height 30
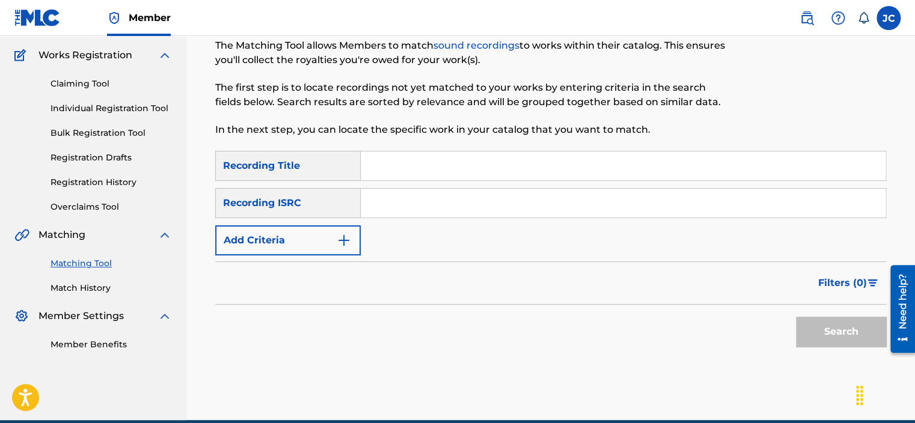
click at [452, 207] on input "Search Form" at bounding box center [623, 203] width 525 height 29
paste input "TCAEF1910120"
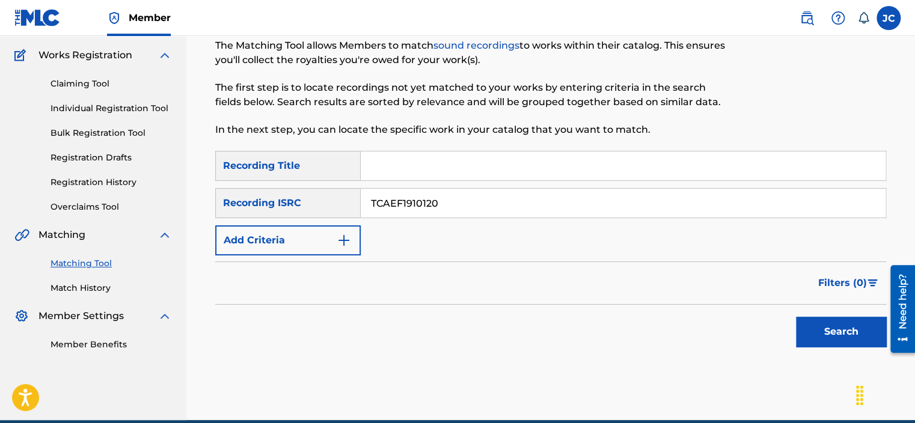
type input "TCAEF1910120"
click at [796, 317] on button "Search" at bounding box center [841, 332] width 90 height 30
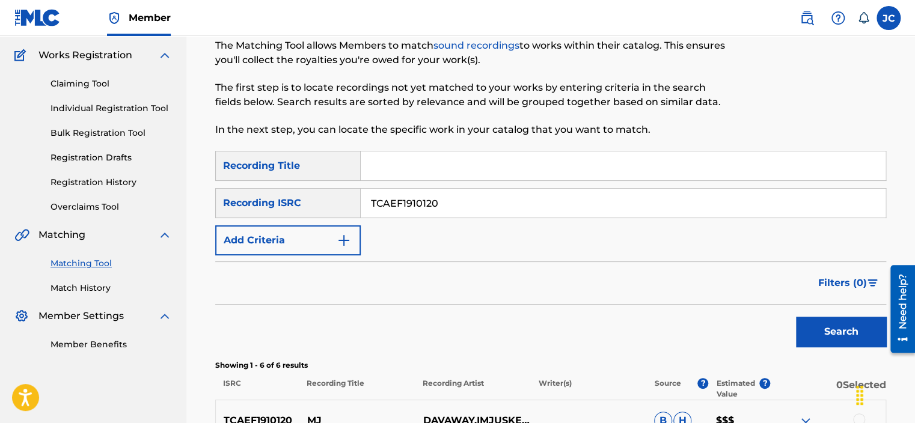
click at [580, 213] on input "TCAEF1910120" at bounding box center [623, 203] width 525 height 29
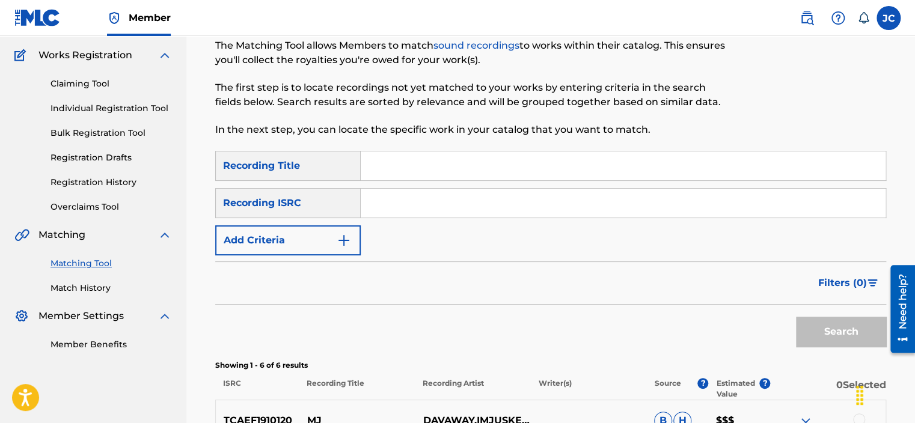
paste input "FR96X2252160"
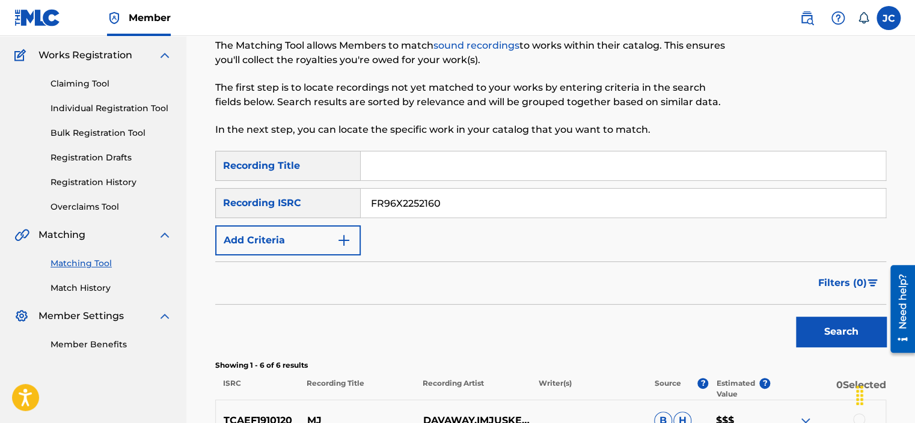
click at [796, 317] on button "Search" at bounding box center [841, 332] width 90 height 30
click at [517, 196] on input "FR96X2252160" at bounding box center [623, 203] width 525 height 29
paste input "CAO371702604"
type input "CAO371702604"
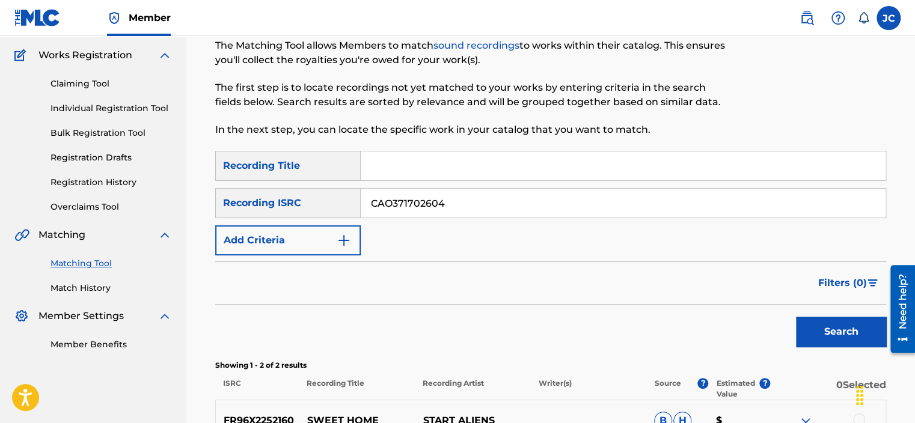
click at [796, 317] on button "Search" at bounding box center [841, 332] width 90 height 30
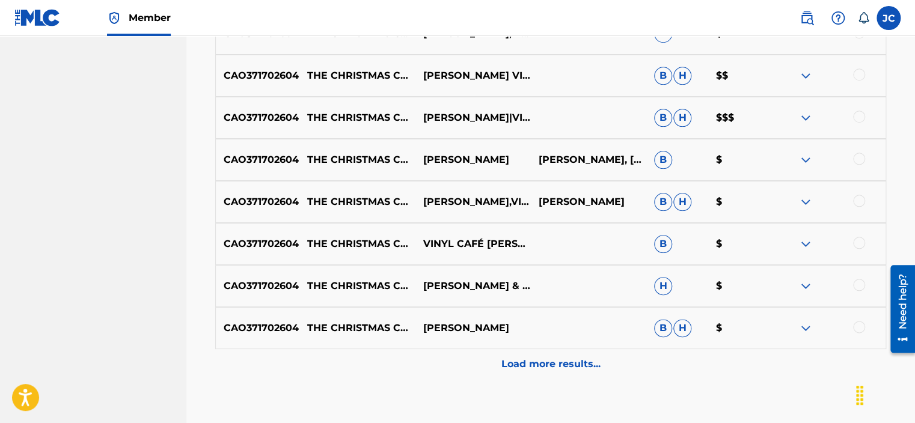
scroll to position [618, 0]
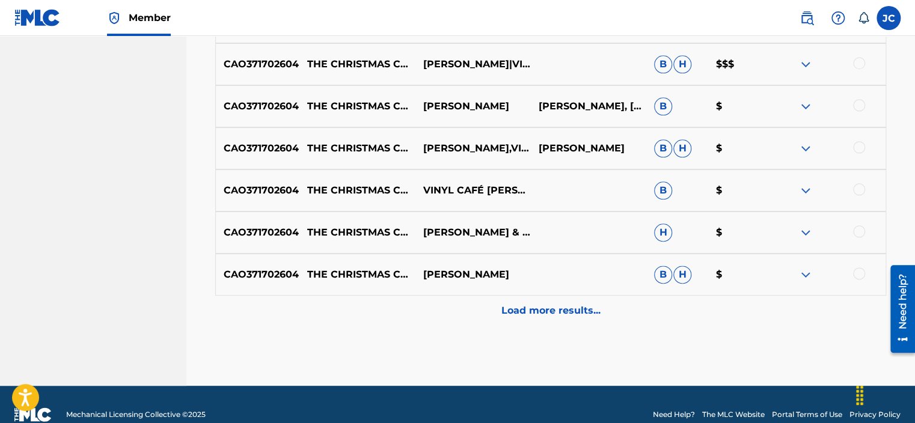
click at [629, 311] on div "Load more results..." at bounding box center [550, 311] width 671 height 30
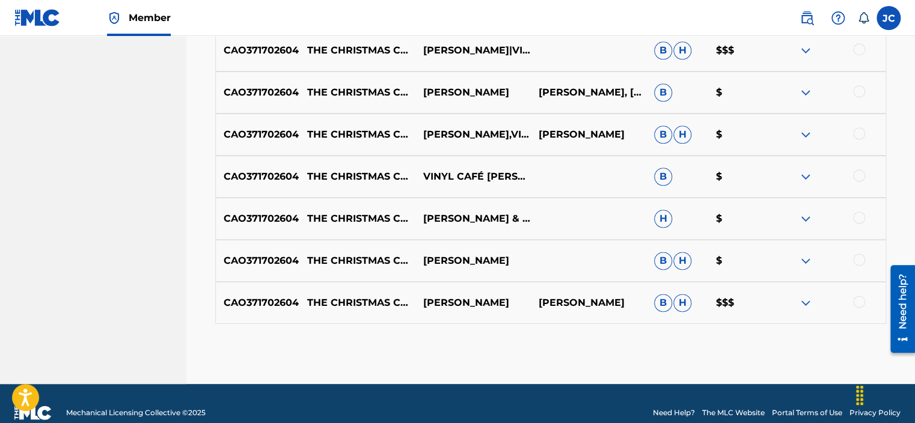
scroll to position [639, 0]
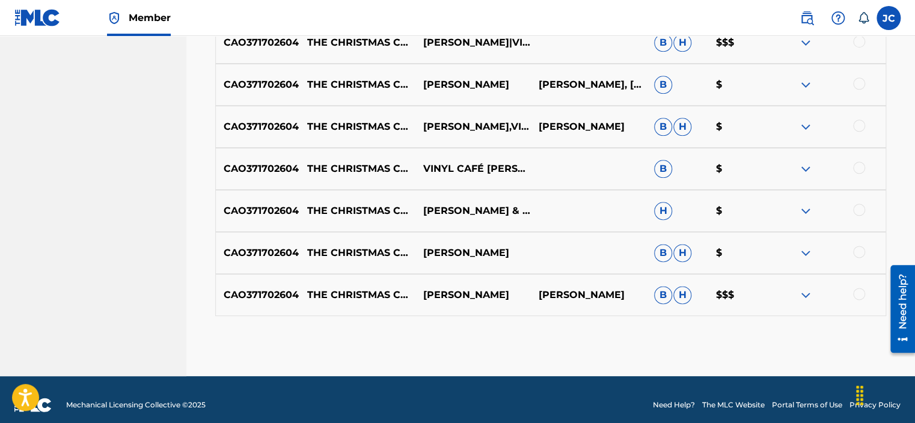
click at [856, 288] on div at bounding box center [859, 294] width 12 height 12
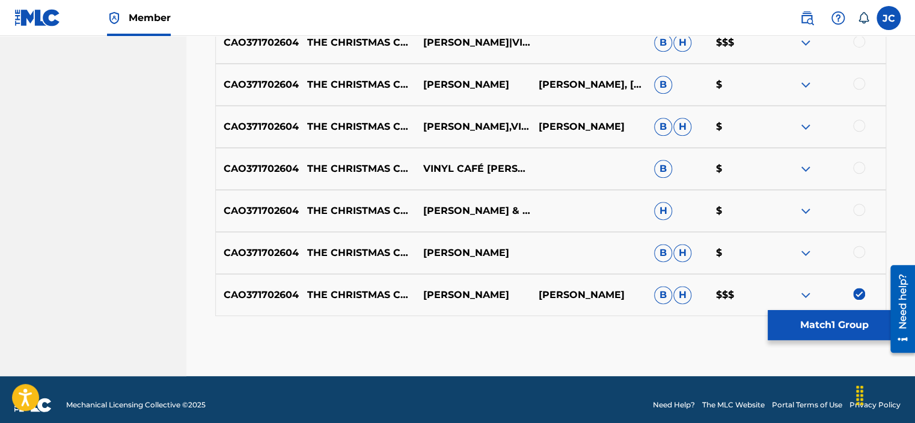
click at [859, 251] on div at bounding box center [859, 252] width 12 height 12
click at [858, 207] on div at bounding box center [859, 210] width 12 height 12
click at [858, 166] on div at bounding box center [859, 168] width 12 height 12
click at [858, 125] on div at bounding box center [859, 126] width 12 height 12
click at [858, 85] on div at bounding box center [859, 84] width 12 height 12
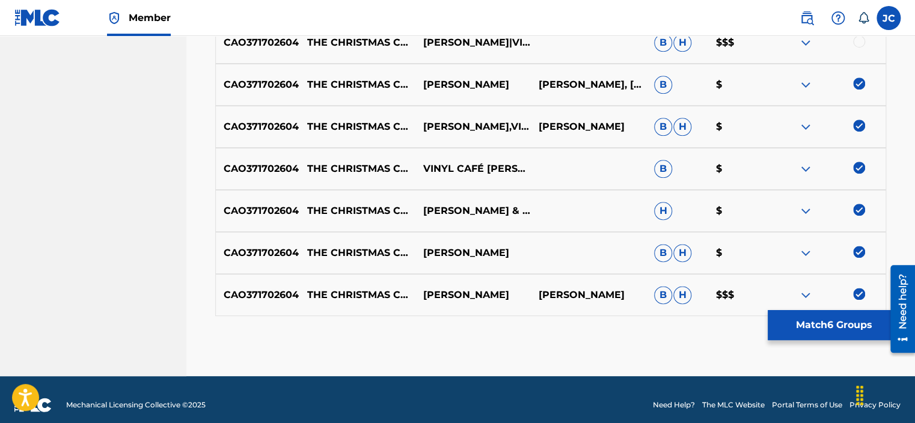
click at [859, 41] on div at bounding box center [859, 41] width 12 height 12
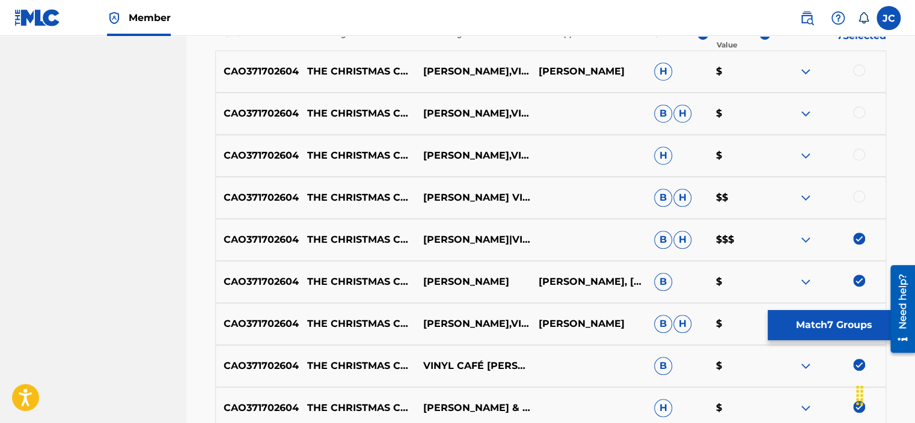
scroll to position [386, 0]
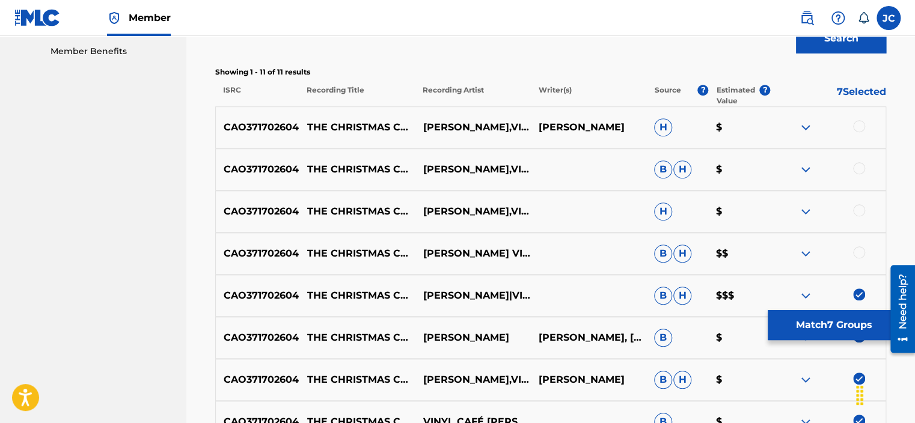
click at [858, 251] on div at bounding box center [859, 252] width 12 height 12
click at [858, 208] on div at bounding box center [859, 210] width 12 height 12
click at [859, 165] on div at bounding box center [859, 168] width 12 height 12
click at [854, 124] on div at bounding box center [859, 126] width 12 height 12
click at [805, 332] on button "Match 11 Groups" at bounding box center [834, 325] width 133 height 30
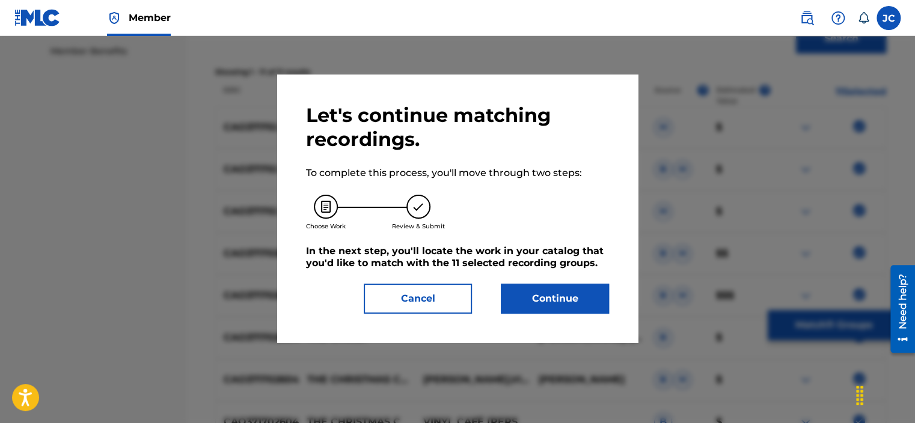
click at [533, 299] on button "Continue" at bounding box center [555, 299] width 108 height 30
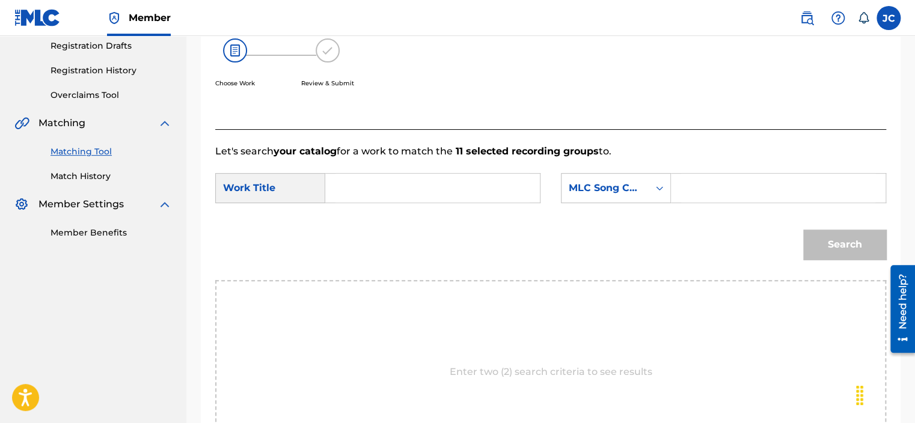
scroll to position [182, 0]
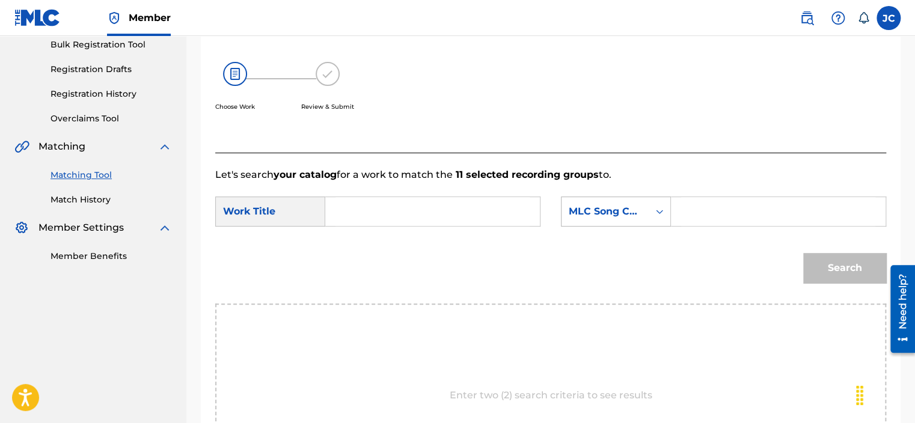
click at [615, 221] on div "MLC Song Code" at bounding box center [604, 211] width 87 height 23
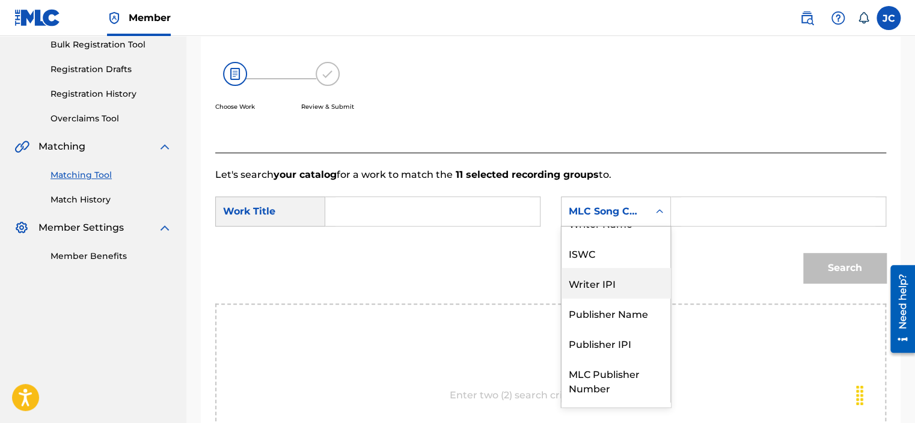
scroll to position [0, 0]
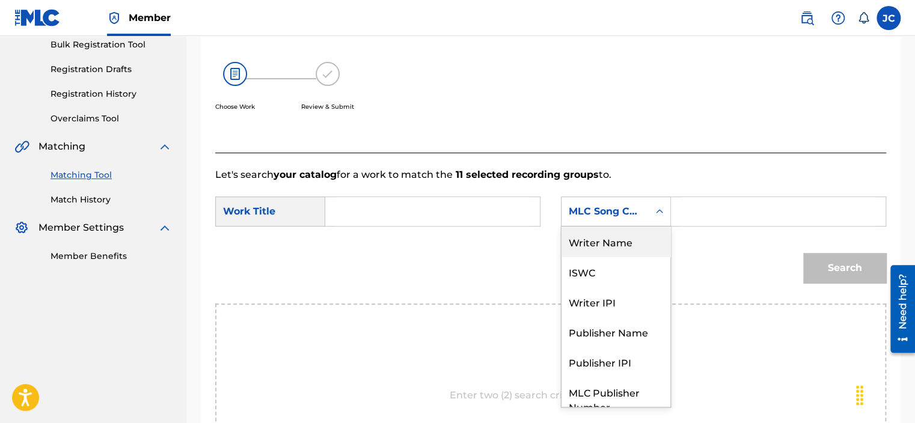
click at [597, 246] on div "Writer Name" at bounding box center [615, 242] width 109 height 30
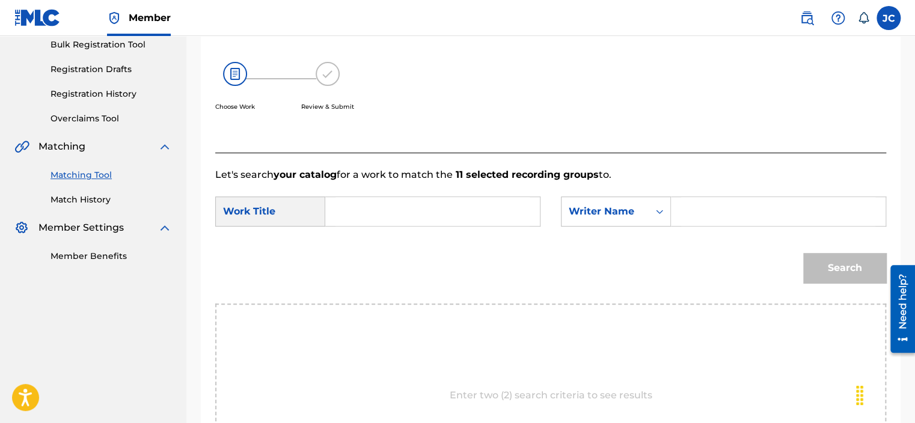
click at [437, 211] on input "Search Form" at bounding box center [432, 211] width 194 height 29
paste input "The Christmas Card"
type input "The Christmas Card"
click at [719, 205] on input "Search Form" at bounding box center [778, 211] width 194 height 29
paste input "[PERSON_NAME]"
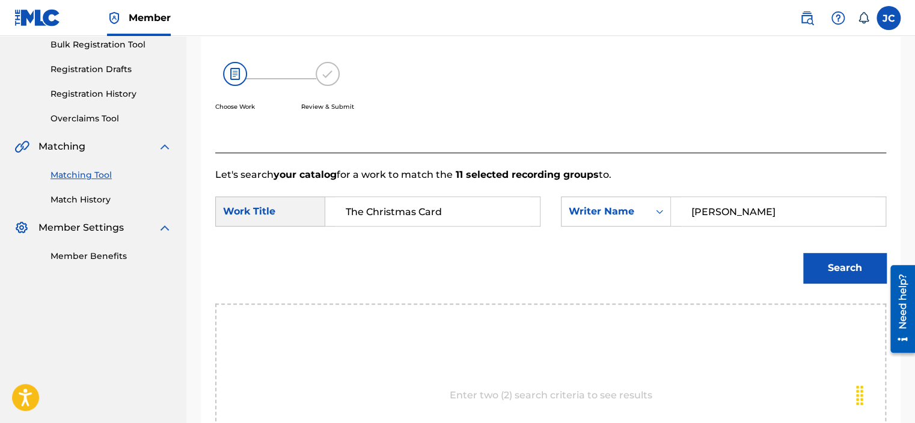
type input "[PERSON_NAME]"
click at [803, 253] on button "Search" at bounding box center [844, 268] width 83 height 30
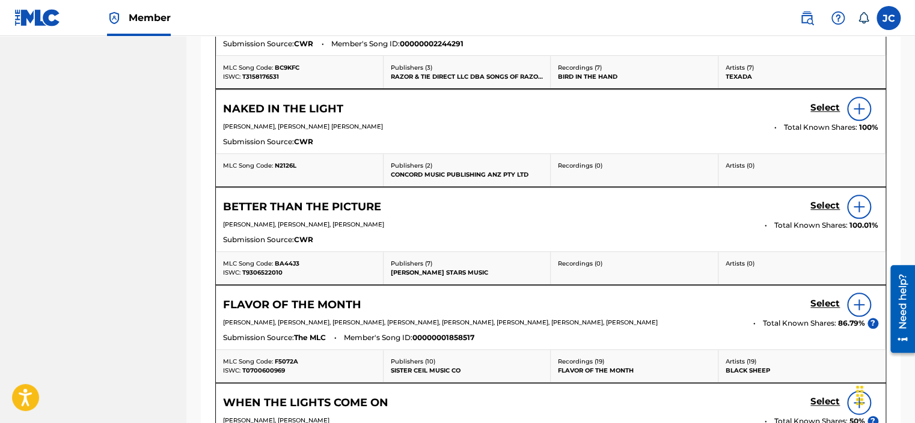
scroll to position [731, 0]
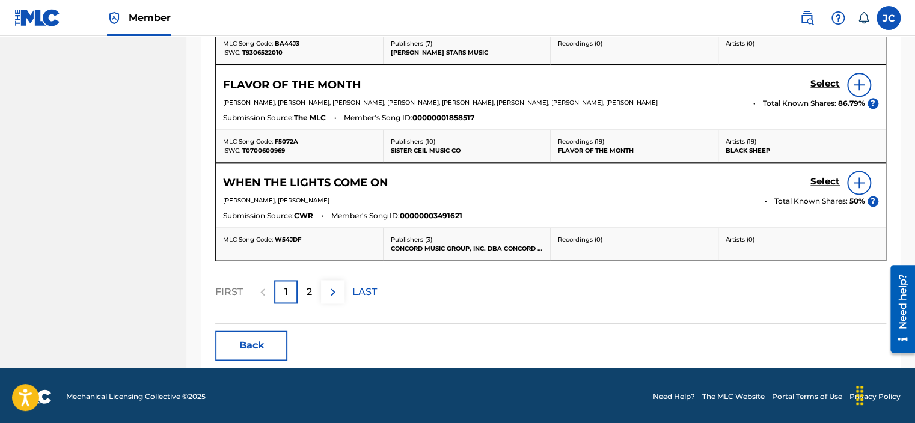
click at [260, 341] on button "Back" at bounding box center [251, 346] width 72 height 30
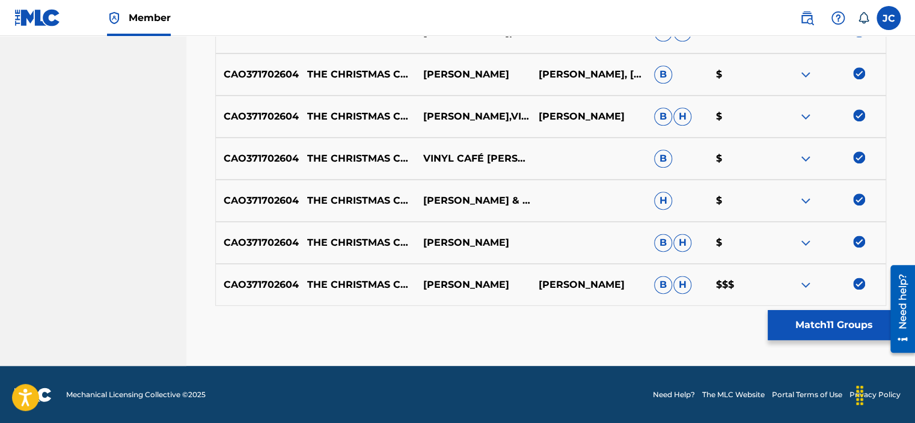
click at [852, 285] on div at bounding box center [827, 285] width 115 height 14
click at [860, 279] on img at bounding box center [859, 284] width 12 height 12
click at [858, 243] on img at bounding box center [859, 242] width 12 height 12
click at [859, 200] on img at bounding box center [859, 200] width 12 height 12
click at [859, 156] on img at bounding box center [859, 157] width 12 height 12
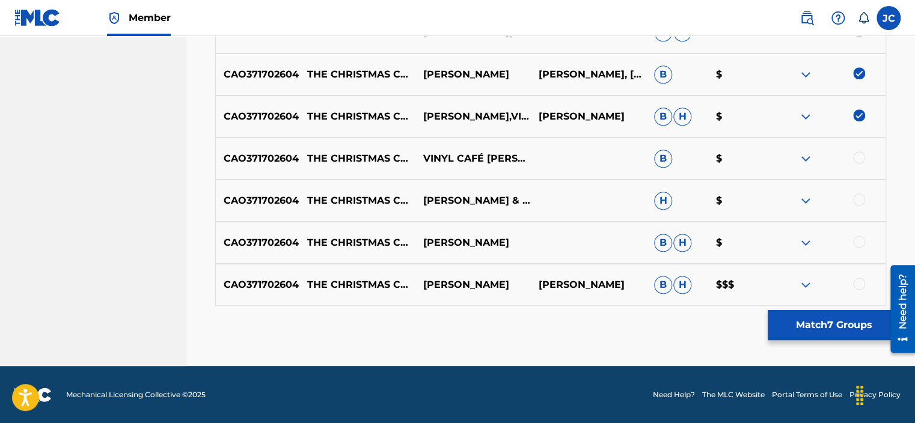
click at [861, 110] on img at bounding box center [859, 115] width 12 height 12
click at [858, 71] on img at bounding box center [859, 73] width 12 height 12
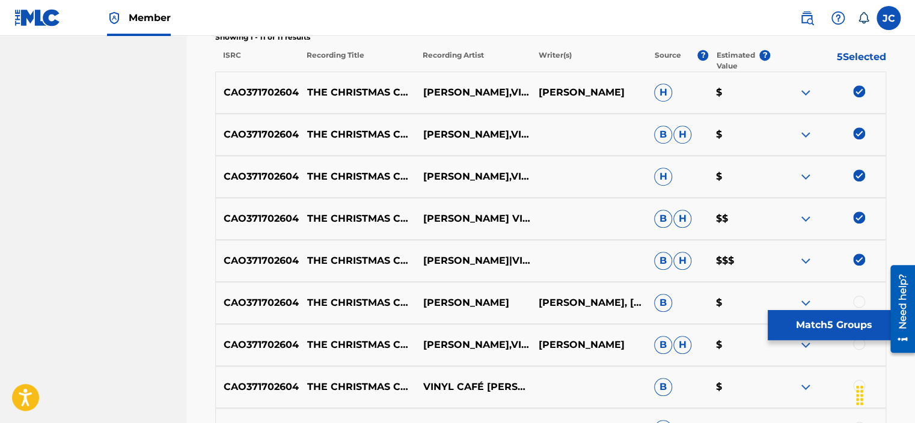
scroll to position [396, 0]
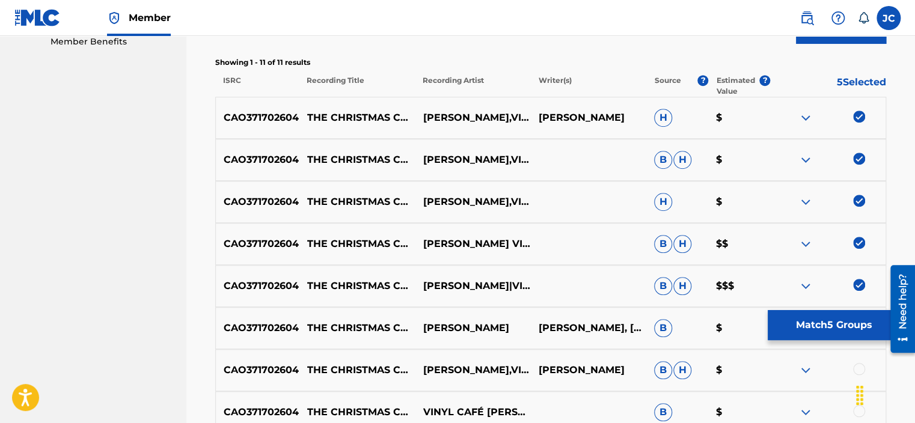
click at [860, 284] on img at bounding box center [859, 285] width 12 height 12
click at [858, 239] on img at bounding box center [859, 243] width 12 height 12
click at [858, 202] on img at bounding box center [859, 201] width 12 height 12
click at [858, 154] on img at bounding box center [859, 159] width 12 height 12
click at [858, 111] on img at bounding box center [859, 117] width 12 height 12
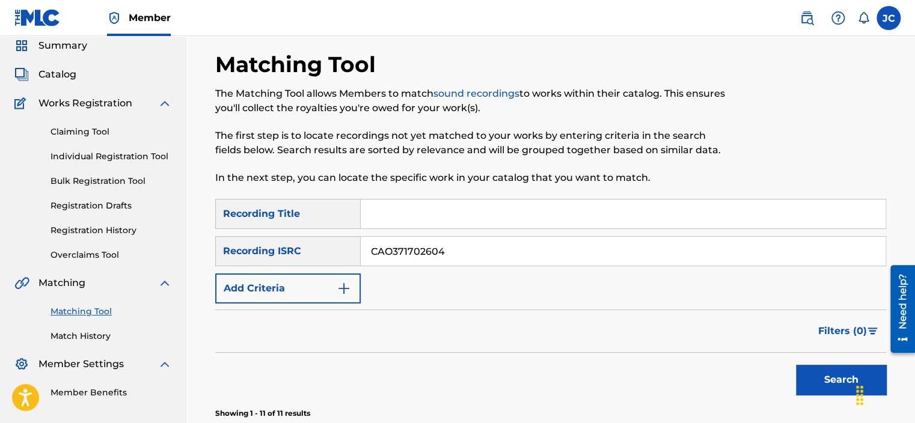
scroll to position [36, 0]
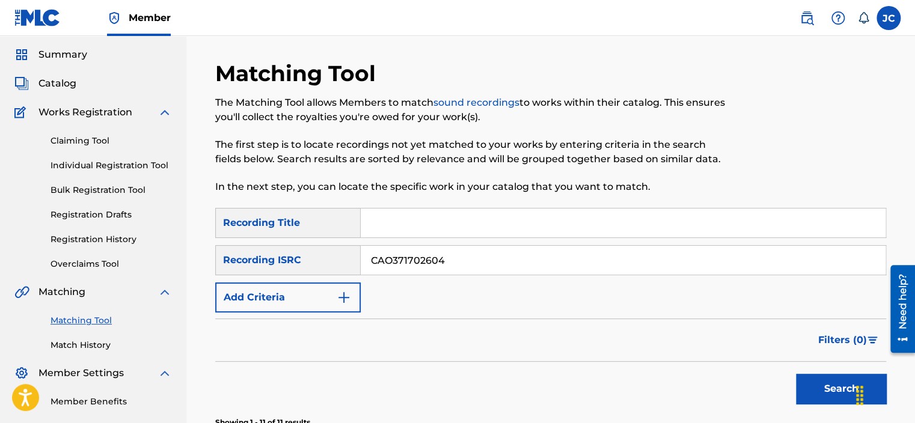
click at [490, 260] on input "CAO371702604" at bounding box center [623, 260] width 525 height 29
paste input "FR96X2256088"
click at [796, 374] on button "Search" at bounding box center [841, 389] width 90 height 30
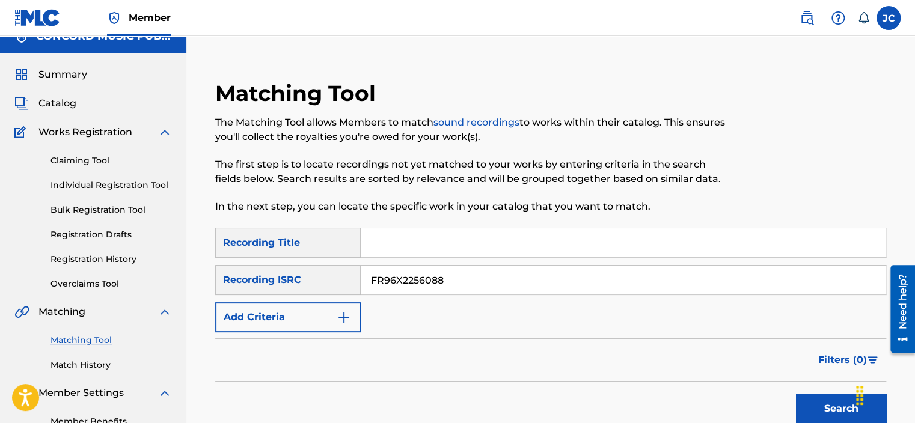
scroll to position [0, 0]
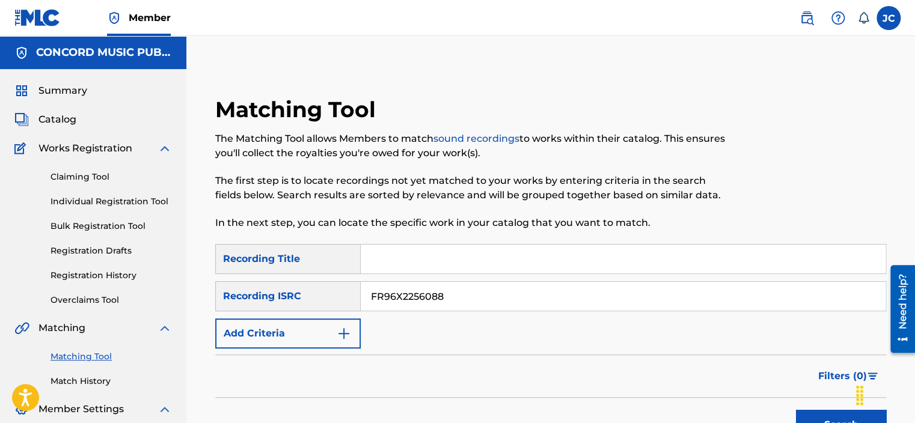
click at [462, 288] on input "FR96X2256088" at bounding box center [623, 296] width 525 height 29
paste input "QMBZ91914065"
type input "QMBZ91914065"
click at [796, 410] on button "Search" at bounding box center [841, 425] width 90 height 30
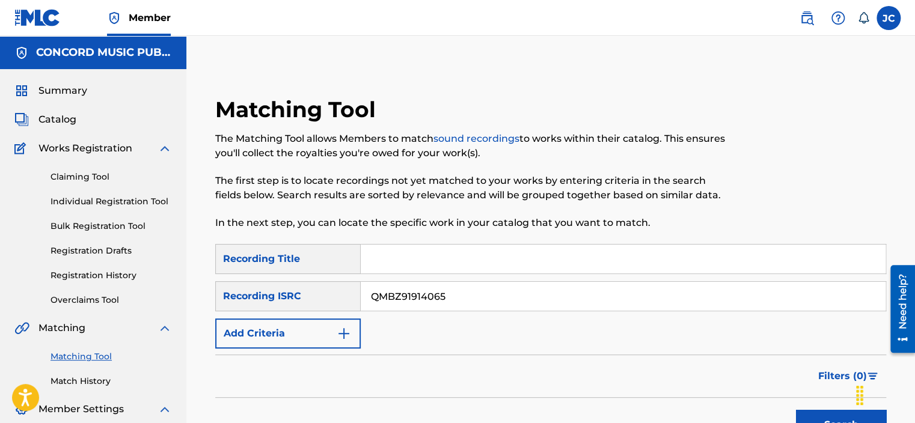
click at [469, 293] on input "QMBZ91914065" at bounding box center [623, 296] width 525 height 29
paste input "HKI190473727"
click at [796, 410] on button "Search" at bounding box center [841, 425] width 90 height 30
click at [457, 292] on input "HKI190473727" at bounding box center [623, 296] width 525 height 29
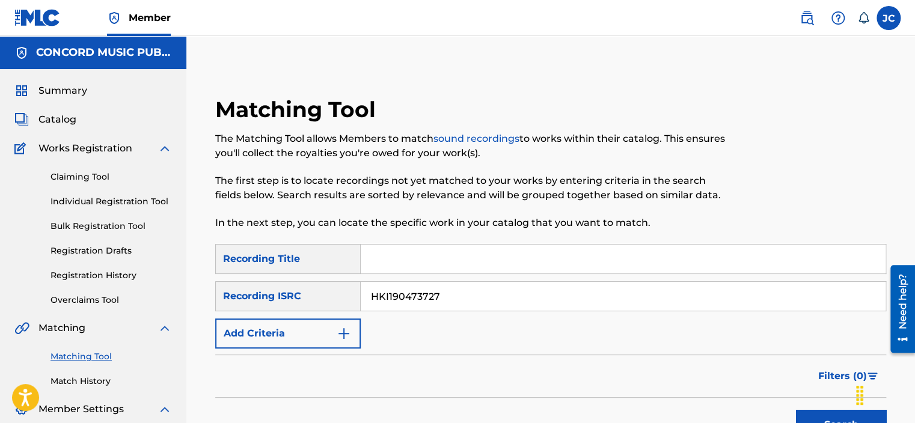
click at [457, 292] on input "HKI190473727" at bounding box center [623, 296] width 525 height 29
paste input "USVEI1289601"
click at [796, 410] on button "Search" at bounding box center [841, 425] width 90 height 30
click at [450, 293] on input "USVEI1289601" at bounding box center [623, 296] width 525 height 29
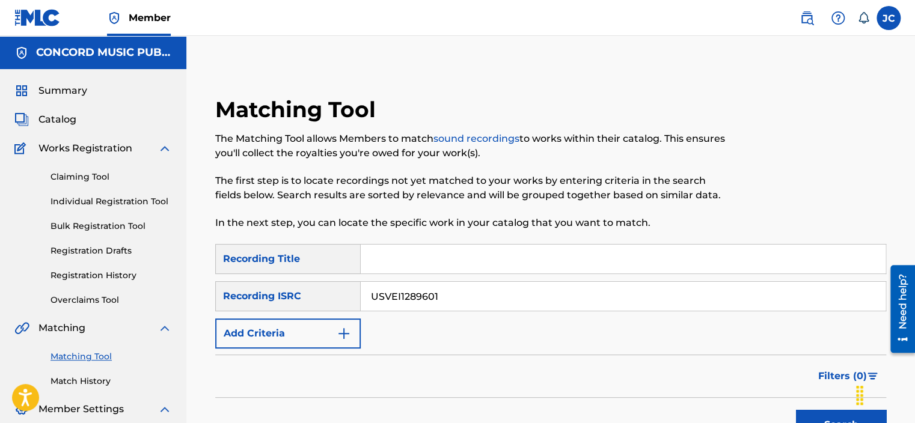
paste input "QM42K1798108"
click at [796, 410] on button "Search" at bounding box center [841, 425] width 90 height 30
click at [453, 283] on input "QM42K1798108" at bounding box center [623, 296] width 525 height 29
paste input "USUYG1204389"
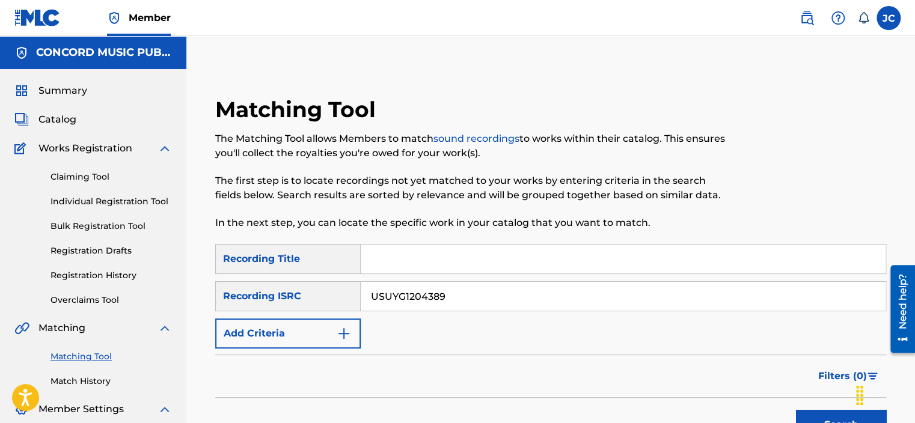
type input "USUYG1204389"
click at [796, 410] on button "Search" at bounding box center [841, 425] width 90 height 30
click at [477, 307] on input "USUYG1204389" at bounding box center [623, 296] width 525 height 29
paste input "TCACW1793070"
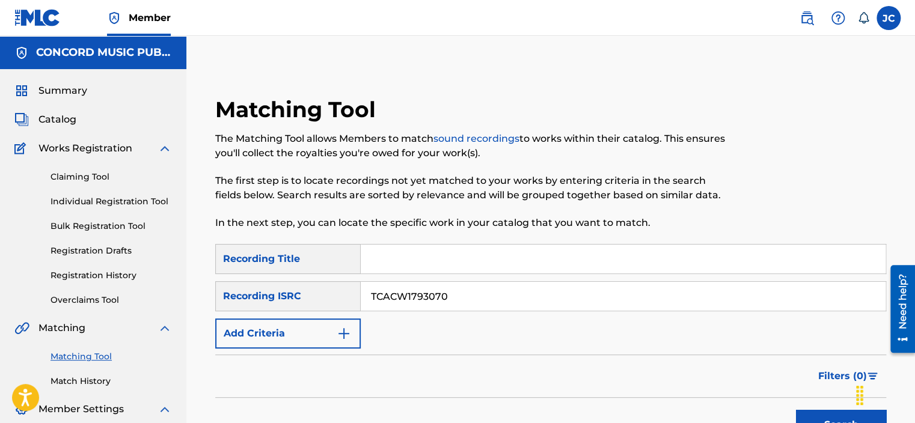
click at [796, 410] on button "Search" at bounding box center [841, 425] width 90 height 30
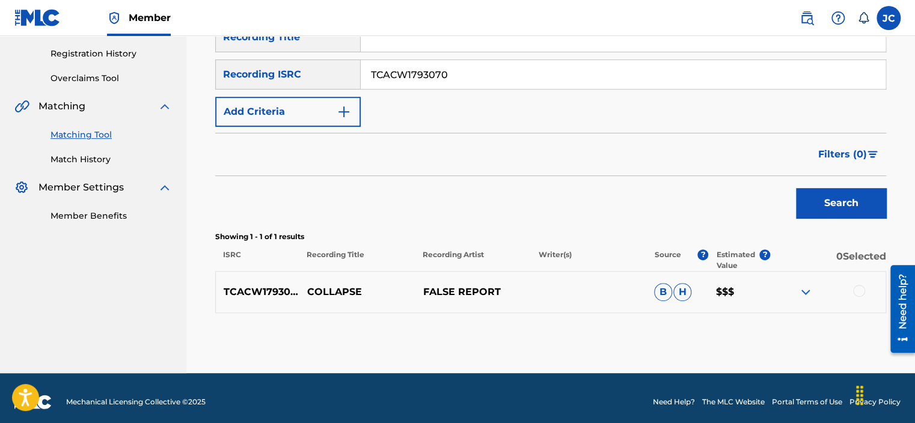
scroll to position [224, 0]
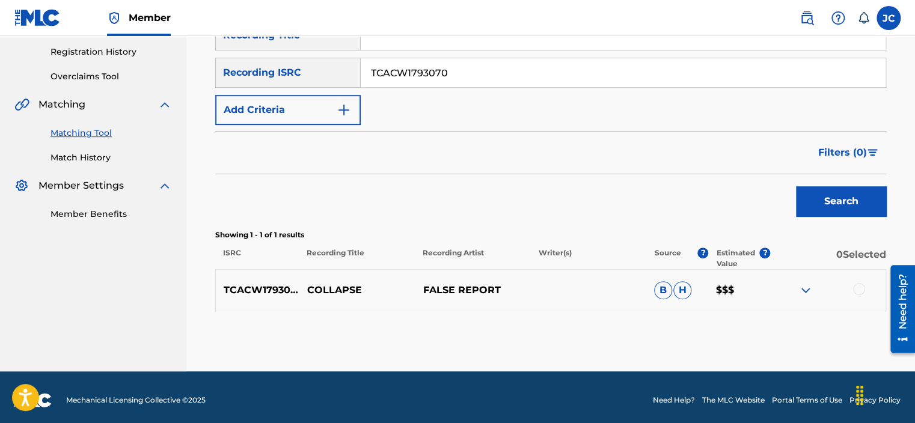
click at [450, 73] on input "TCACW1793070" at bounding box center [623, 72] width 525 height 29
paste input "DU180314"
type input "TCADU1803140"
click at [796, 186] on button "Search" at bounding box center [841, 201] width 90 height 30
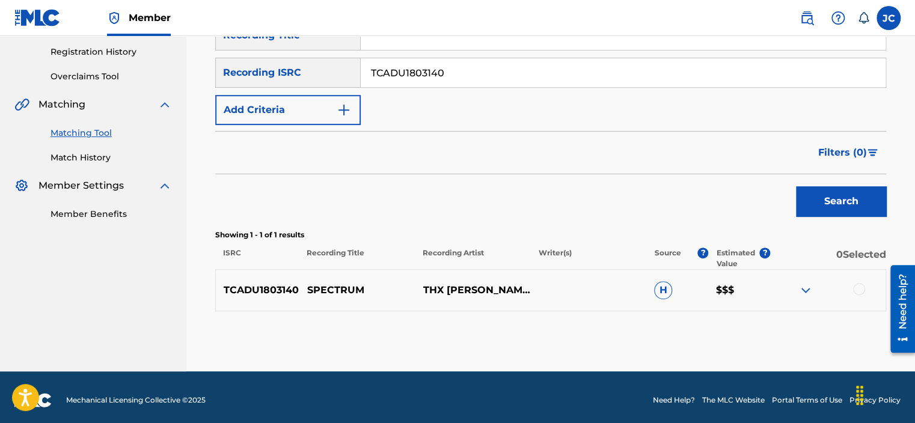
click at [483, 82] on input "TCADU1803140" at bounding box center [623, 72] width 525 height 29
paste input "MXF019400544"
type input "MXF019400544"
click at [796, 186] on button "Search" at bounding box center [841, 201] width 90 height 30
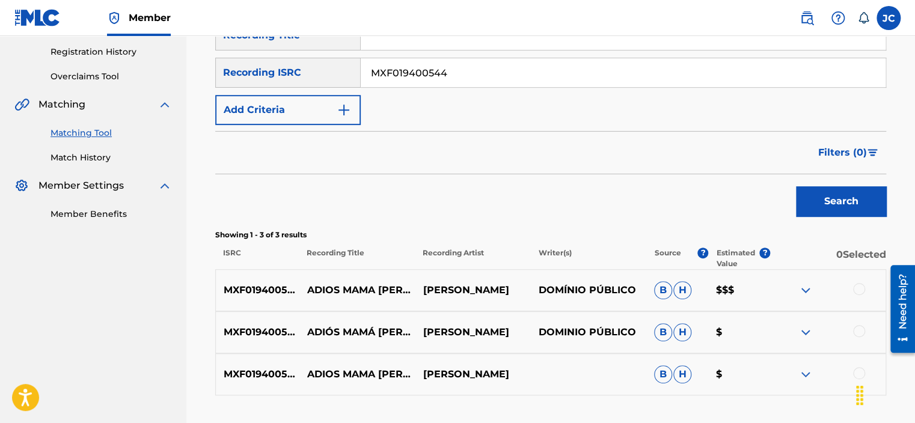
click at [480, 72] on input "MXF019400544" at bounding box center [623, 72] width 525 height 29
paste input "QM6N21529472"
type input "QM6N21529472"
click at [796, 186] on button "Search" at bounding box center [841, 201] width 90 height 30
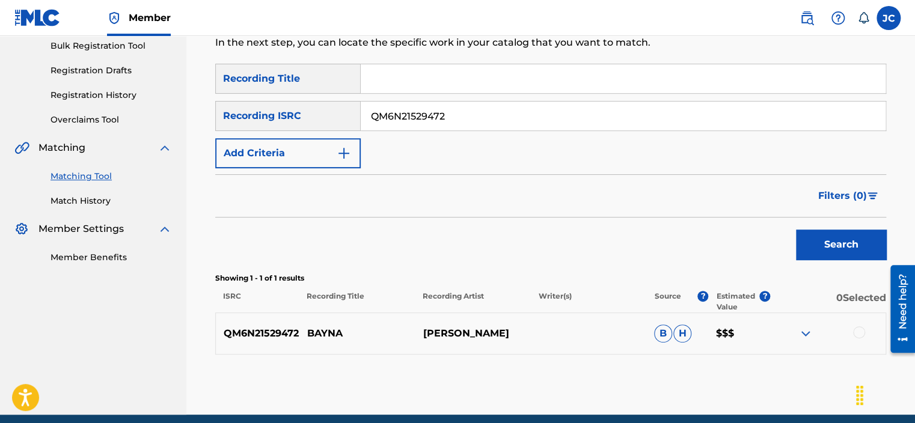
scroll to position [164, 0]
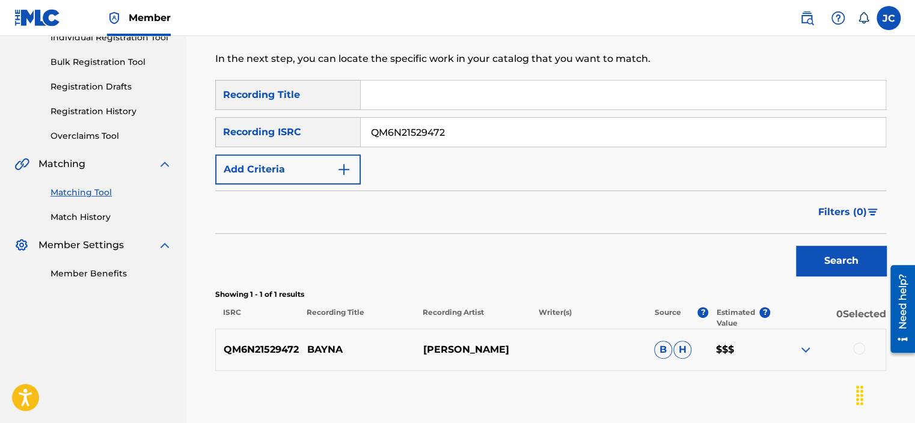
click at [523, 130] on input "QM6N21529472" at bounding box center [623, 132] width 525 height 29
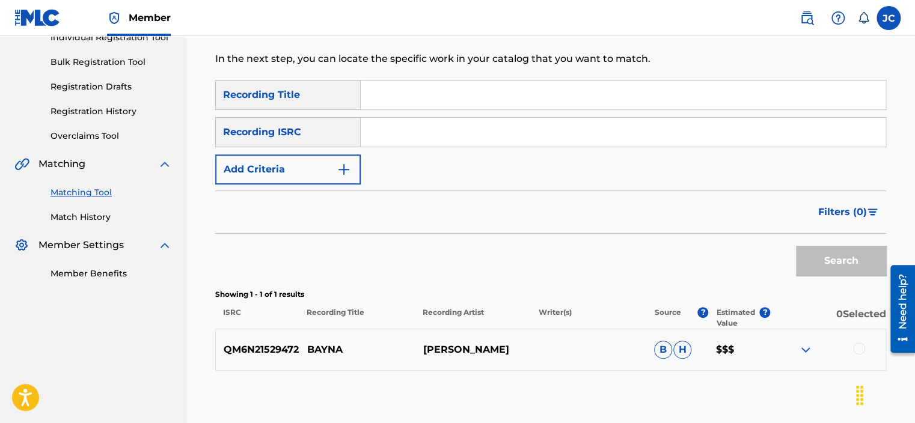
paste input "USDY41595051"
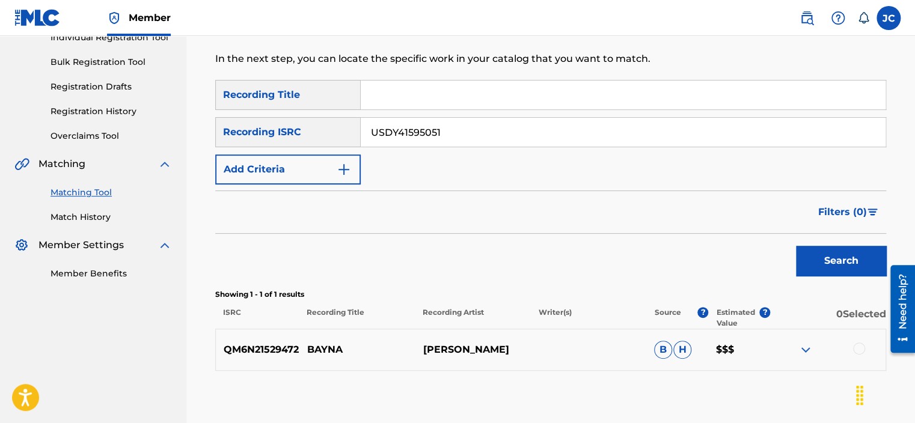
type input "USDY41595051"
click at [796, 246] on button "Search" at bounding box center [841, 261] width 90 height 30
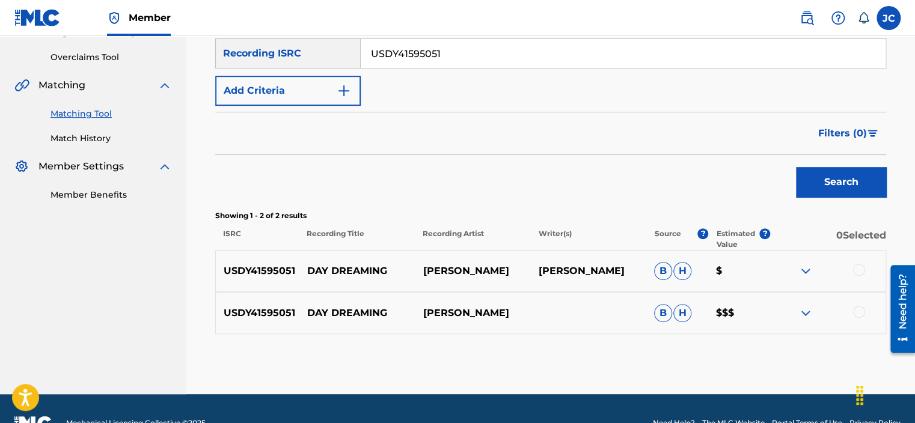
scroll to position [272, 0]
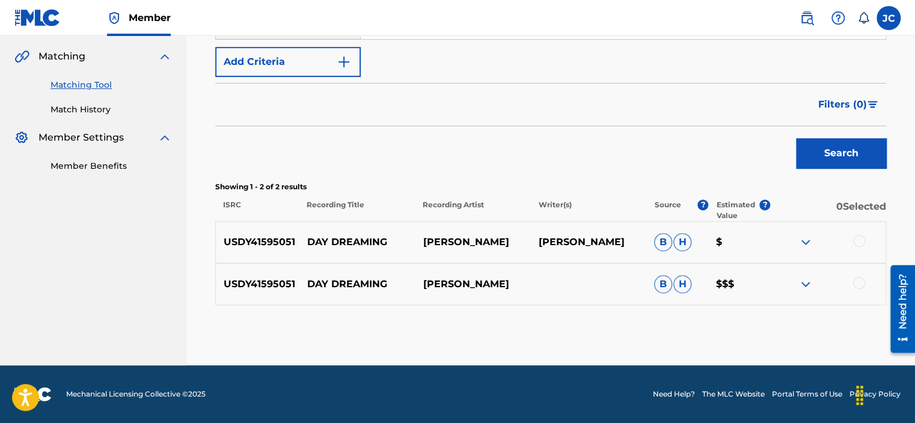
click at [857, 283] on div at bounding box center [859, 283] width 12 height 12
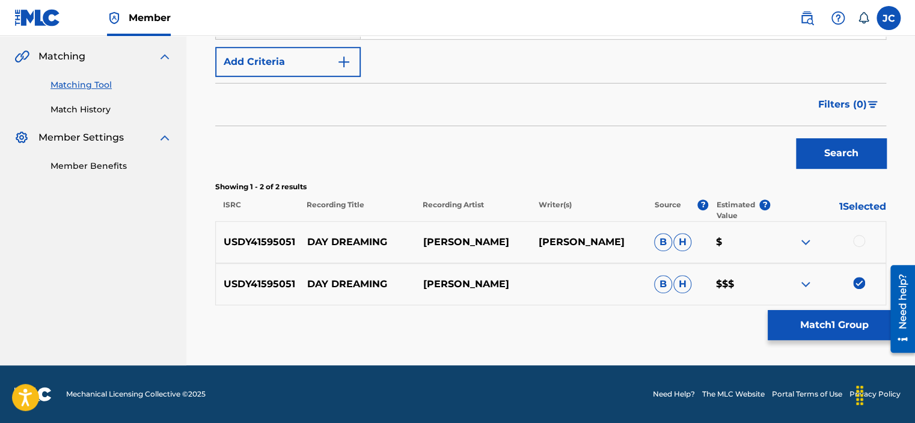
click at [865, 240] on div at bounding box center [827, 242] width 115 height 14
click at [861, 238] on div at bounding box center [859, 241] width 12 height 12
click at [852, 325] on button "Match 2 Groups" at bounding box center [834, 325] width 133 height 30
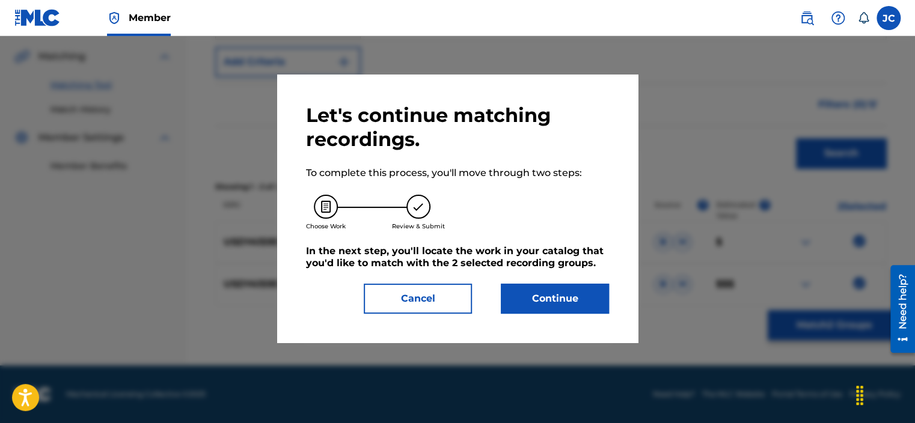
click at [585, 299] on button "Continue" at bounding box center [555, 299] width 108 height 30
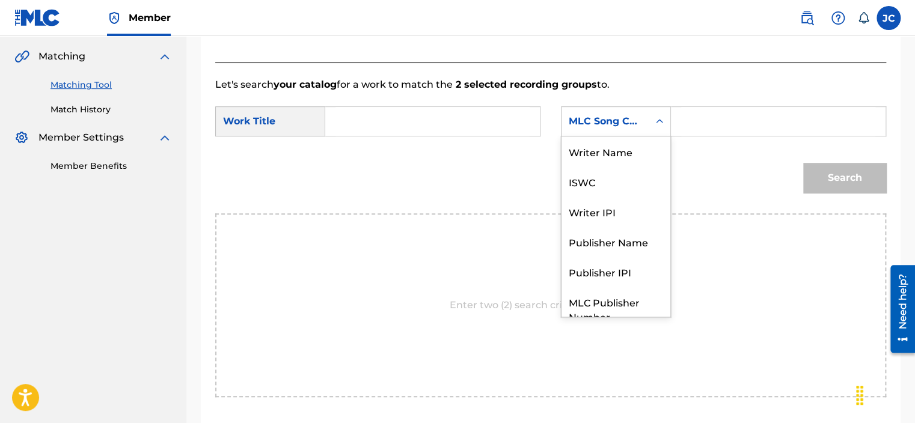
click at [644, 123] on div "MLC Song Code" at bounding box center [604, 121] width 87 height 23
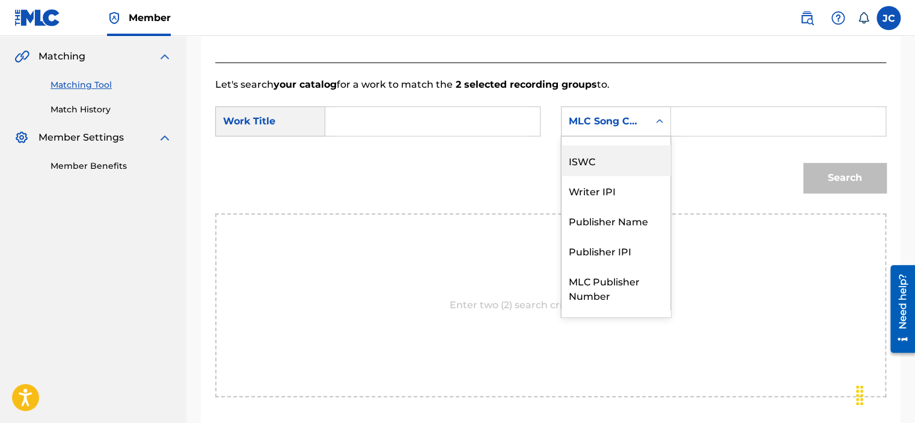
scroll to position [0, 0]
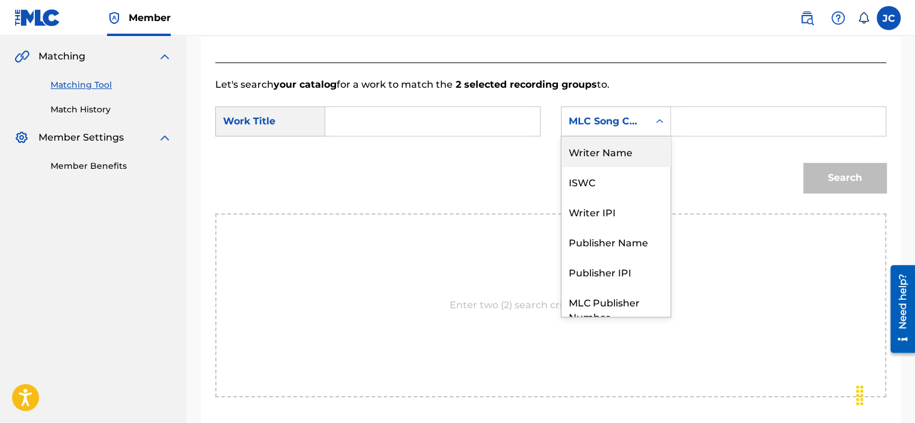
click at [611, 163] on div "Writer Name" at bounding box center [615, 151] width 109 height 30
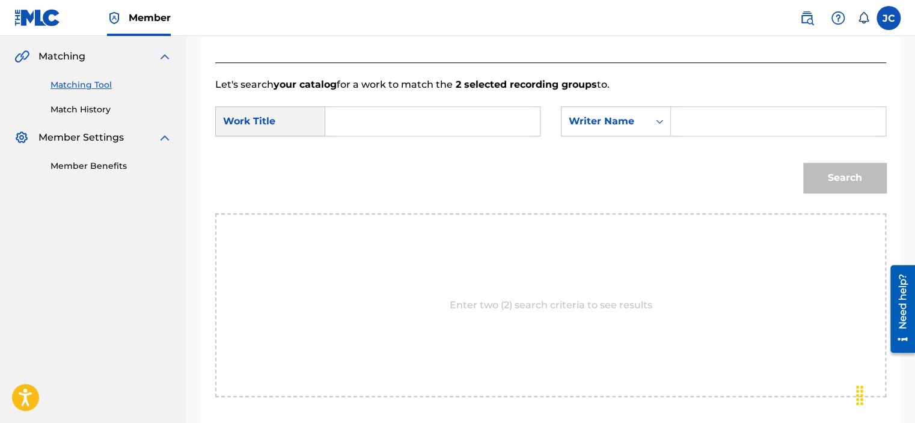
click at [446, 139] on div "SearchWithCriteria42203284-f07b-4dee-80df-e73e75ae9cdb Work Title SearchWithCri…" at bounding box center [550, 124] width 671 height 37
click at [445, 127] on input "Search Form" at bounding box center [432, 121] width 194 height 29
paste input "Day Dreaming"
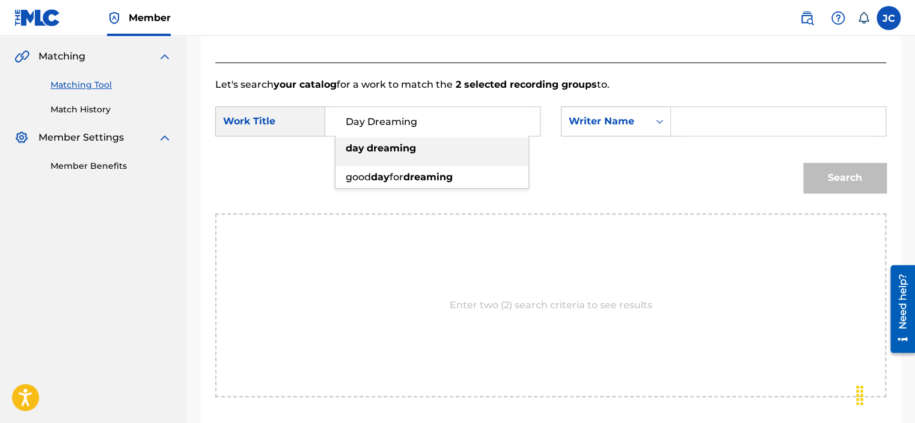
type input "Day Dreaming"
click at [717, 129] on input "Search Form" at bounding box center [778, 121] width 194 height 29
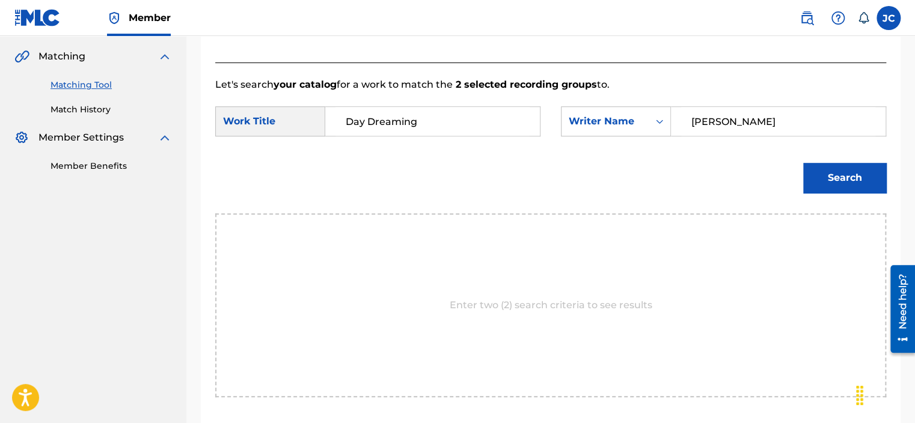
type input "[PERSON_NAME]"
click at [803, 163] on button "Search" at bounding box center [844, 178] width 83 height 30
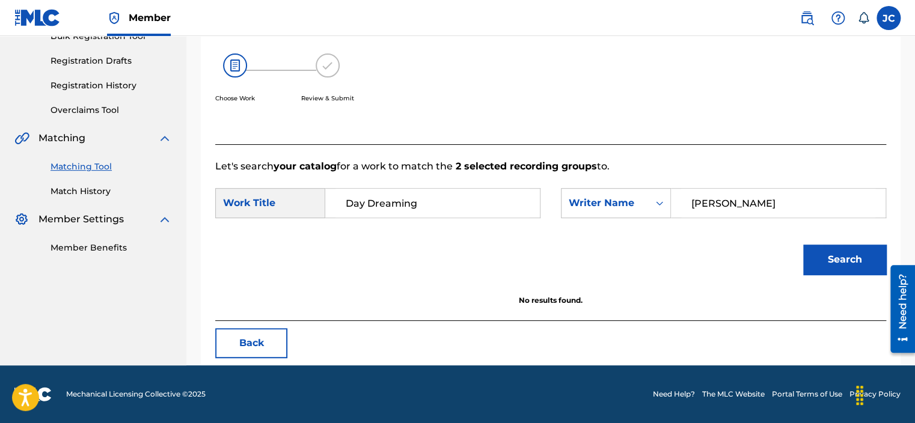
scroll to position [190, 0]
click at [246, 336] on button "Back" at bounding box center [251, 343] width 72 height 30
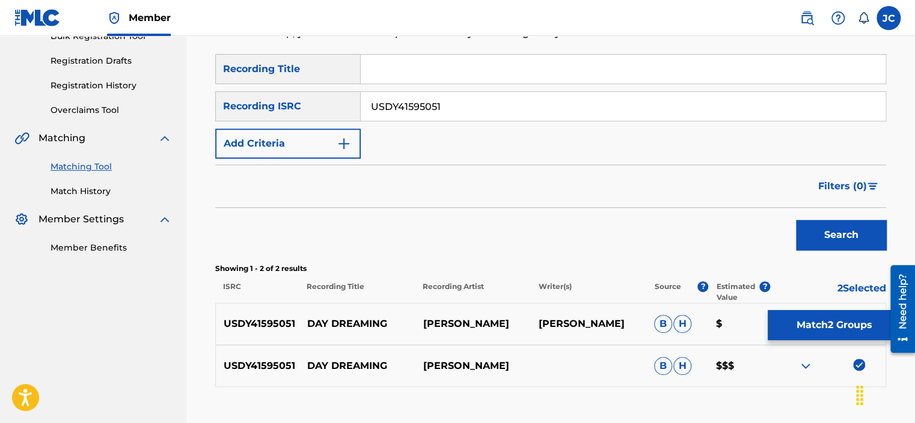
scroll to position [272, 0]
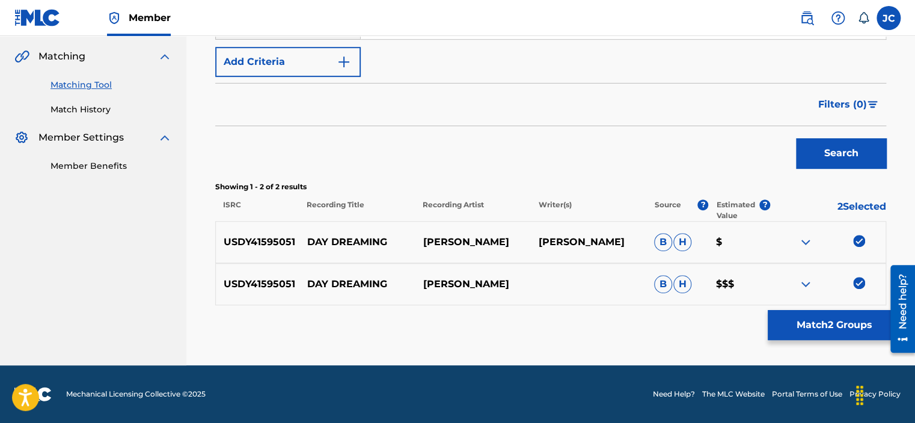
click at [857, 286] on img at bounding box center [859, 283] width 12 height 12
click at [862, 243] on img at bounding box center [859, 241] width 12 height 12
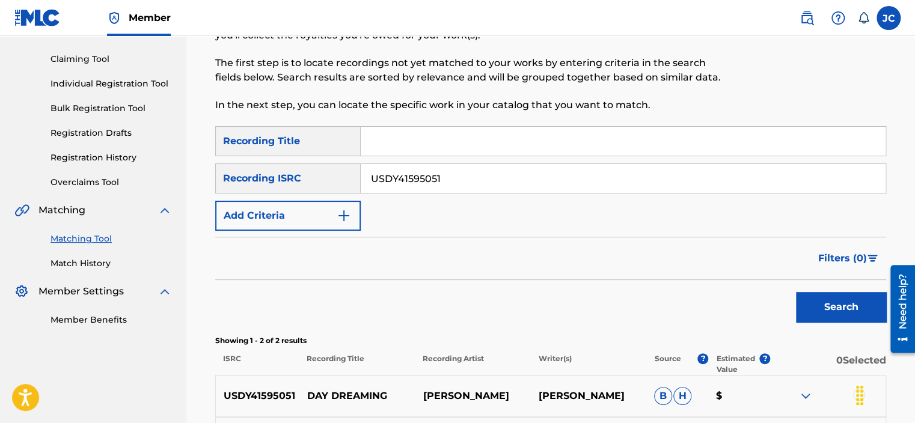
scroll to position [86, 0]
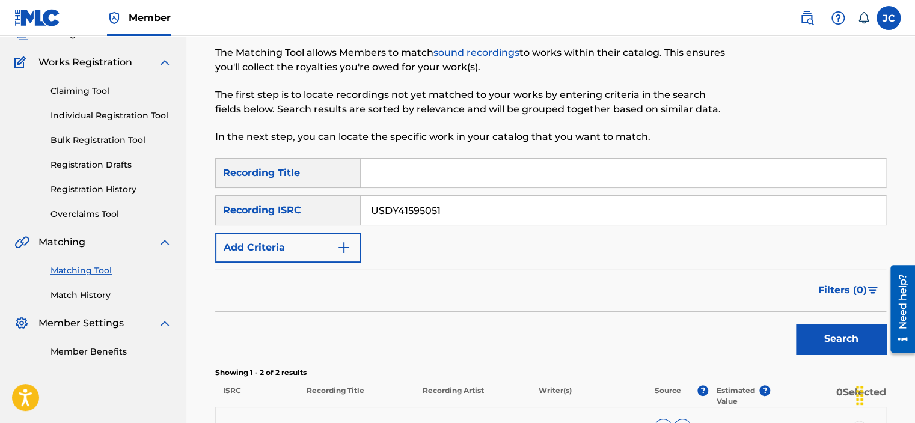
click at [616, 192] on div "SearchWithCriteriab8f48f61-8baa-418b-a1ed-4ba087558a69 Recording Title SearchWi…" at bounding box center [550, 210] width 671 height 105
click at [614, 206] on input "USDY41595051" at bounding box center [623, 210] width 525 height 29
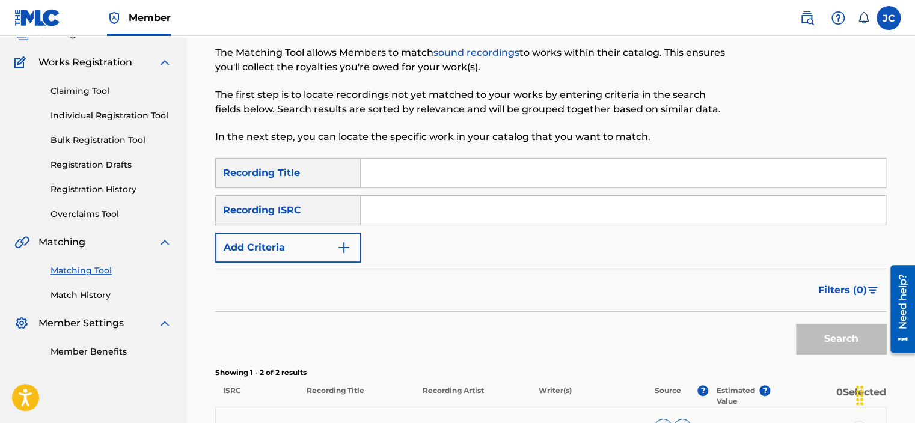
paste input "FR96X2253529"
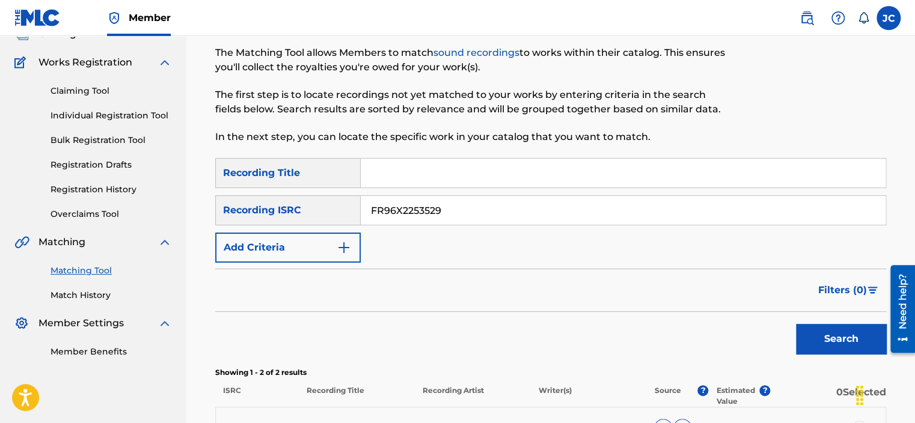
type input "FR96X2253529"
click at [796, 324] on button "Search" at bounding box center [841, 339] width 90 height 30
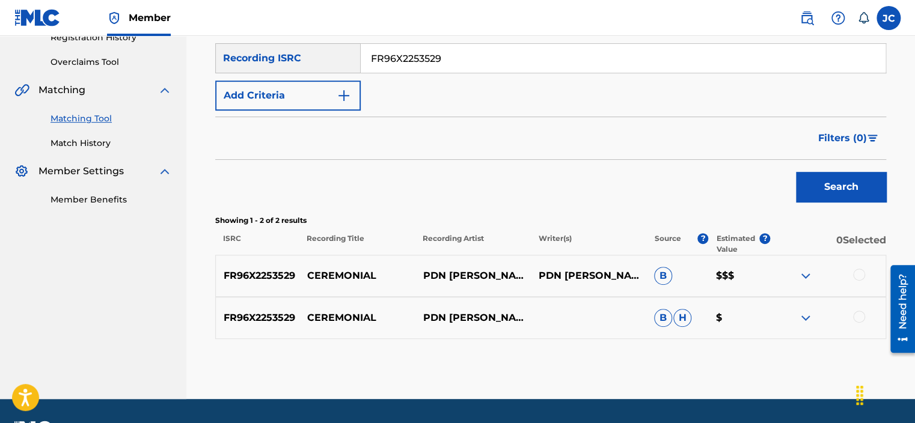
scroll to position [234, 0]
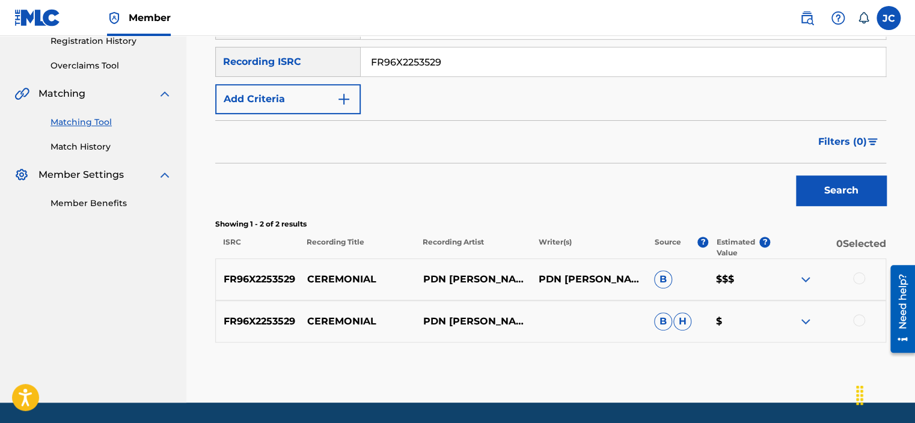
click at [517, 63] on input "FR96X2253529" at bounding box center [623, 61] width 525 height 29
click at [858, 320] on div at bounding box center [859, 320] width 12 height 12
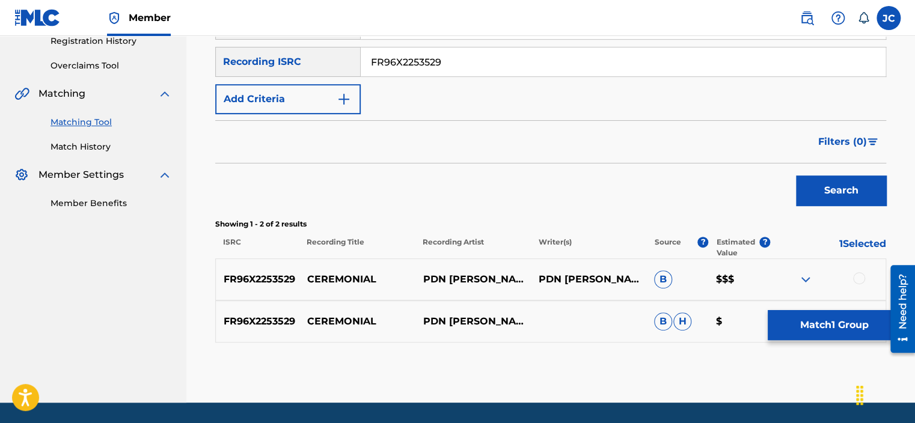
click at [858, 273] on div at bounding box center [859, 278] width 12 height 12
click at [841, 335] on button "Match 2 Groups" at bounding box center [834, 325] width 133 height 30
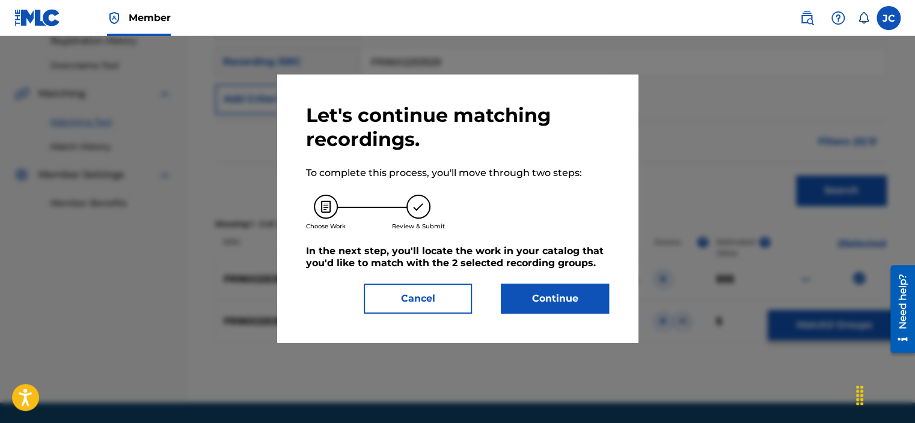
click at [560, 303] on button "Continue" at bounding box center [555, 299] width 108 height 30
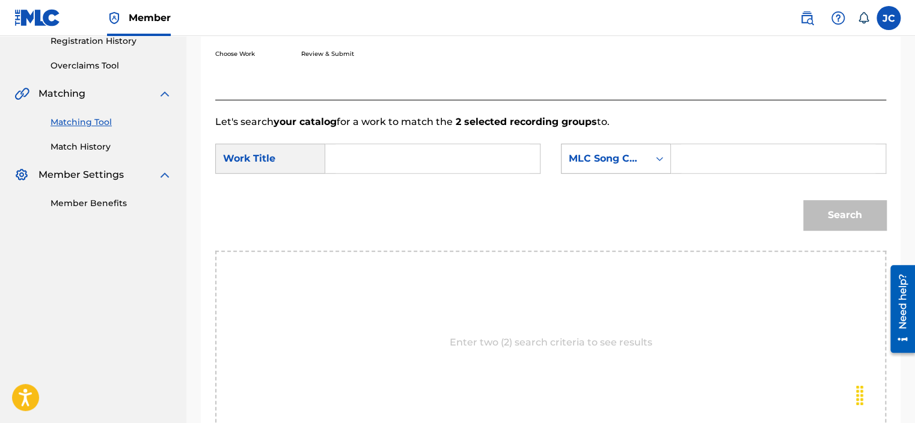
click at [591, 171] on div "MLC Song Code" at bounding box center [616, 159] width 110 height 30
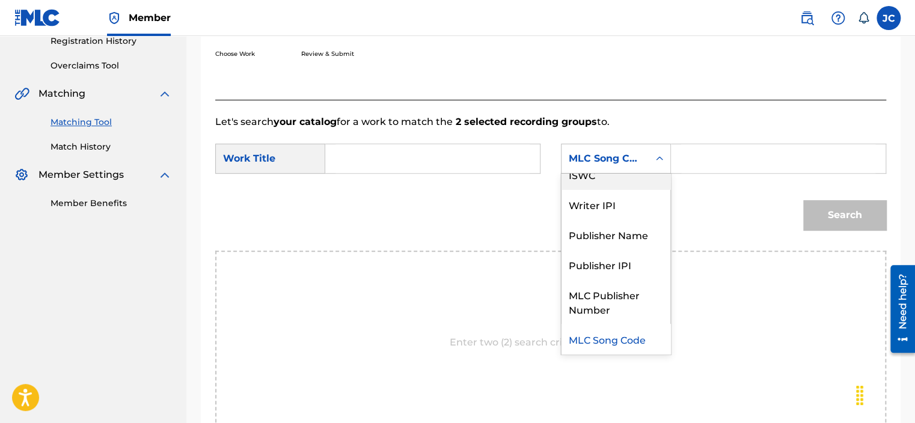
scroll to position [0, 0]
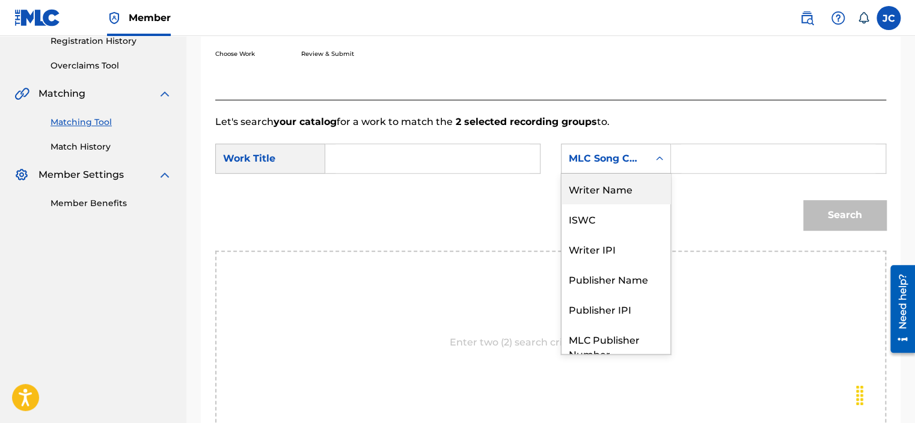
click at [632, 187] on div "Writer Name" at bounding box center [615, 189] width 109 height 30
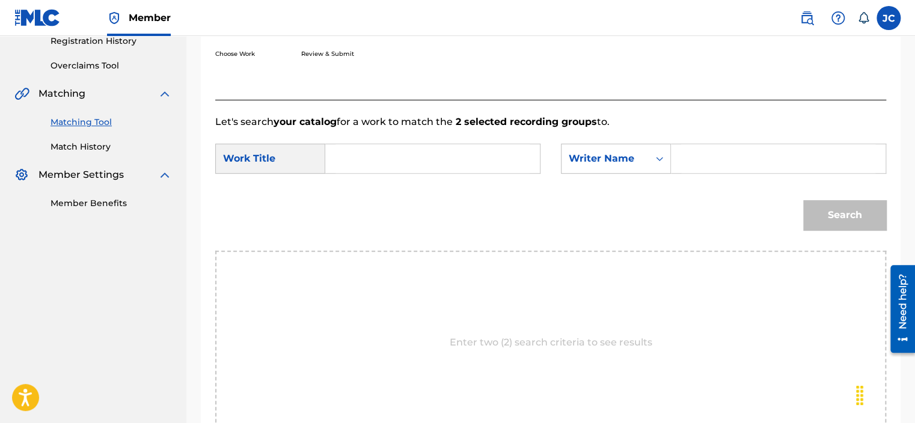
click at [438, 150] on input "Search Form" at bounding box center [432, 158] width 194 height 29
paste input "Day Dreaming"
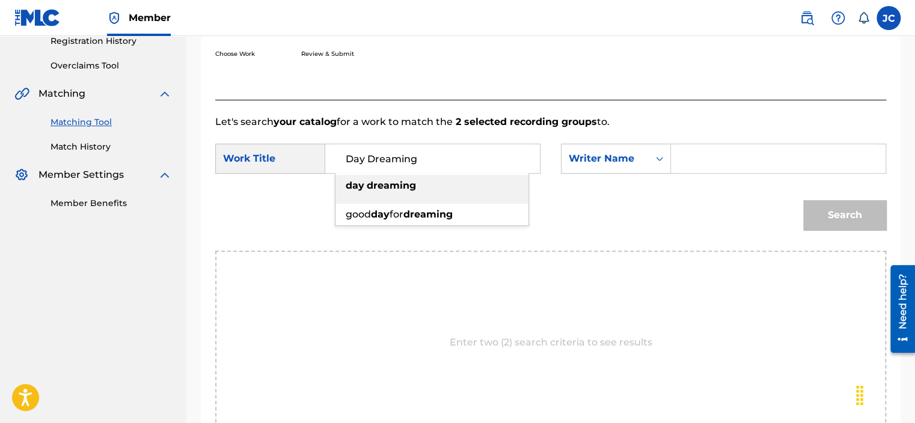
type input "Day Dreaming"
click at [738, 163] on input "Search Form" at bounding box center [778, 158] width 194 height 29
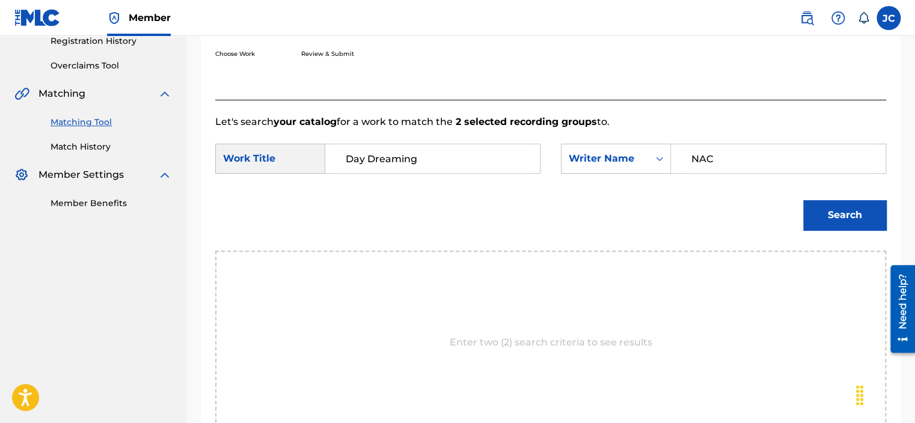
type input "[PERSON_NAME]"
click at [858, 212] on button "Search" at bounding box center [844, 215] width 83 height 30
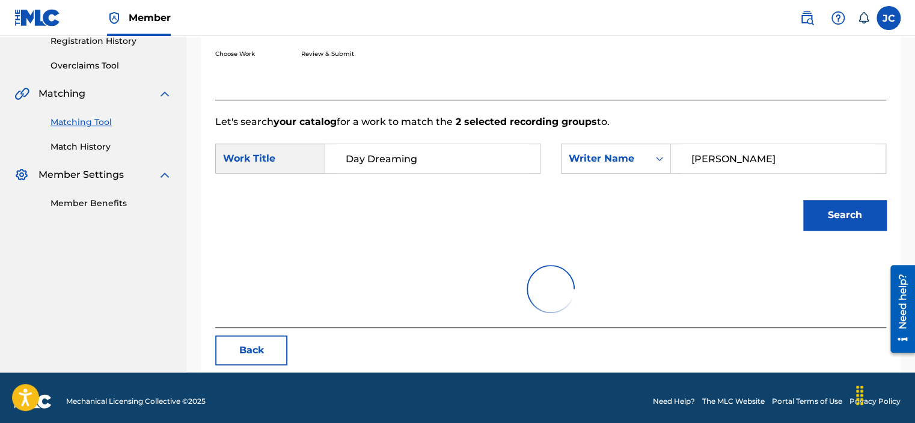
scroll to position [190, 0]
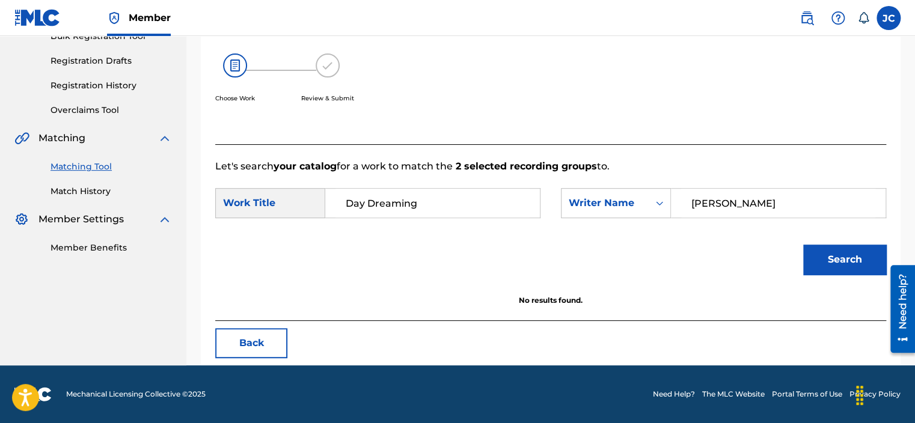
click at [267, 337] on button "Back" at bounding box center [251, 343] width 72 height 30
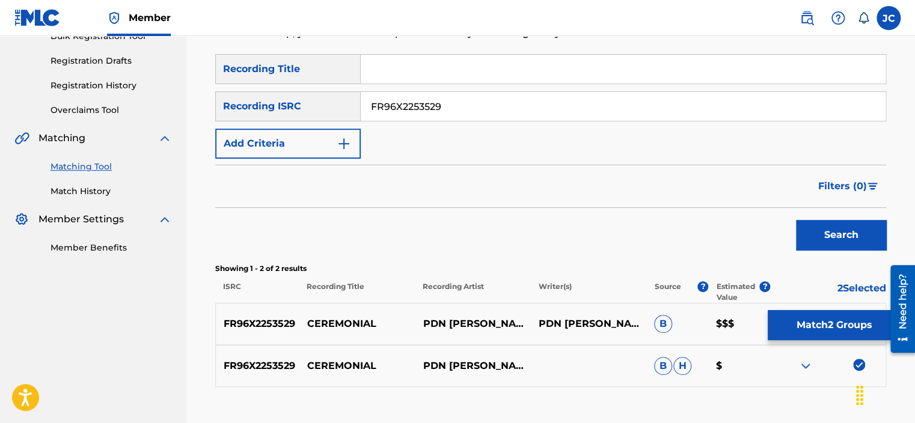
scroll to position [272, 0]
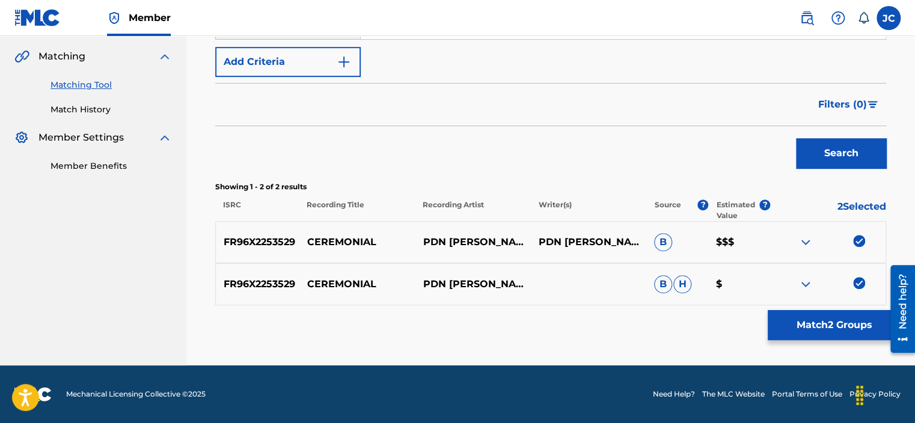
click at [861, 281] on img at bounding box center [859, 283] width 12 height 12
click at [856, 242] on img at bounding box center [859, 241] width 12 height 12
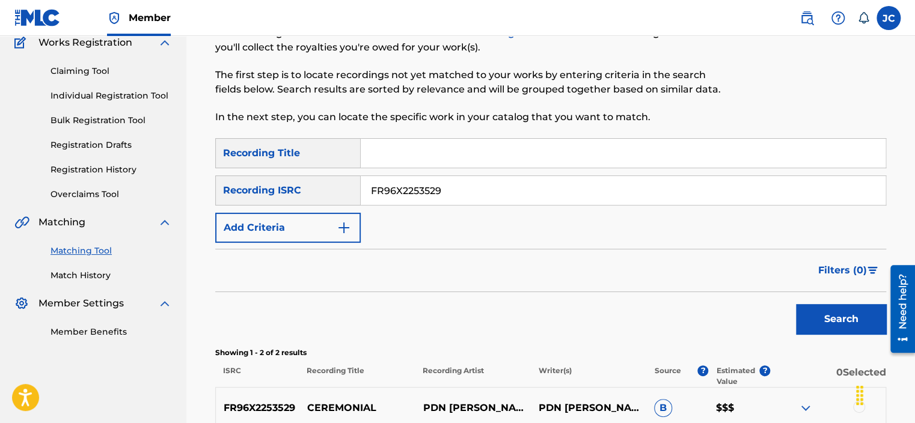
scroll to position [103, 0]
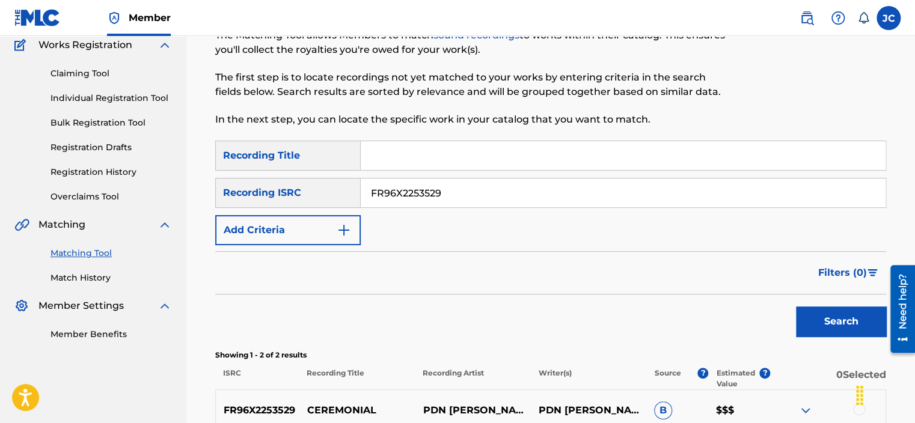
click at [537, 195] on input "FR96X2253529" at bounding box center [623, 193] width 525 height 29
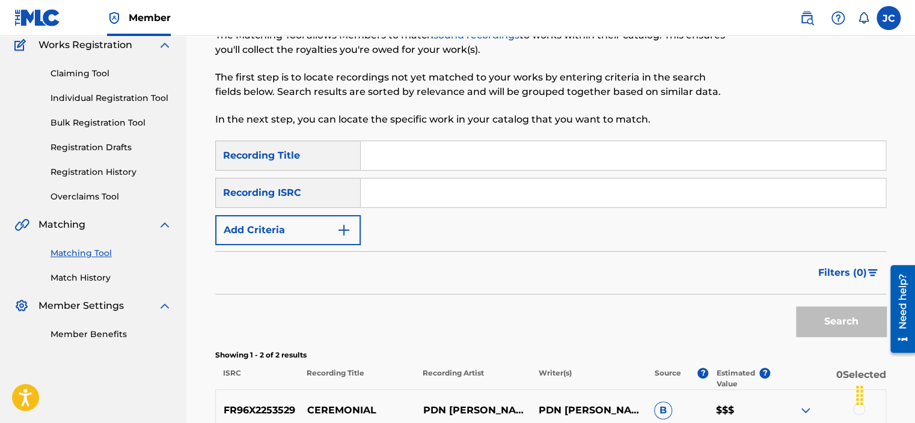
paste input "USX9P1078095"
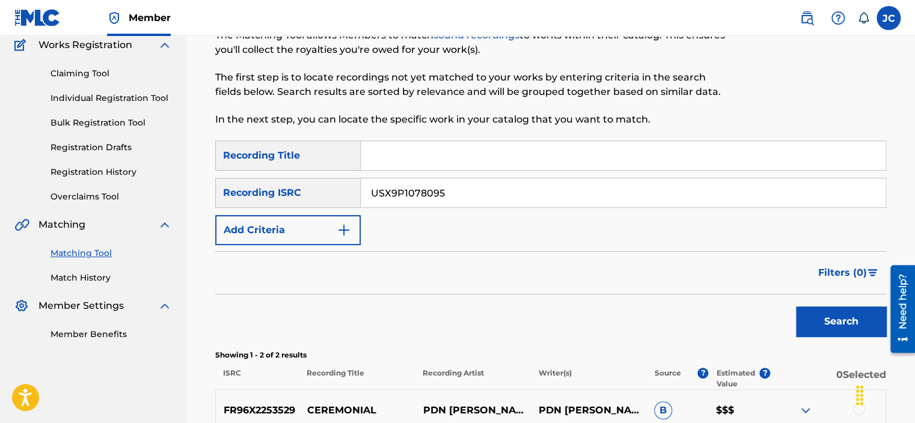
type input "USX9P1078095"
click at [796, 307] on button "Search" at bounding box center [841, 322] width 90 height 30
click at [640, 216] on div "SearchWithCriteriab8f48f61-8baa-418b-a1ed-4ba087558a69 Recording Title SearchWi…" at bounding box center [550, 193] width 671 height 105
click at [633, 201] on input "USX9P1078095" at bounding box center [623, 193] width 525 height 29
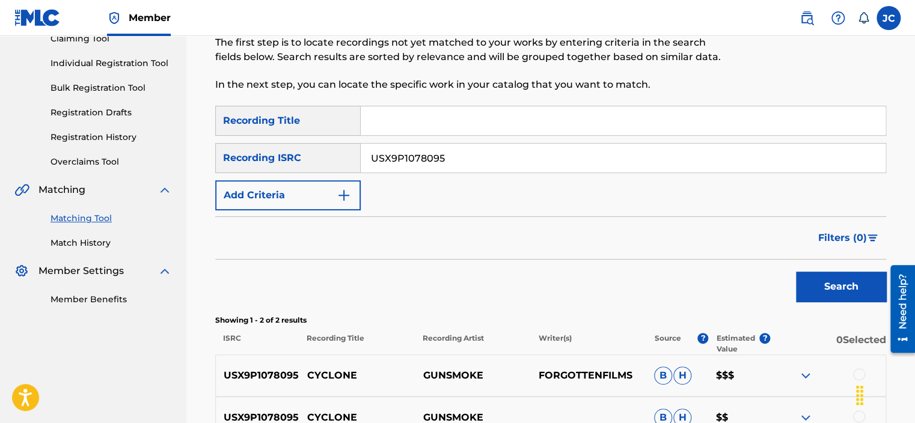
scroll to position [131, 0]
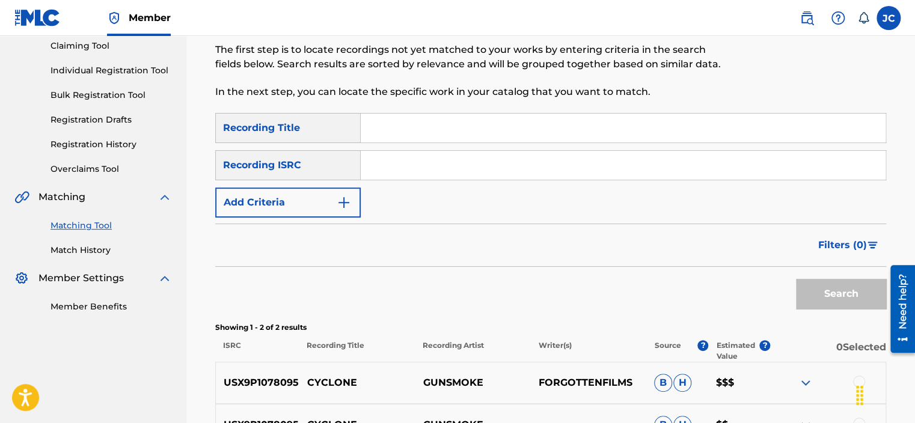
paste input "USX9P1078095"
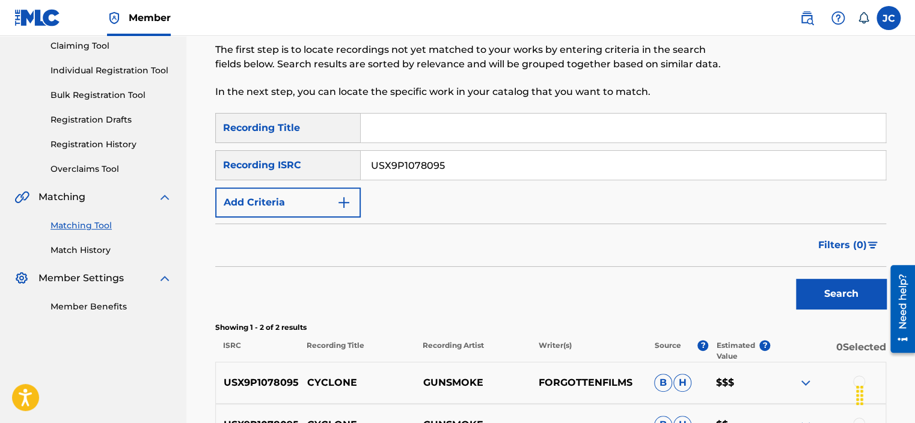
click at [796, 279] on button "Search" at bounding box center [841, 294] width 90 height 30
click at [484, 167] on input "USX9P1078095" at bounding box center [623, 165] width 525 height 29
paste input "BK4DA2209617"
type input "BK4DA2209617"
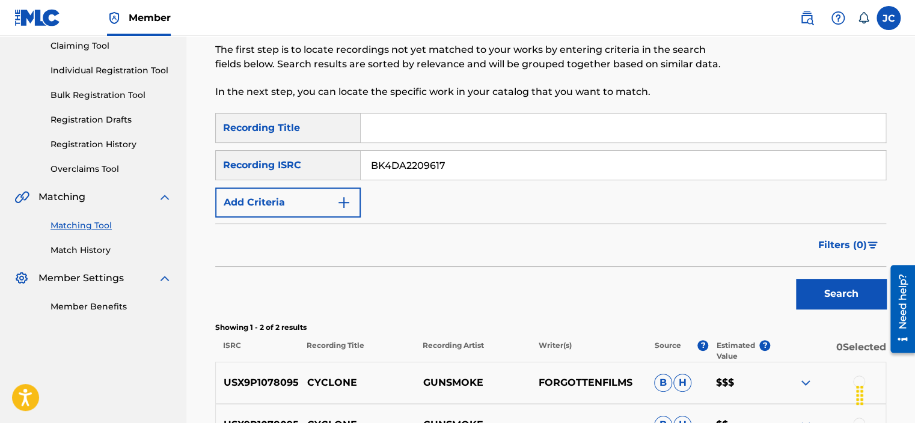
click at [796, 279] on button "Search" at bounding box center [841, 294] width 90 height 30
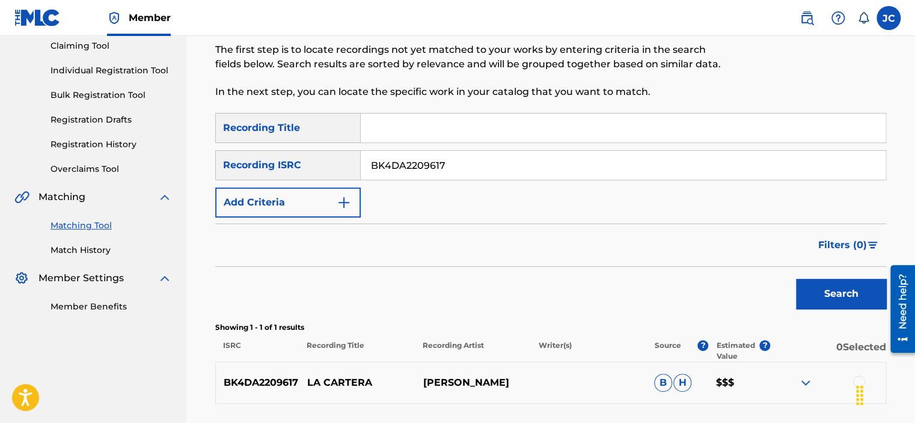
click at [539, 158] on input "BK4DA2209617" at bounding box center [623, 165] width 525 height 29
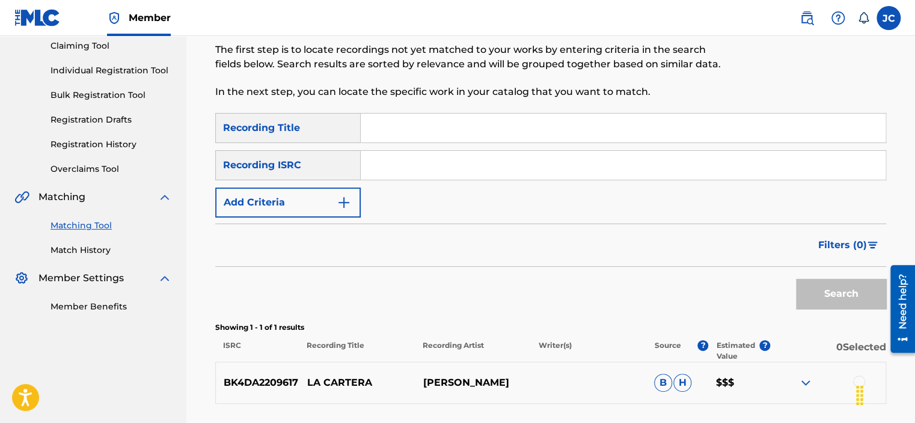
paste input "MXUM72005823"
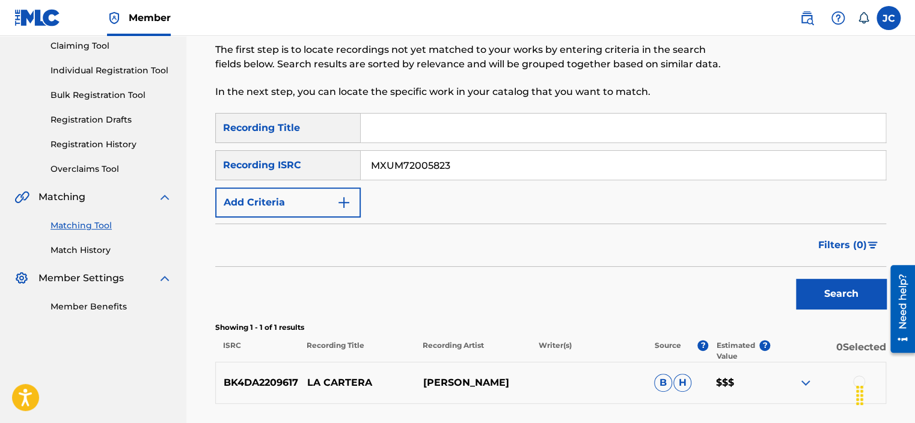
type input "MXUM72005823"
click at [796, 279] on button "Search" at bounding box center [841, 294] width 90 height 30
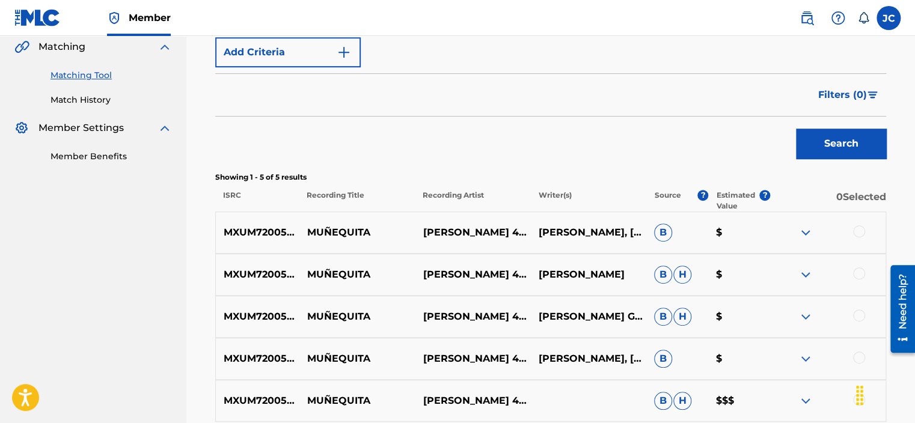
scroll to position [397, 0]
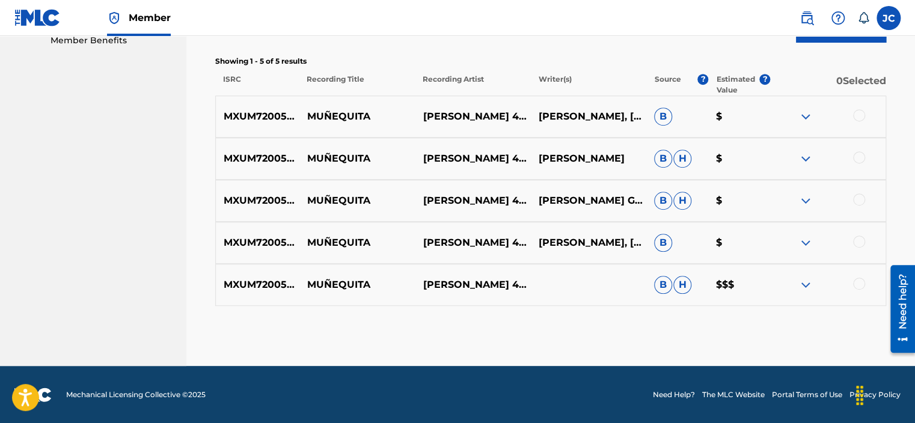
click at [860, 284] on div at bounding box center [859, 284] width 12 height 12
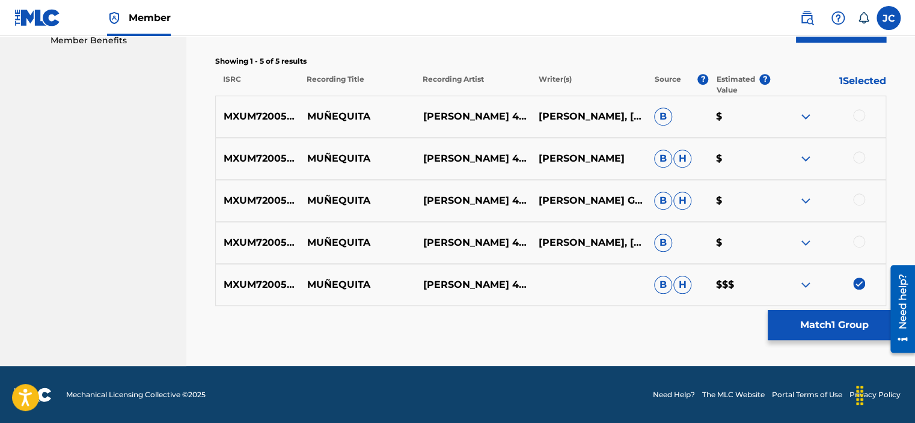
click at [858, 245] on div at bounding box center [859, 242] width 12 height 12
click at [858, 202] on div at bounding box center [859, 200] width 12 height 12
click at [853, 148] on div "MXUM72005823 MUÑEQUITA [PERSON_NAME] 4A. DIMENSIÓN [PERSON_NAME] [PERSON_NAME] $" at bounding box center [550, 159] width 671 height 42
click at [858, 157] on div at bounding box center [859, 157] width 12 height 12
click at [858, 115] on div at bounding box center [859, 115] width 12 height 12
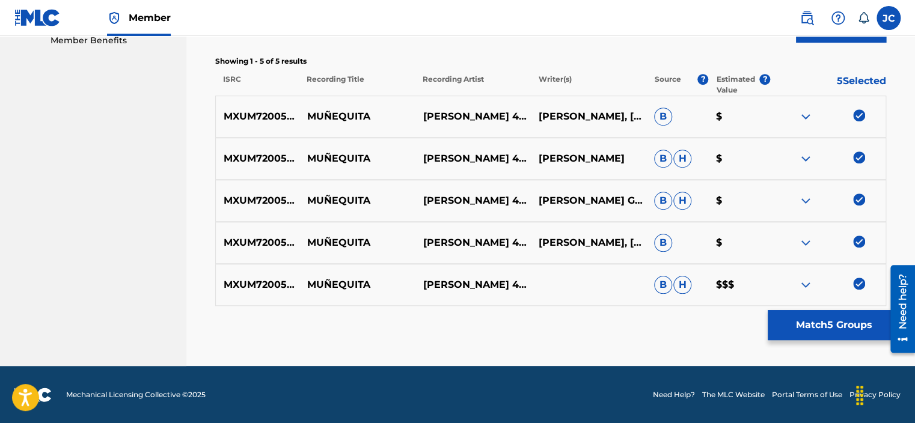
click at [825, 325] on button "Match 5 Groups" at bounding box center [834, 325] width 133 height 30
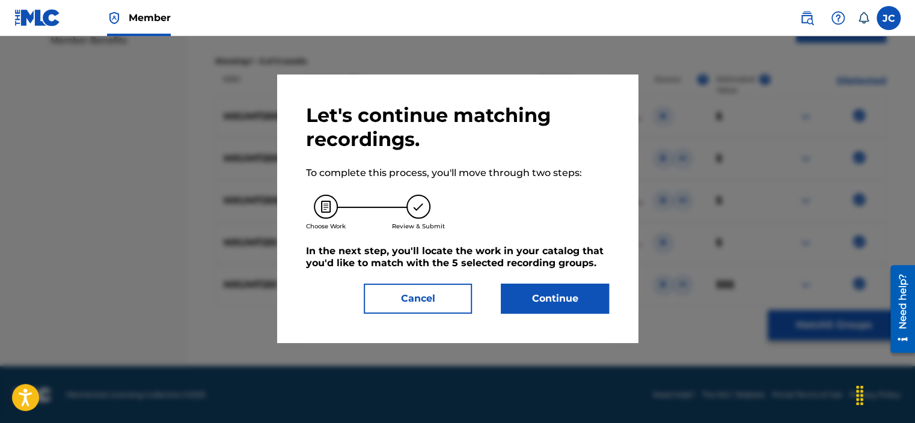
click at [569, 285] on button "Continue" at bounding box center [555, 299] width 108 height 30
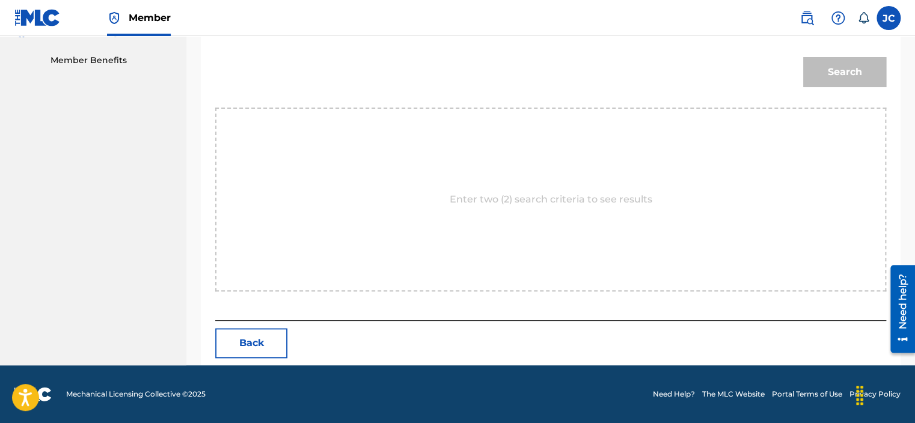
scroll to position [188, 0]
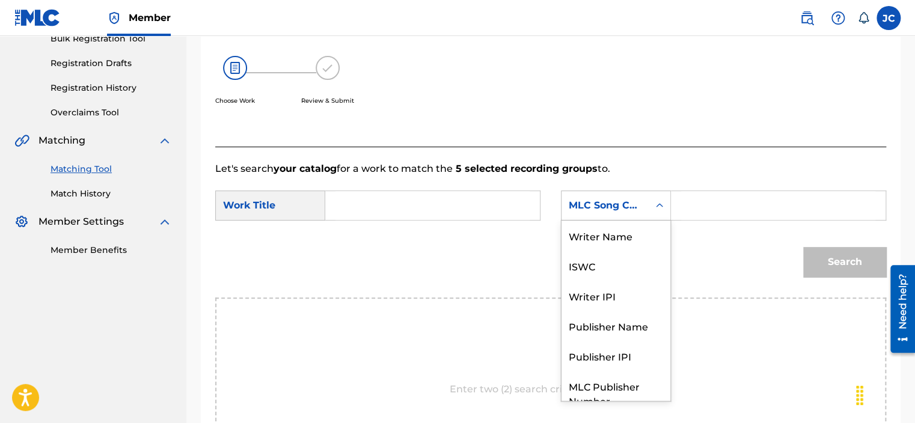
click at [647, 211] on div "MLC Song Code" at bounding box center [604, 205] width 87 height 23
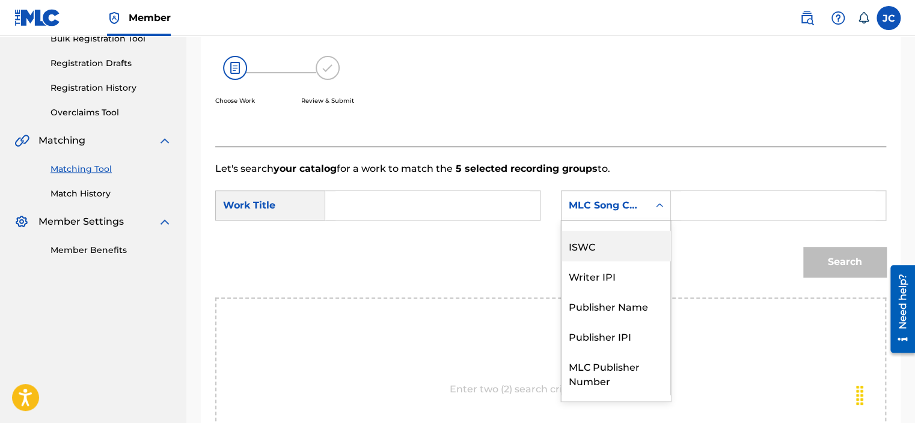
scroll to position [0, 0]
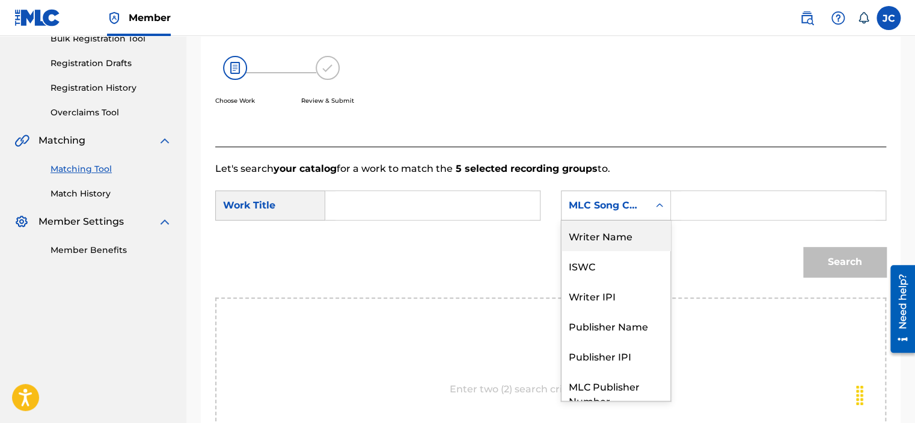
click at [633, 243] on div "Writer Name" at bounding box center [615, 236] width 109 height 30
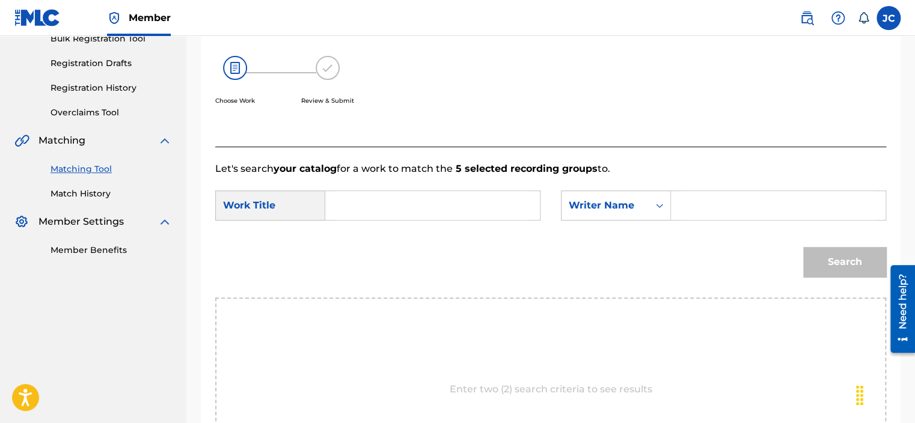
click at [460, 200] on input "Search Form" at bounding box center [432, 205] width 194 height 29
paste input "Muñequita"
type input "Muñequita"
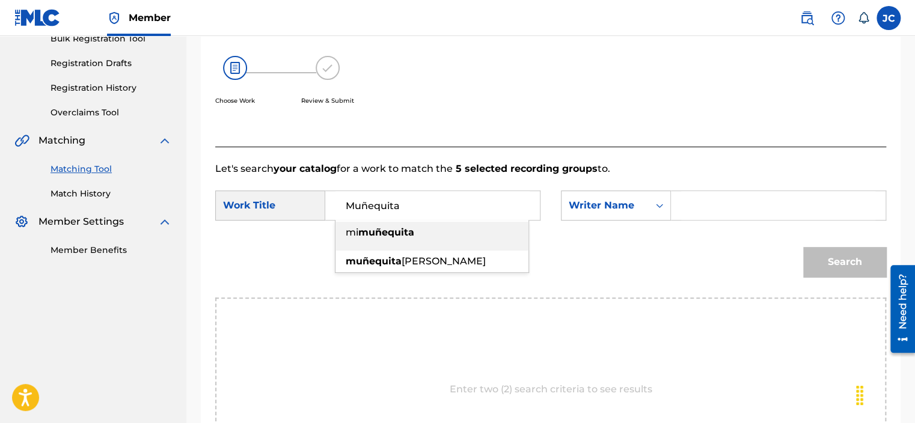
click at [690, 206] on input "Search Form" at bounding box center [778, 205] width 194 height 29
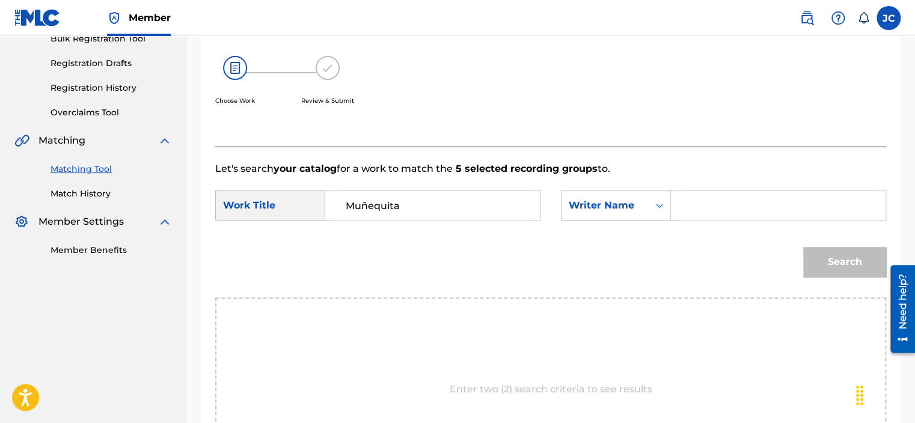
paste input "[PERSON_NAME]"
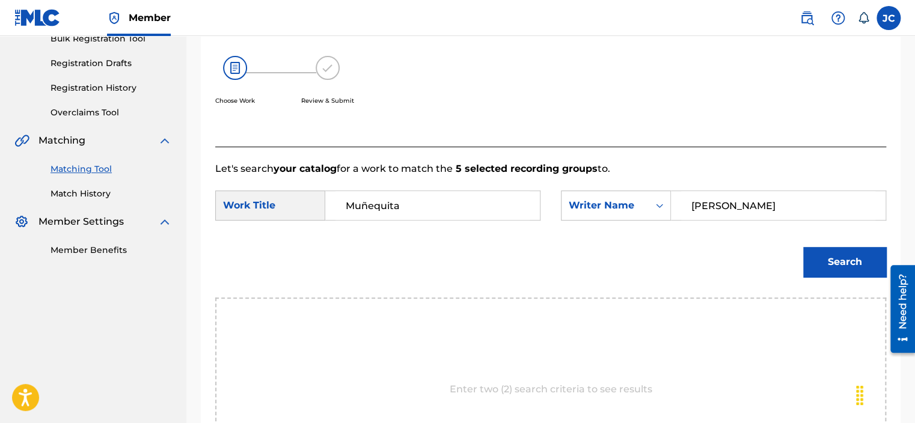
type input "[PERSON_NAME]"
click at [803, 247] on button "Search" at bounding box center [844, 262] width 83 height 30
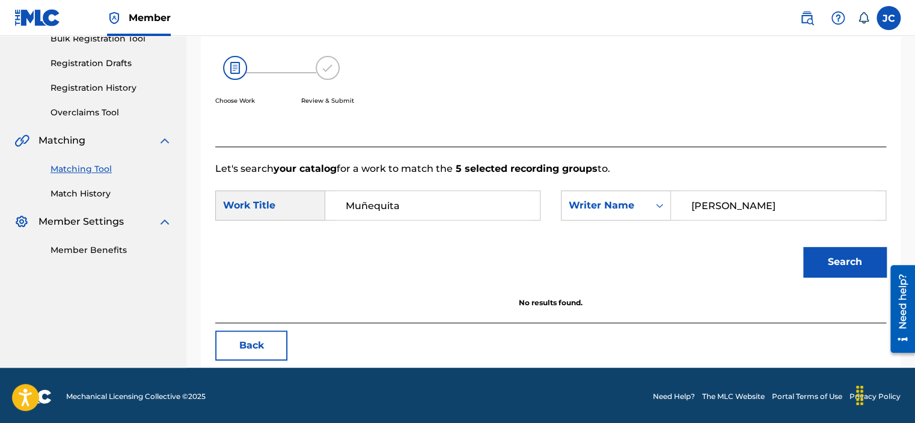
click at [736, 211] on input "[PERSON_NAME]" at bounding box center [778, 205] width 194 height 29
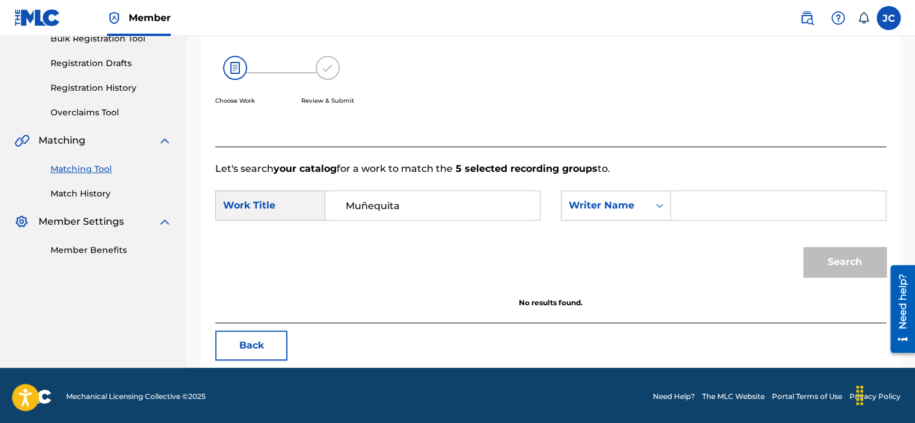
paste input "[PERSON_NAME]"
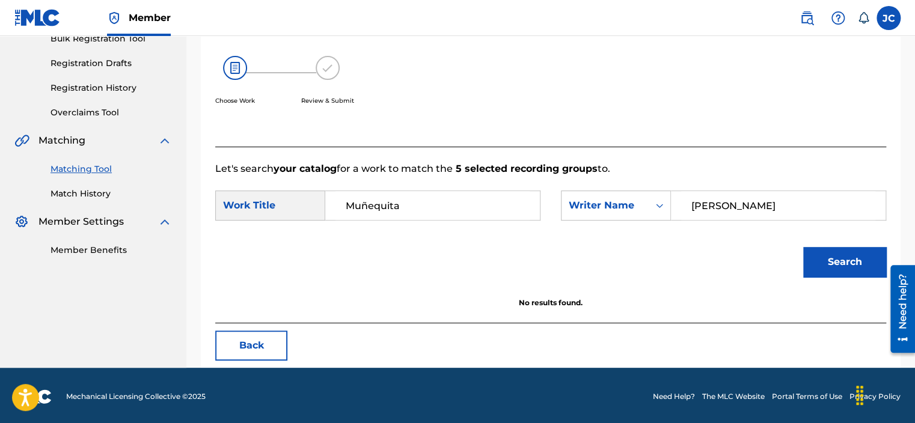
type input "[PERSON_NAME]"
click at [803, 247] on button "Search" at bounding box center [844, 262] width 83 height 30
click at [236, 342] on button "Back" at bounding box center [251, 346] width 72 height 30
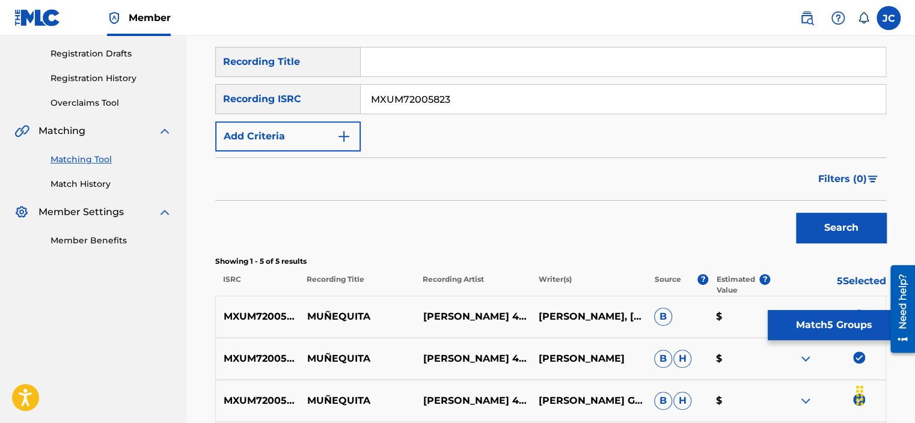
scroll to position [397, 0]
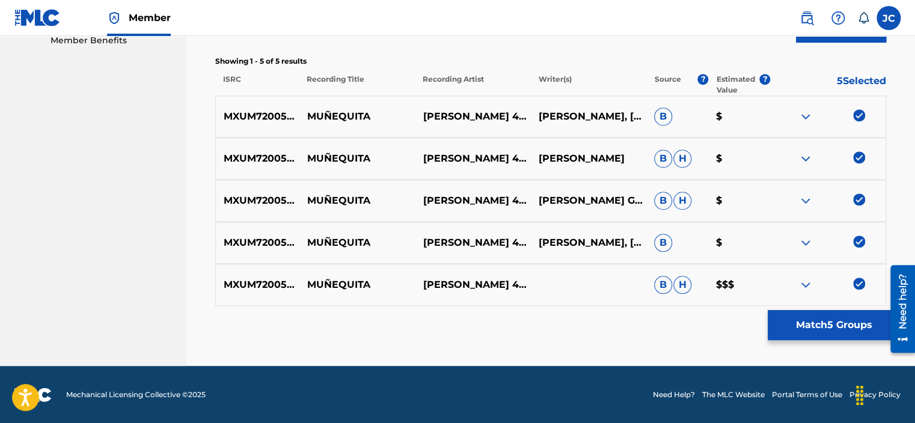
click at [858, 282] on img at bounding box center [859, 284] width 12 height 12
click at [859, 243] on img at bounding box center [859, 242] width 12 height 12
click at [858, 198] on img at bounding box center [859, 200] width 12 height 12
click at [860, 155] on img at bounding box center [859, 157] width 12 height 12
click at [859, 111] on img at bounding box center [859, 115] width 12 height 12
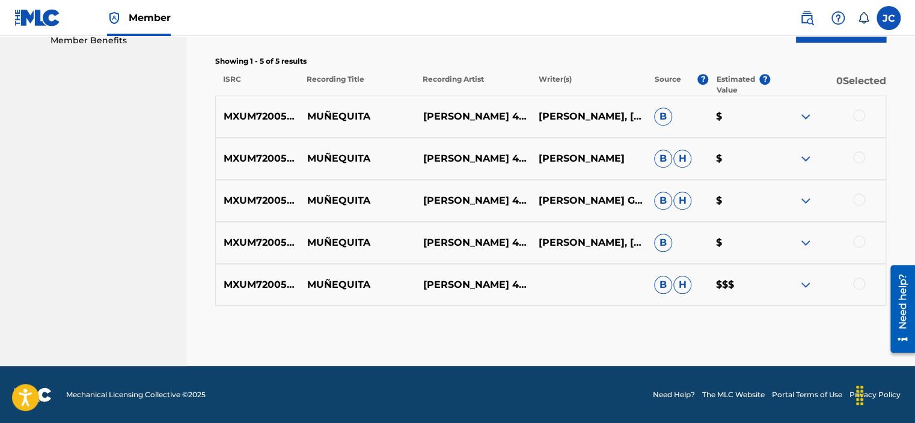
scroll to position [111, 0]
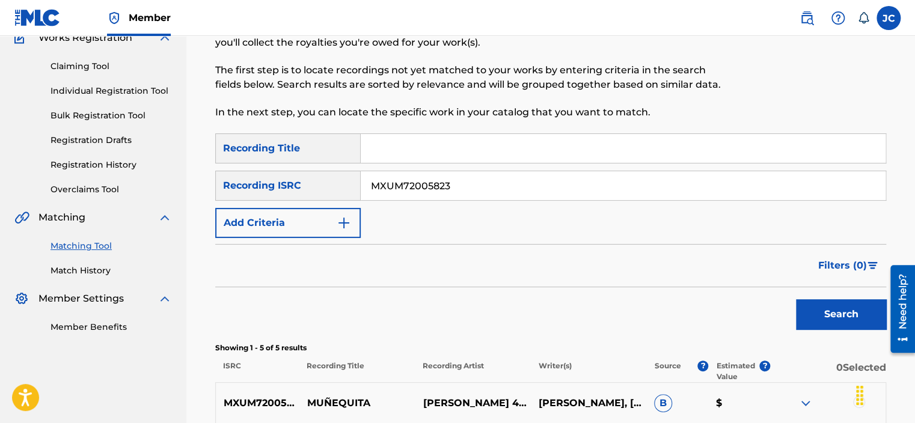
click at [514, 190] on input "MXUM72005823" at bounding box center [623, 185] width 525 height 29
